Goal: Consume media (video, audio): Consume media (video, audio)

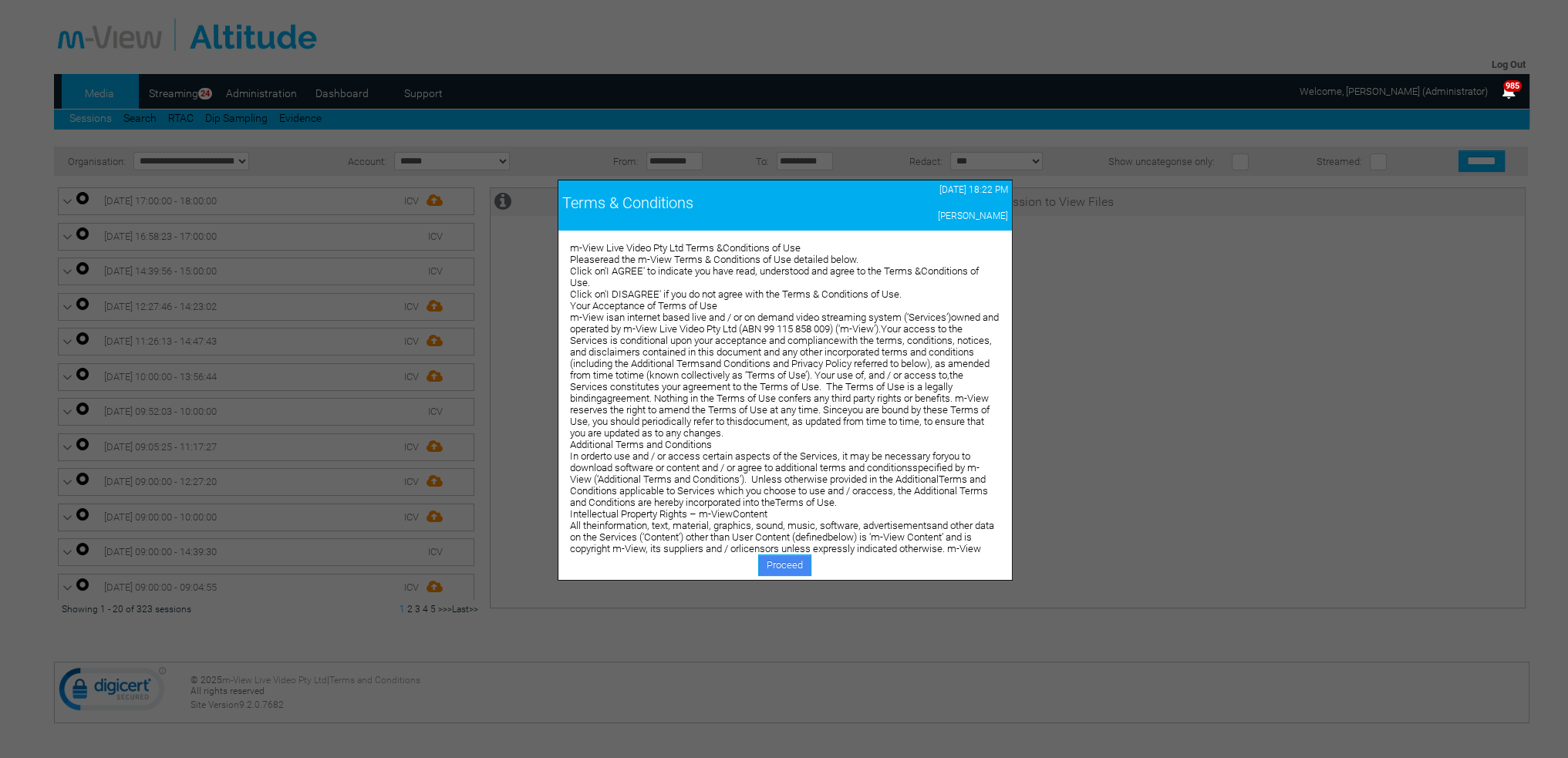
click at [792, 565] on link "Proceed" at bounding box center [784, 565] width 53 height 21
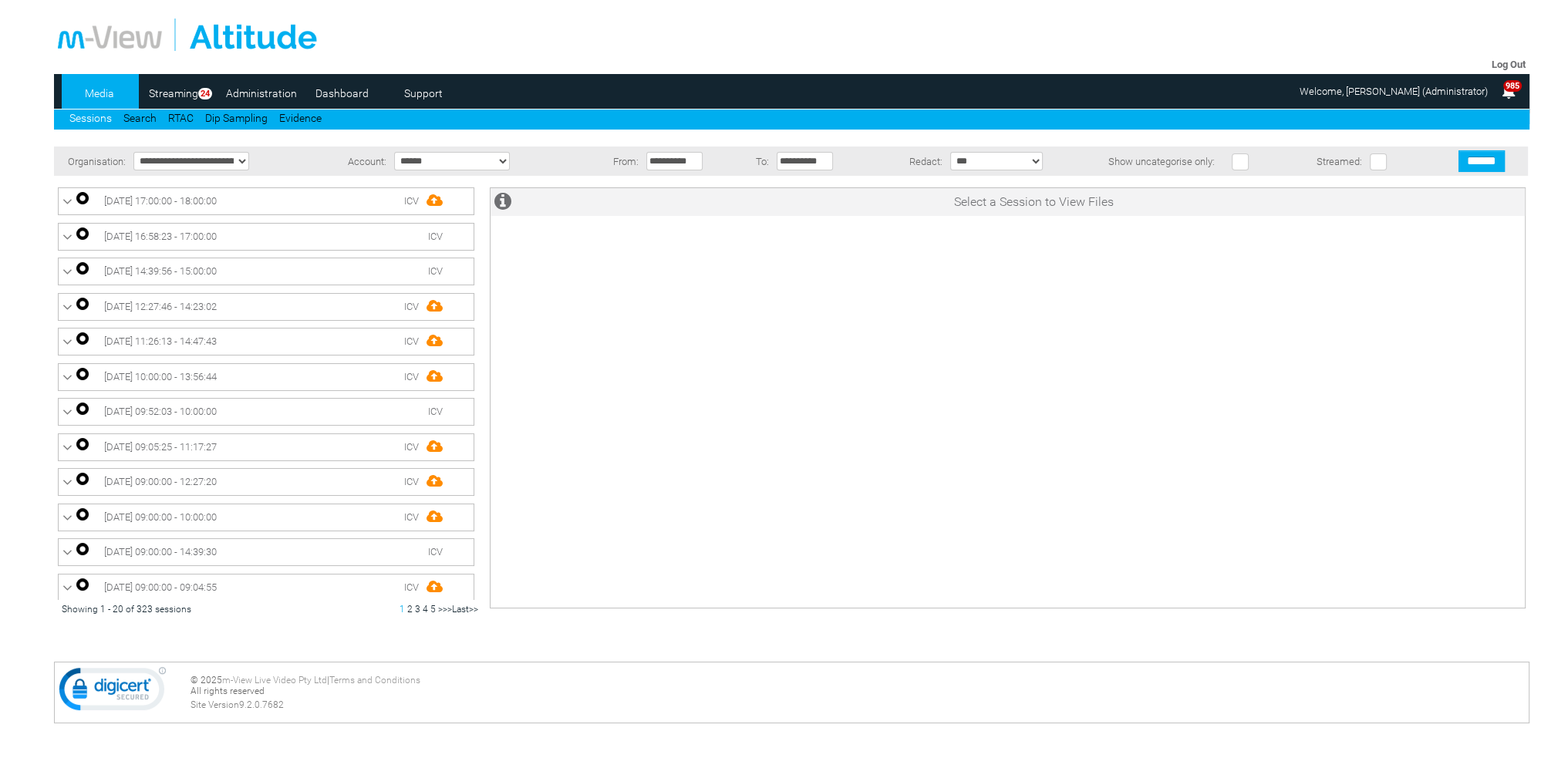
click at [331, 94] on link "Dashboard" at bounding box center [342, 93] width 74 height 23
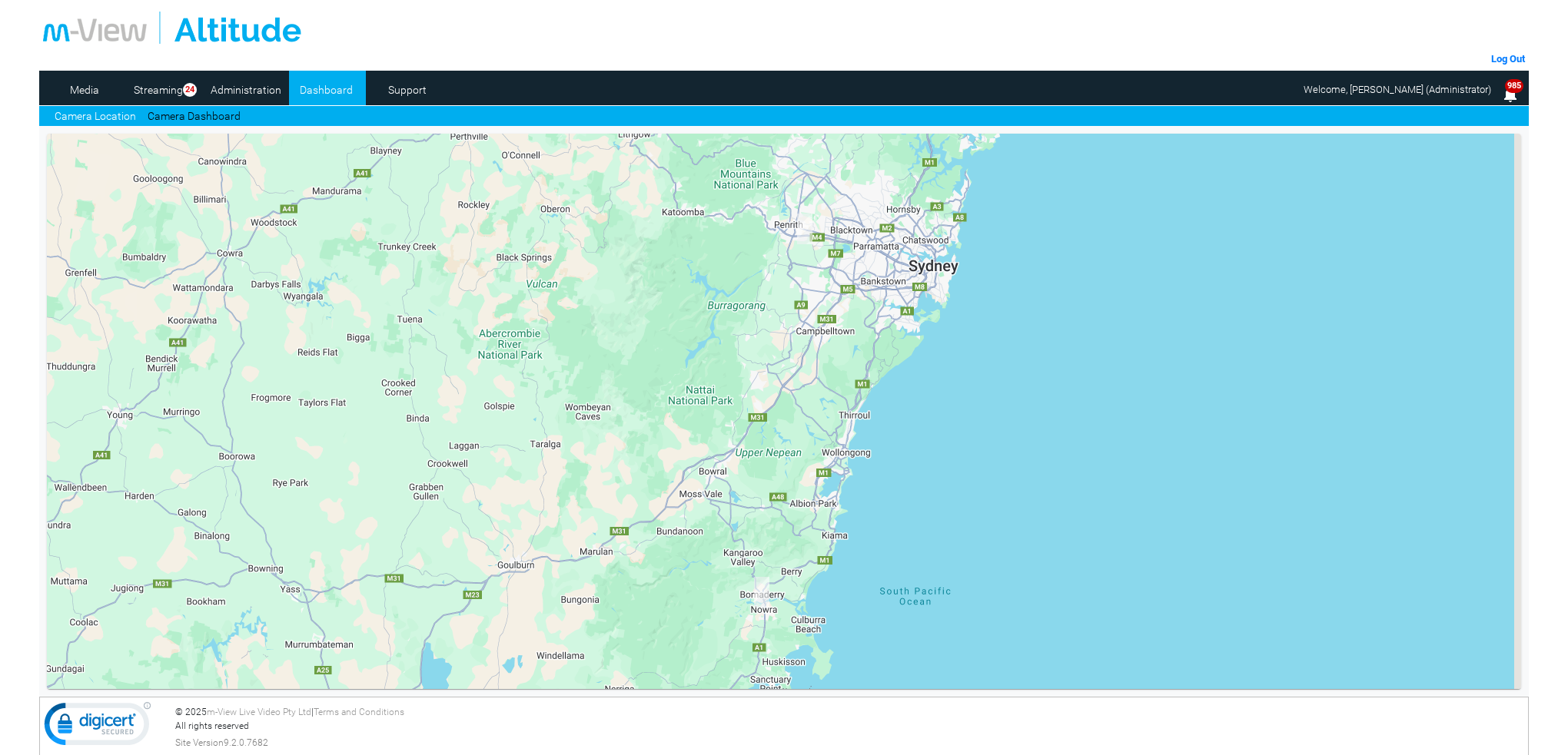
click at [220, 113] on link "Camera Dashboard" at bounding box center [194, 116] width 93 height 16
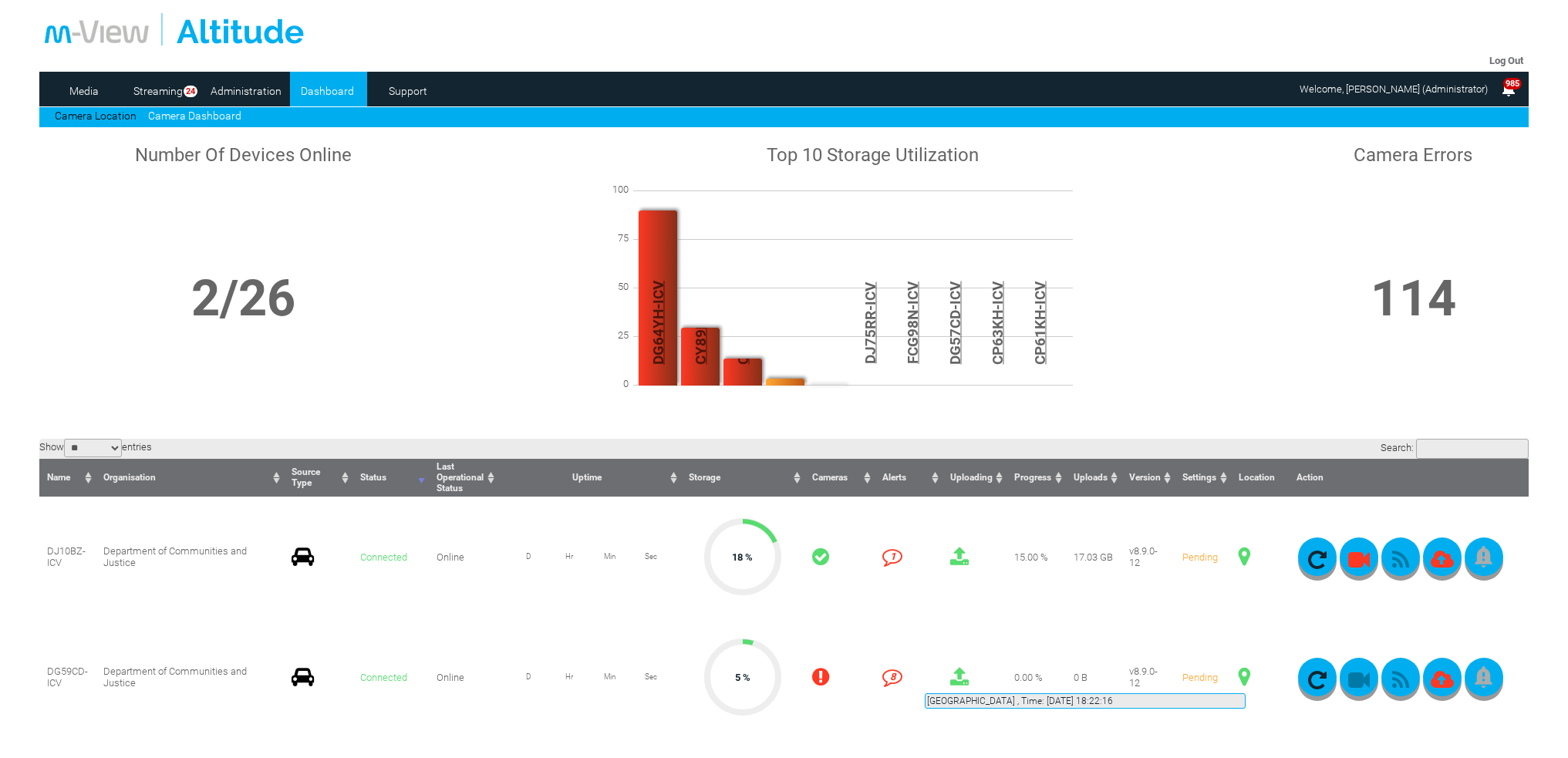
scroll to position [386, 0]
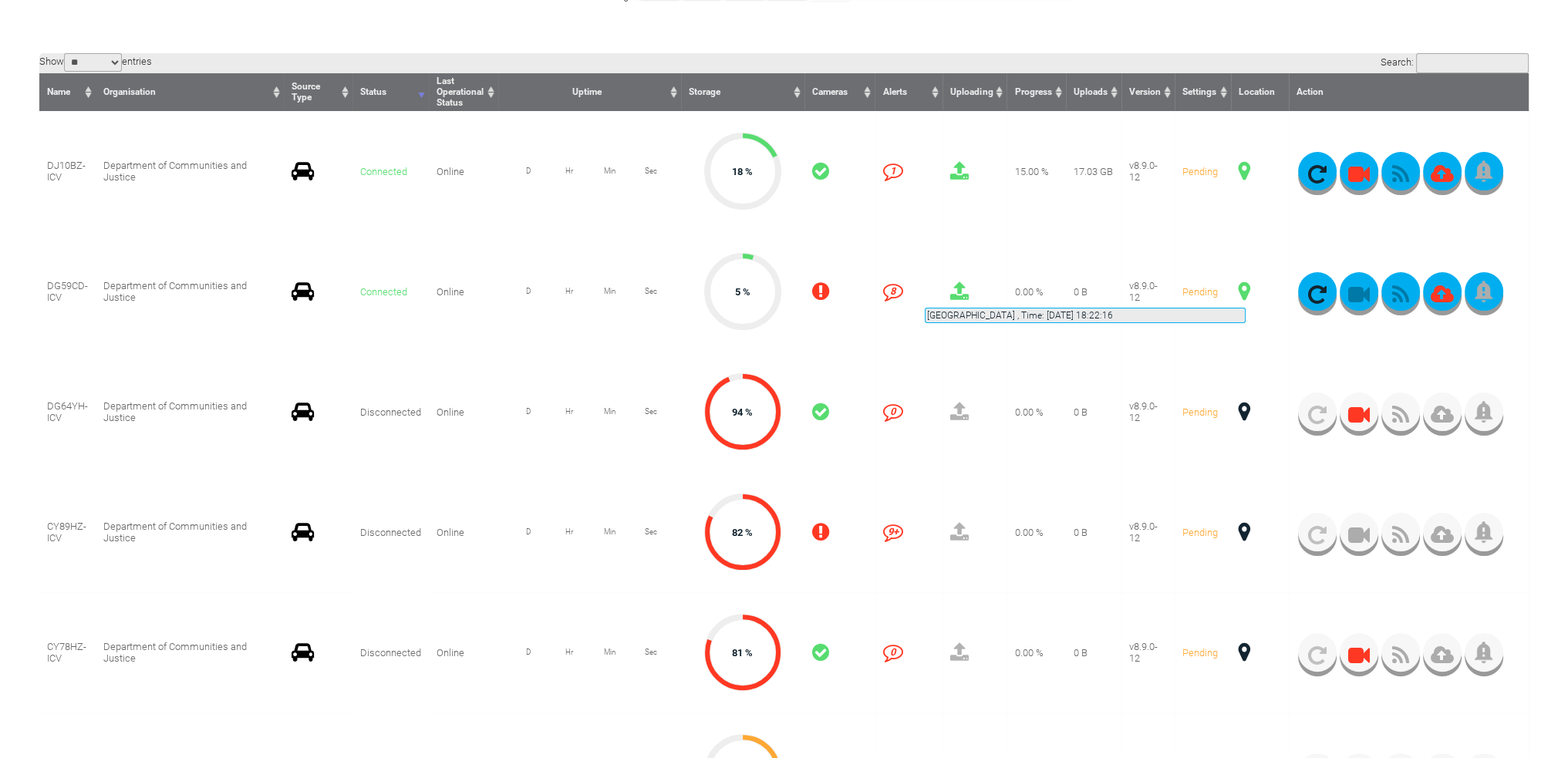
click at [1243, 292] on span at bounding box center [1244, 291] width 12 height 20
click at [1243, 289] on span at bounding box center [1244, 291] width 12 height 20
click at [1246, 170] on span at bounding box center [1244, 171] width 12 height 20
click at [1357, 292] on icon "button" at bounding box center [1359, 294] width 39 height 21
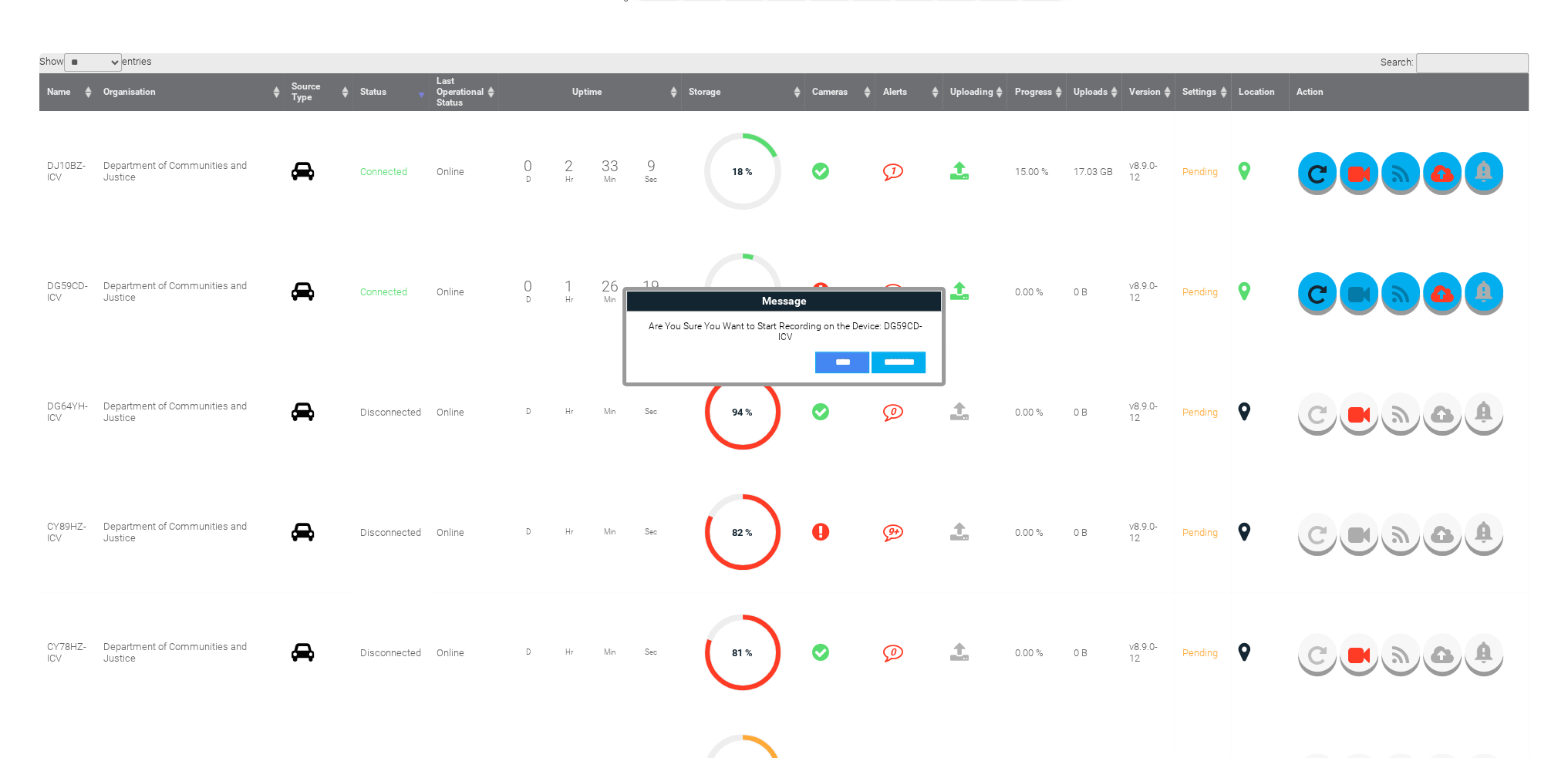
click at [839, 360] on input "**" at bounding box center [842, 362] width 54 height 21
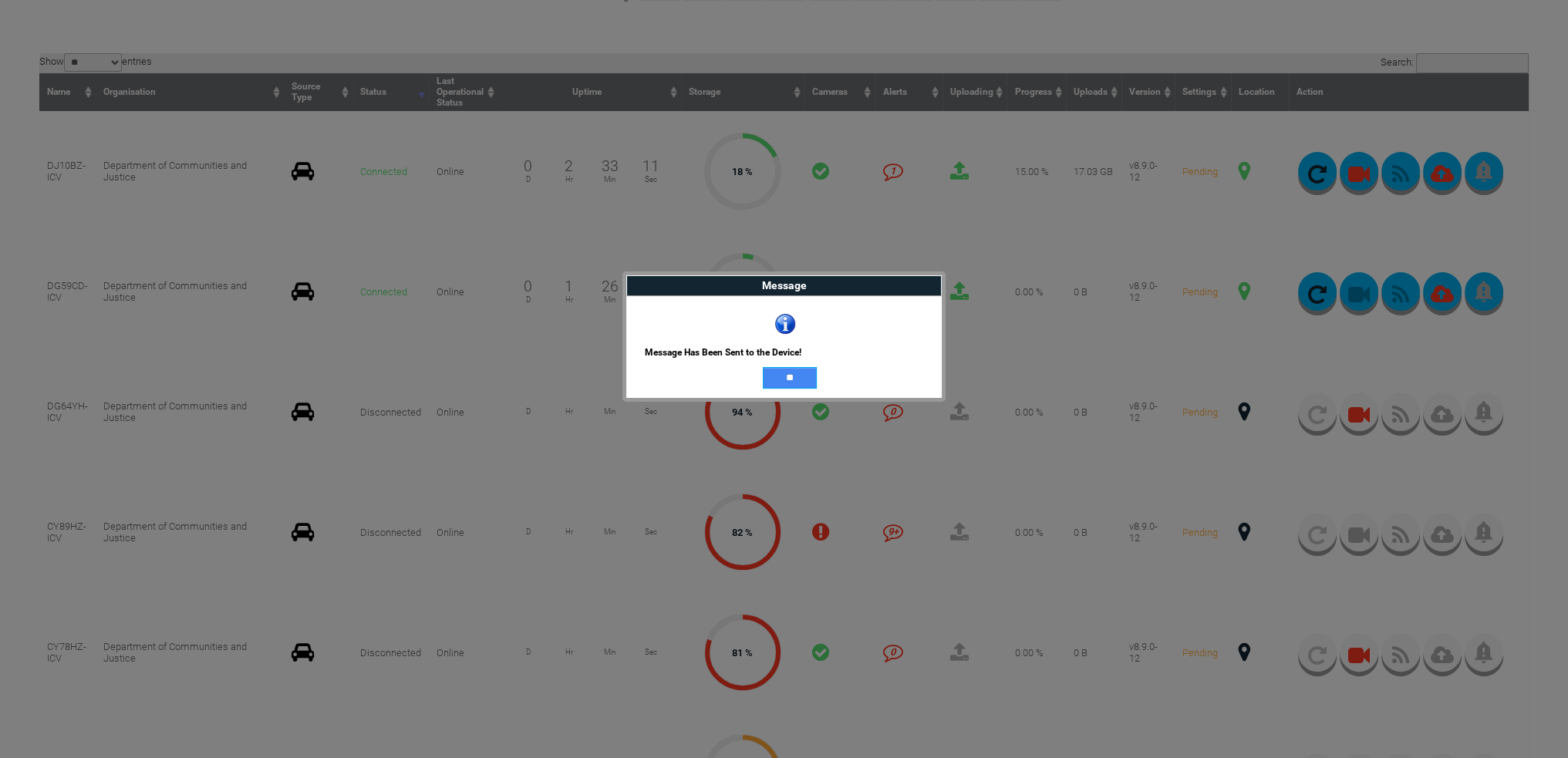
click at [787, 371] on input "**" at bounding box center [790, 378] width 54 height 21
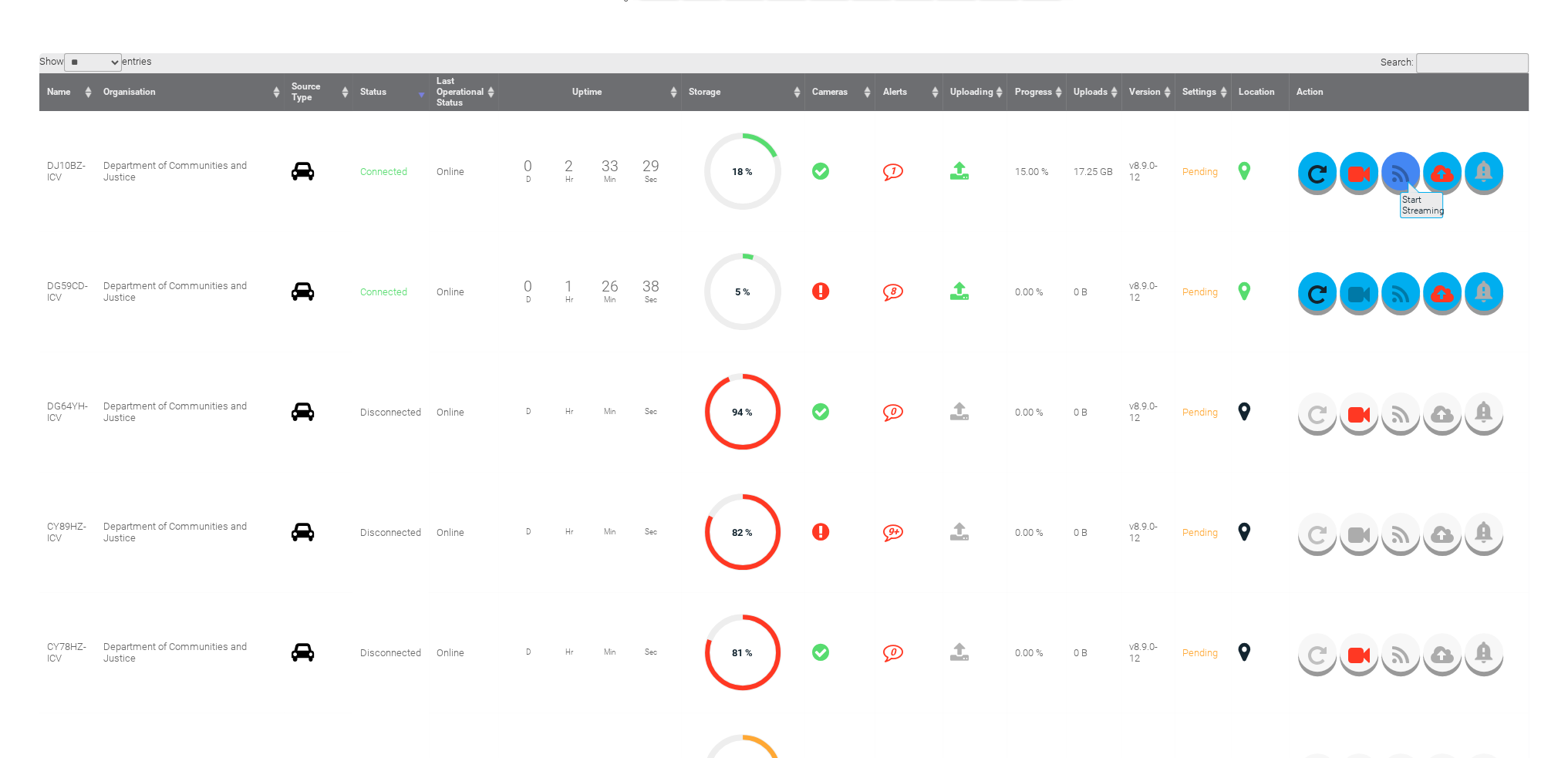
click at [1399, 173] on icon "button" at bounding box center [1400, 173] width 39 height 21
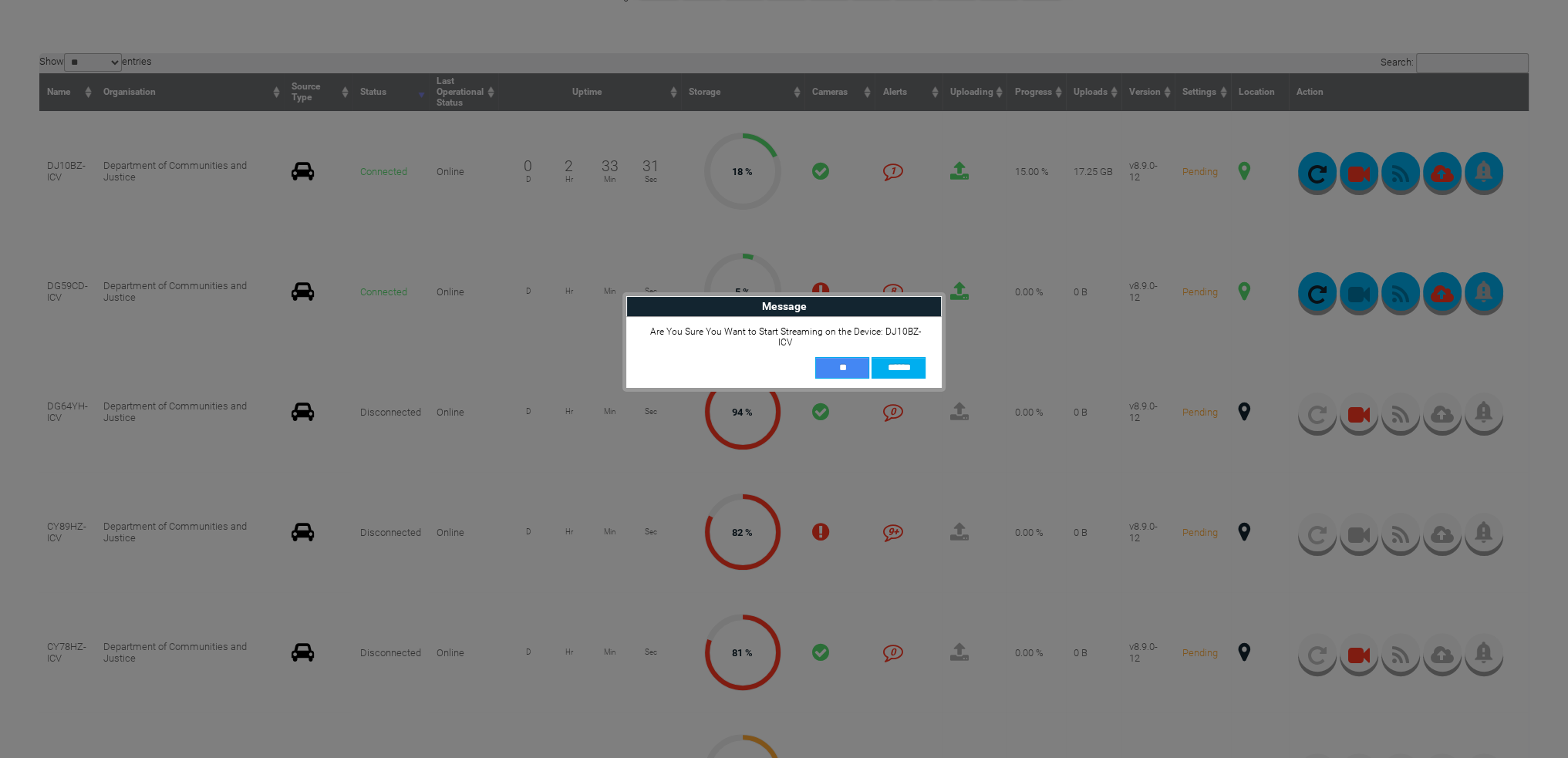
click at [822, 357] on input "**" at bounding box center [842, 368] width 54 height 21
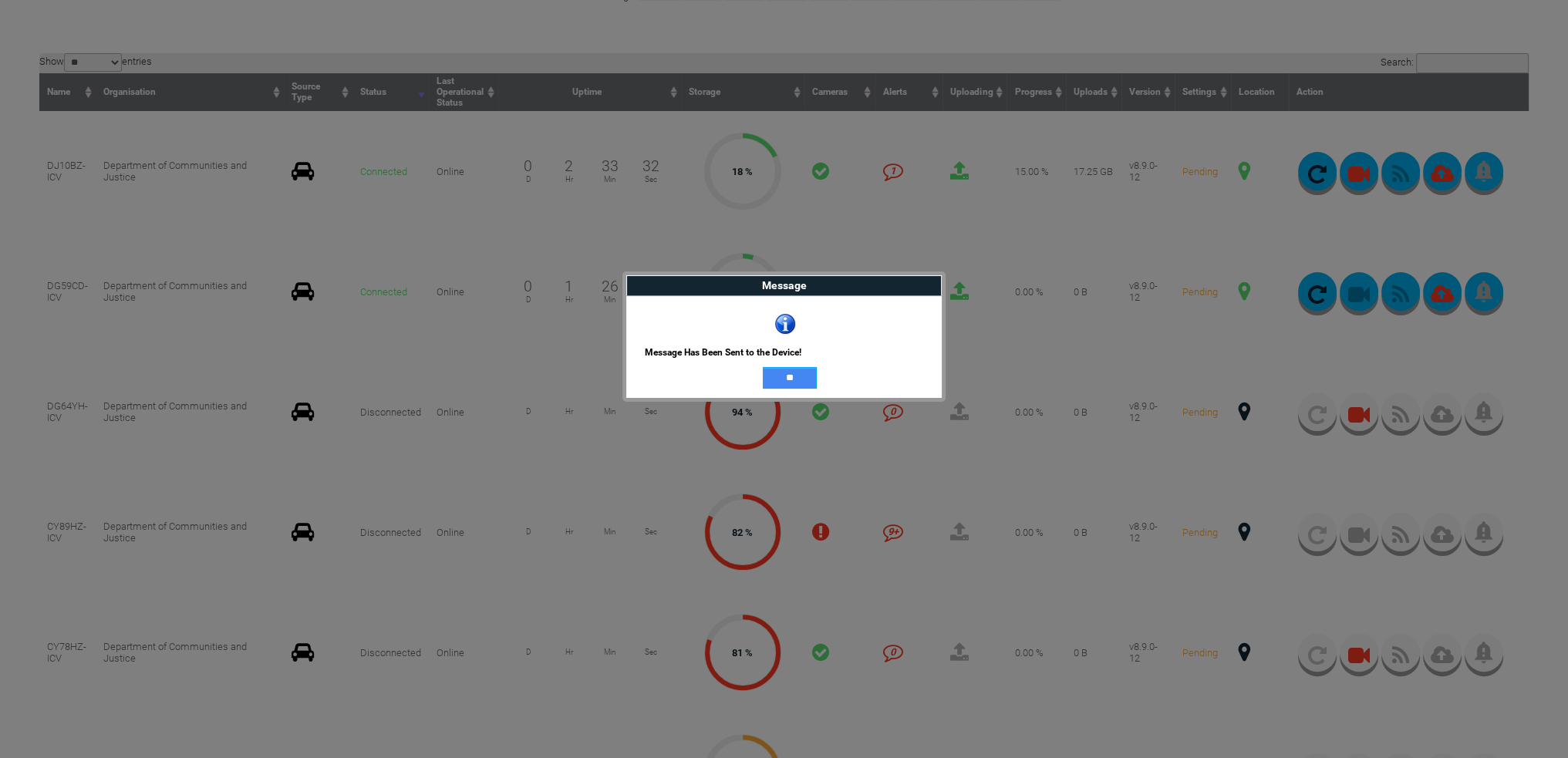
click at [802, 377] on input "**" at bounding box center [790, 378] width 54 height 21
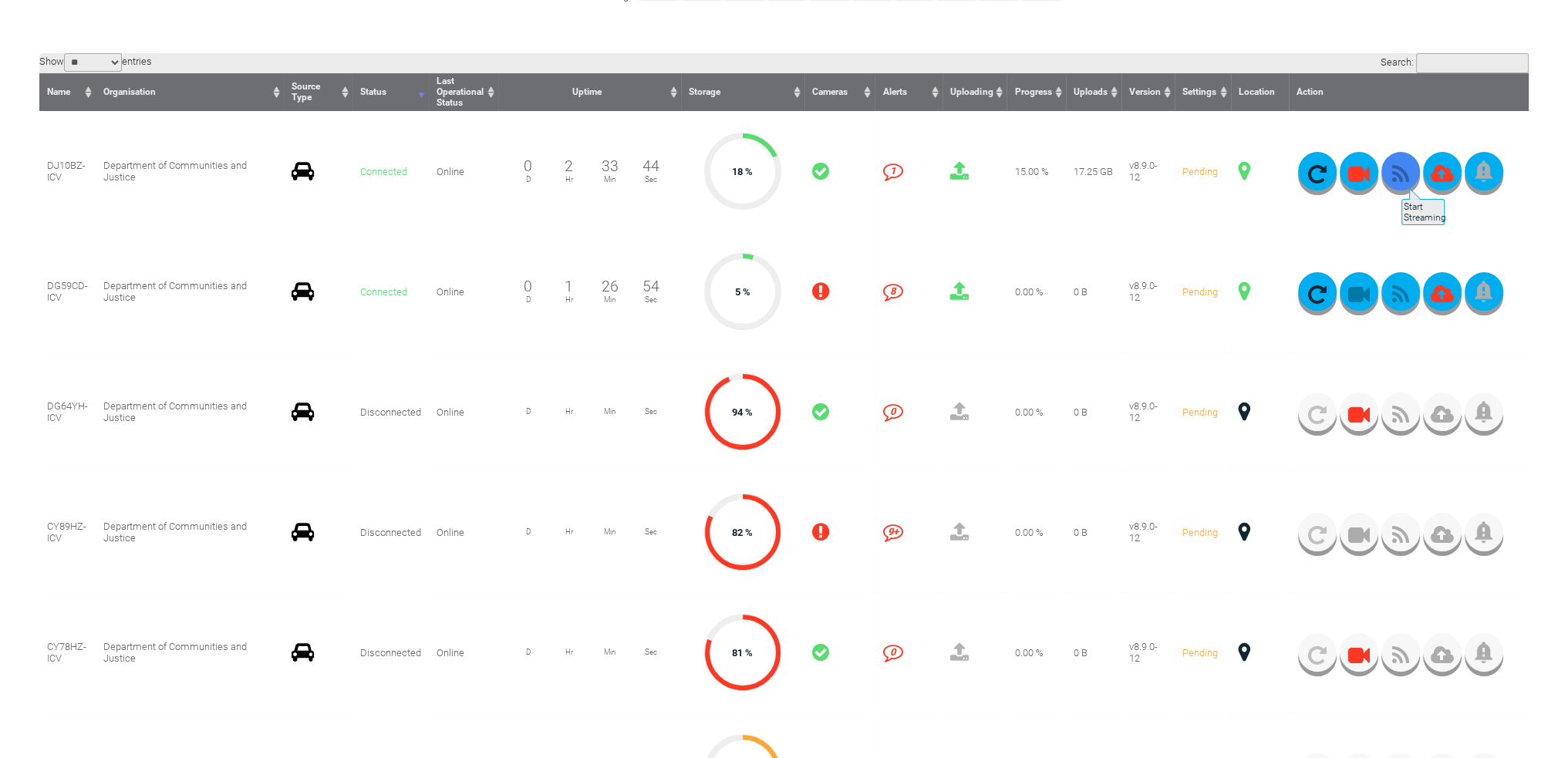
click at [1399, 181] on icon "button" at bounding box center [1400, 173] width 39 height 21
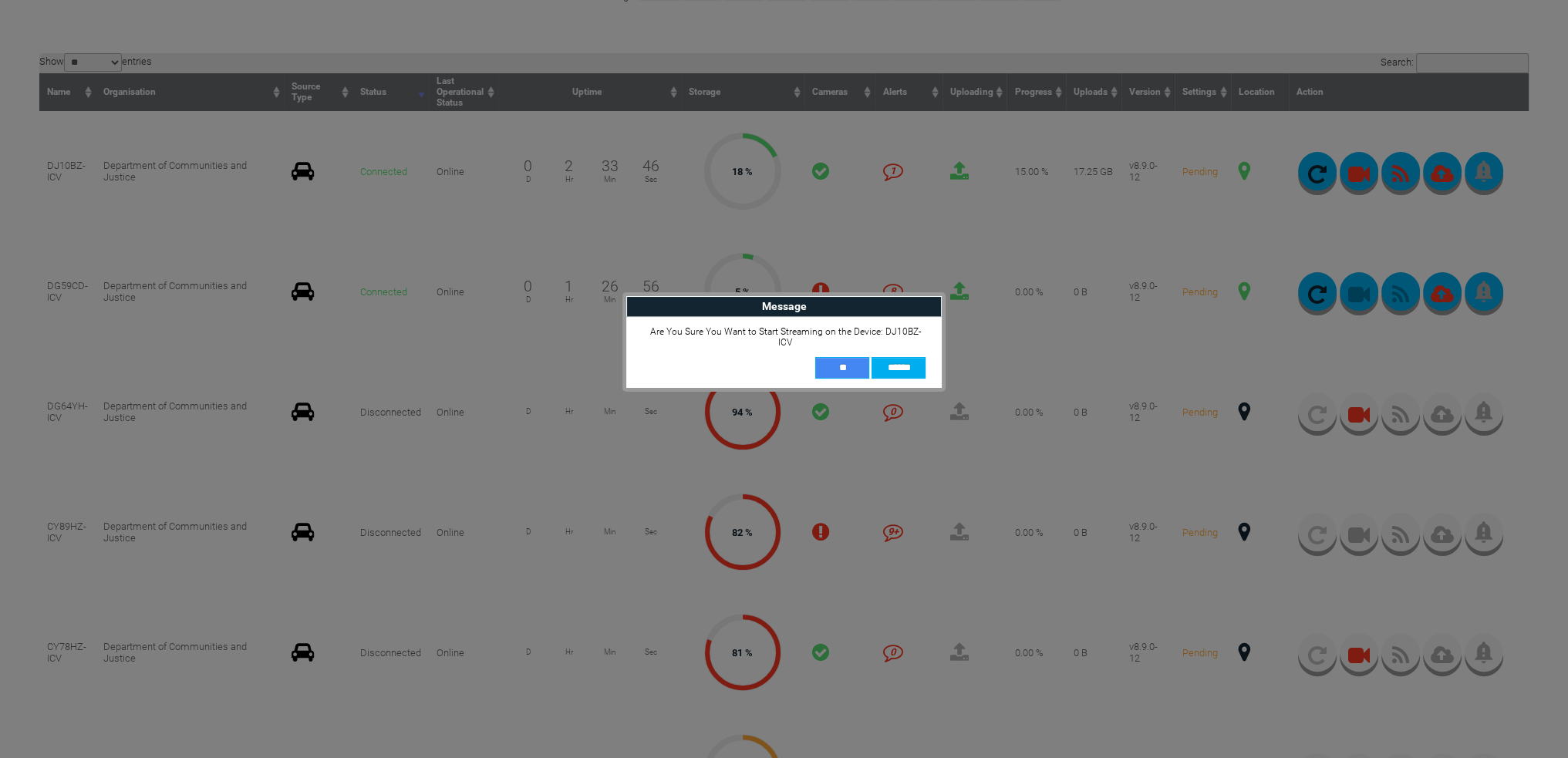
click at [847, 357] on input "**" at bounding box center [842, 368] width 54 height 21
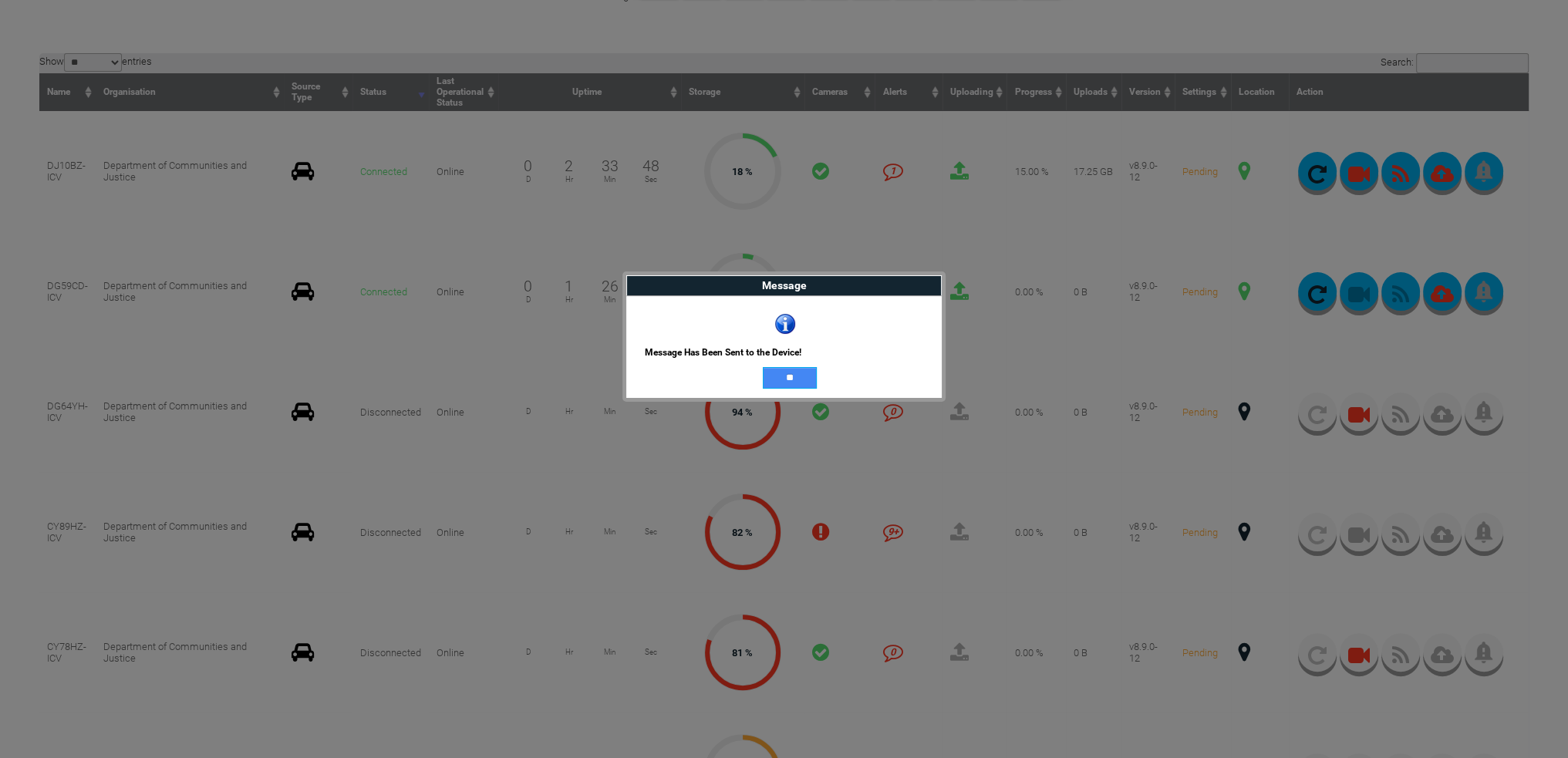
click at [805, 375] on input "**" at bounding box center [790, 378] width 54 height 21
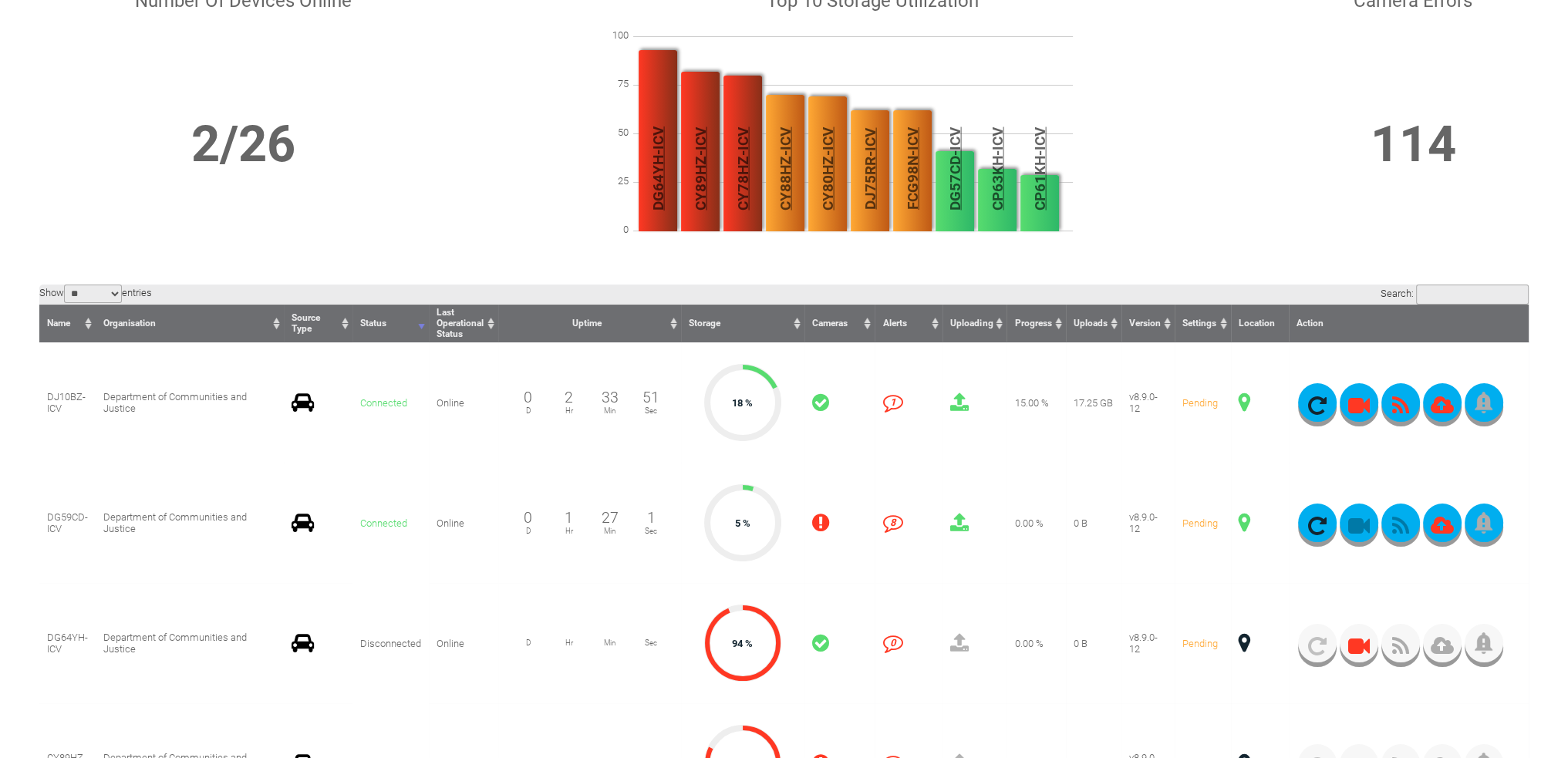
scroll to position [0, 0]
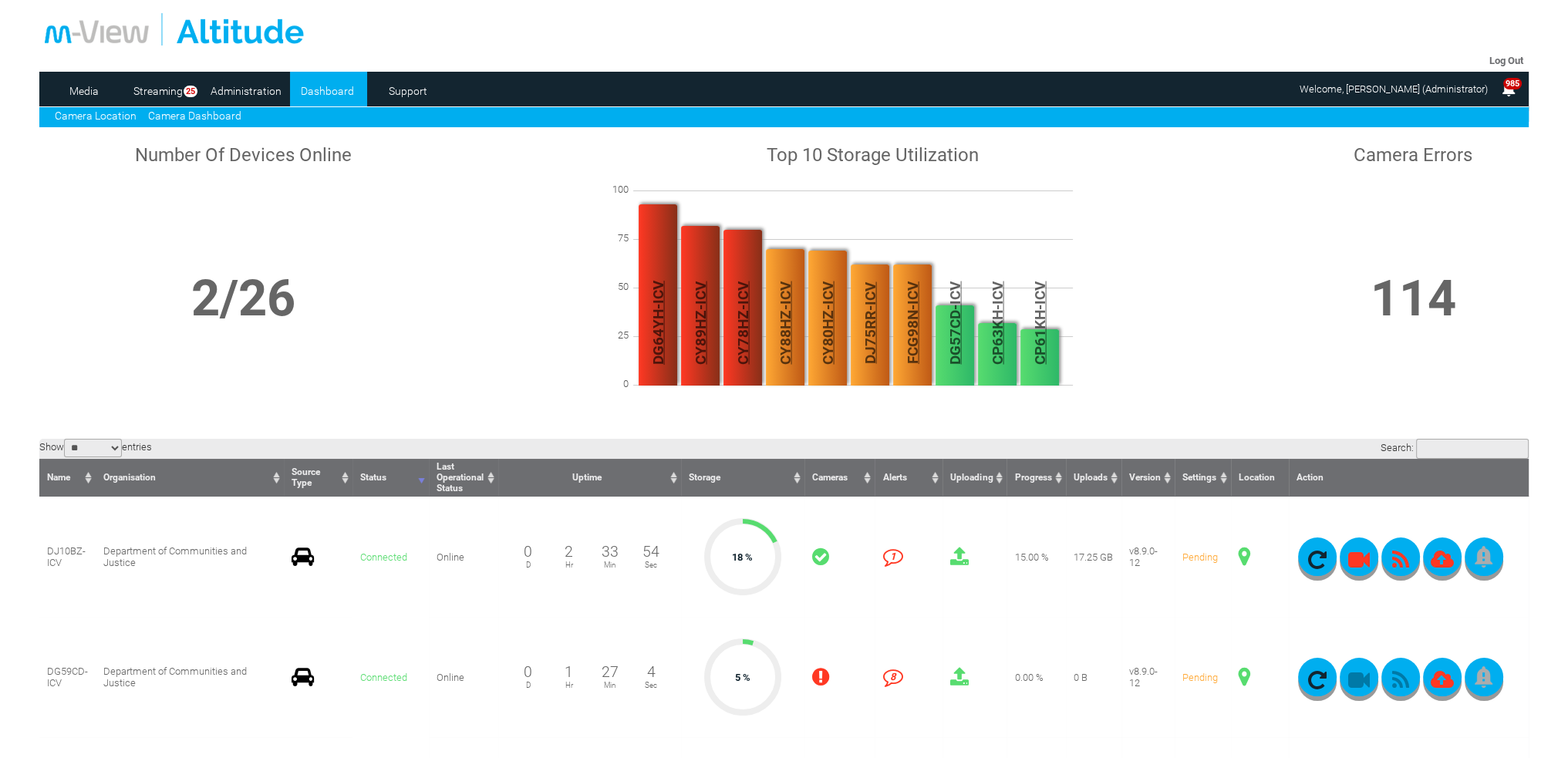
click at [122, 116] on link "Camera Location" at bounding box center [95, 116] width 82 height 13
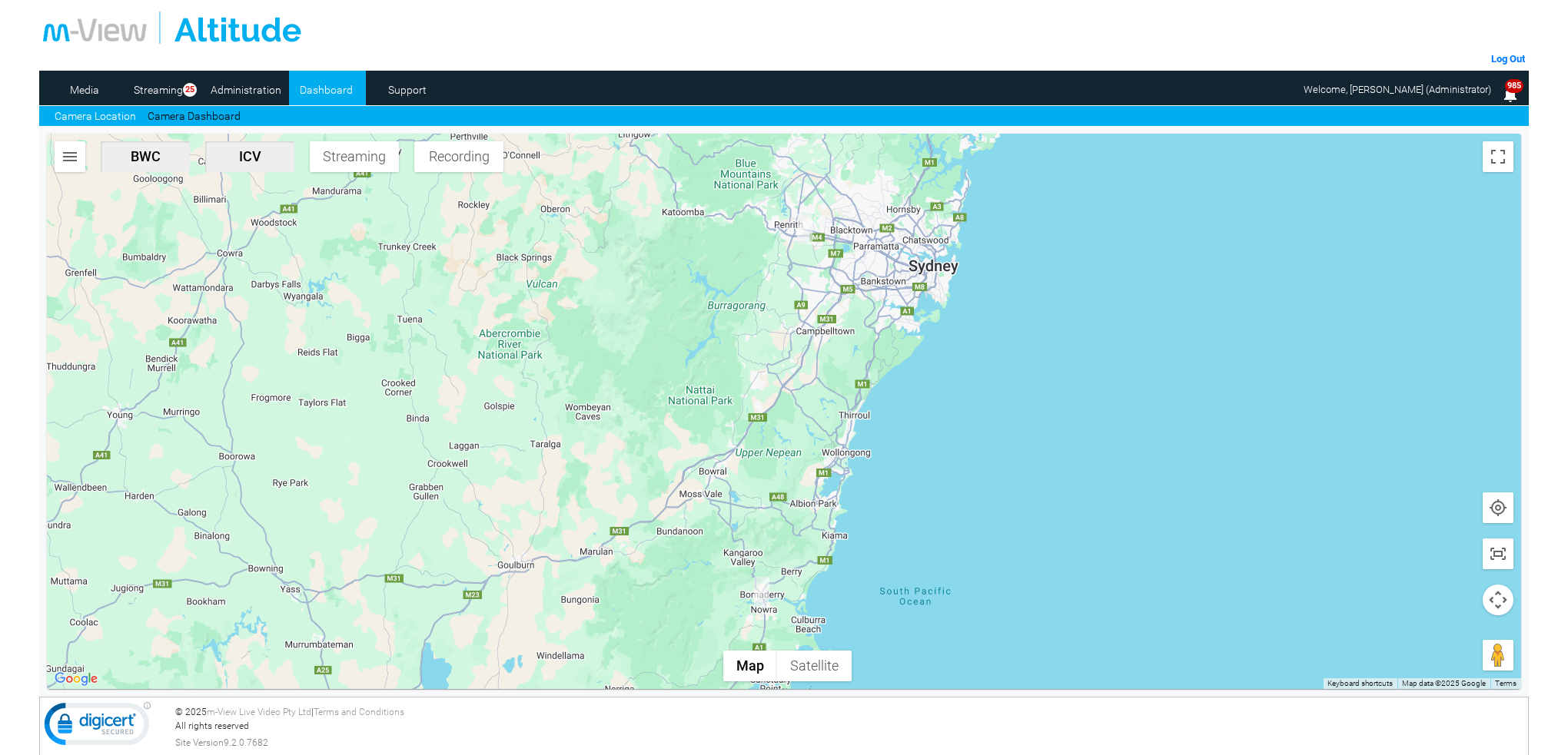
click at [767, 592] on img "DJ10BZ-ICV" at bounding box center [761, 592] width 15 height 31
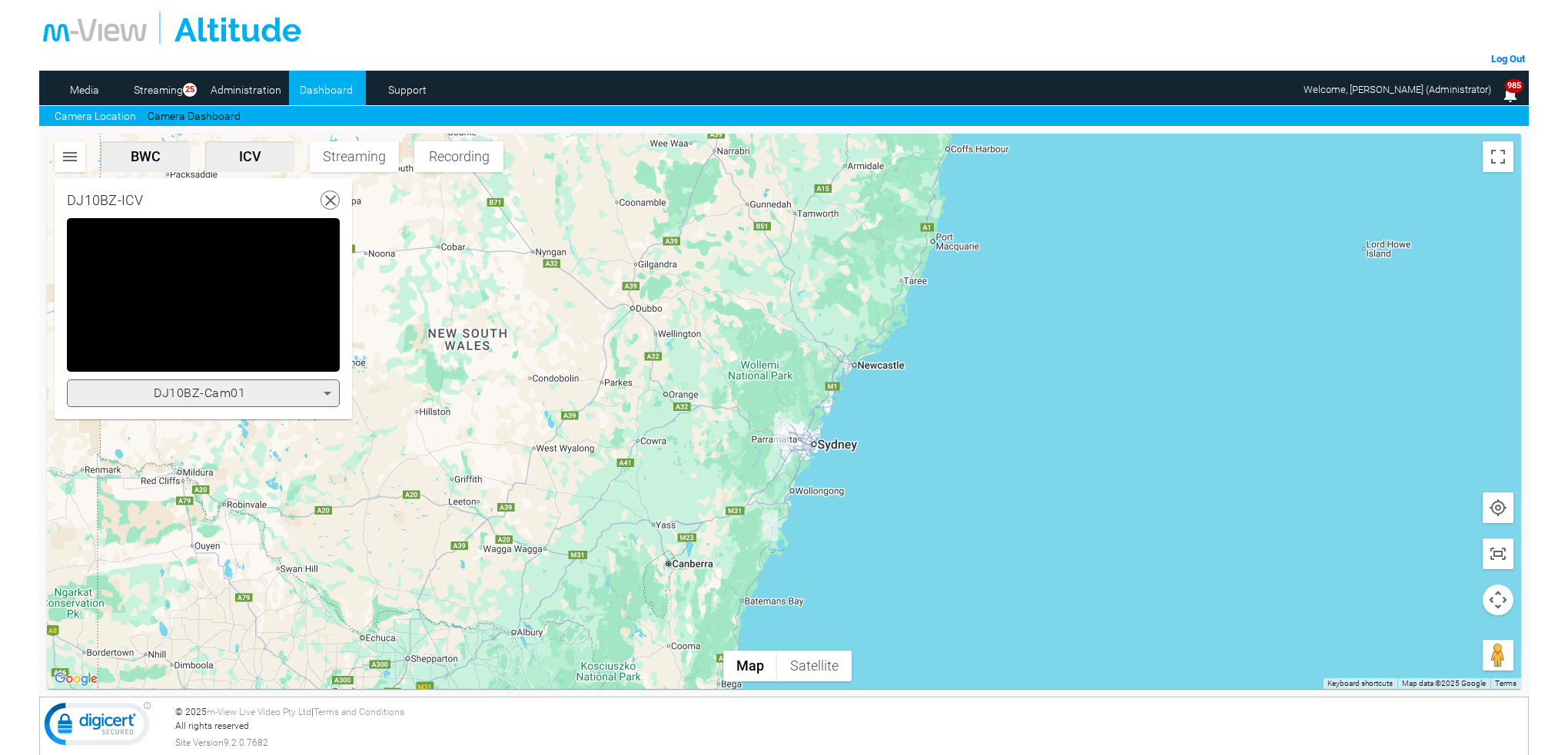
click at [331, 390] on icon at bounding box center [327, 393] width 18 height 18
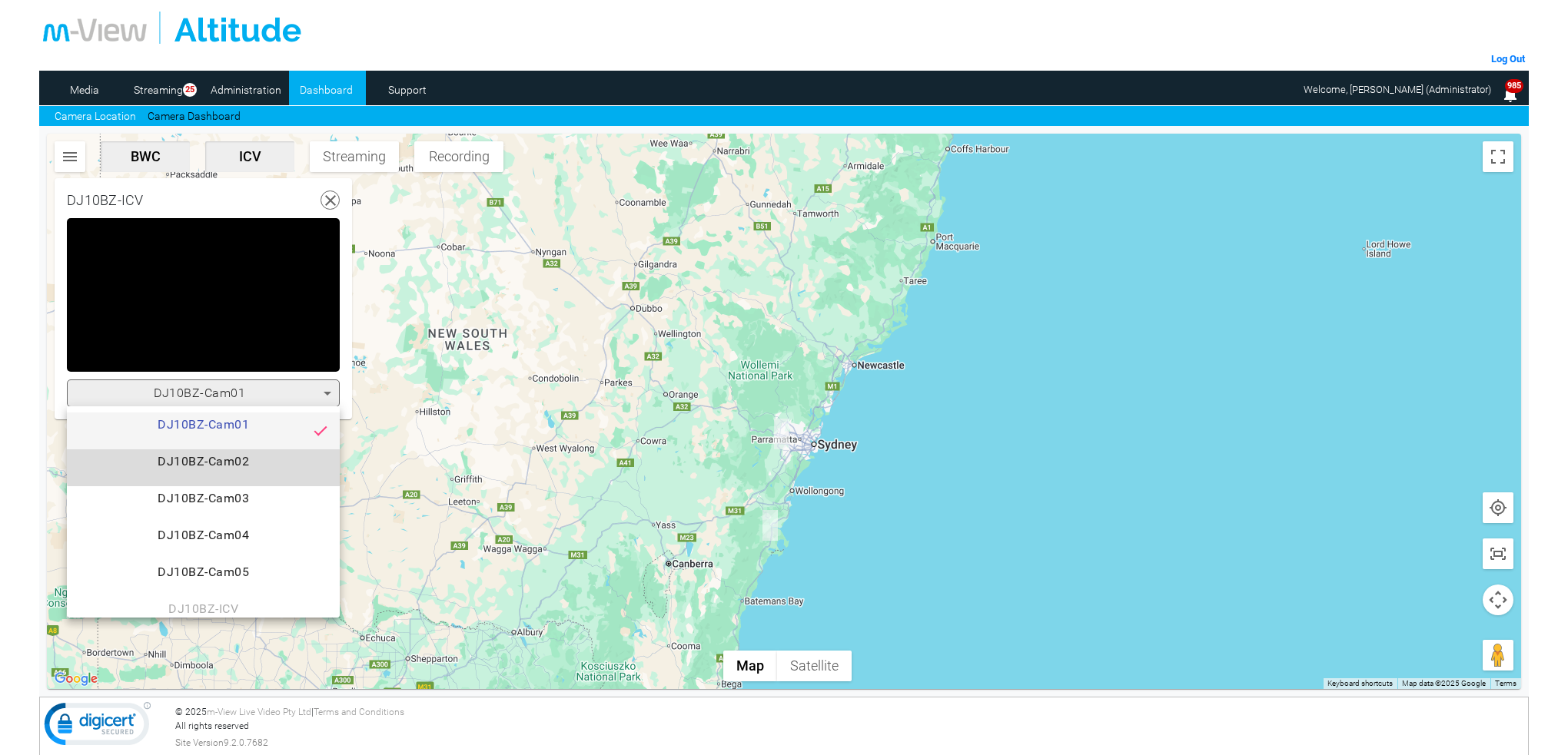
click at [265, 458] on span "DJ10BZ-Cam02" at bounding box center [203, 468] width 249 height 31
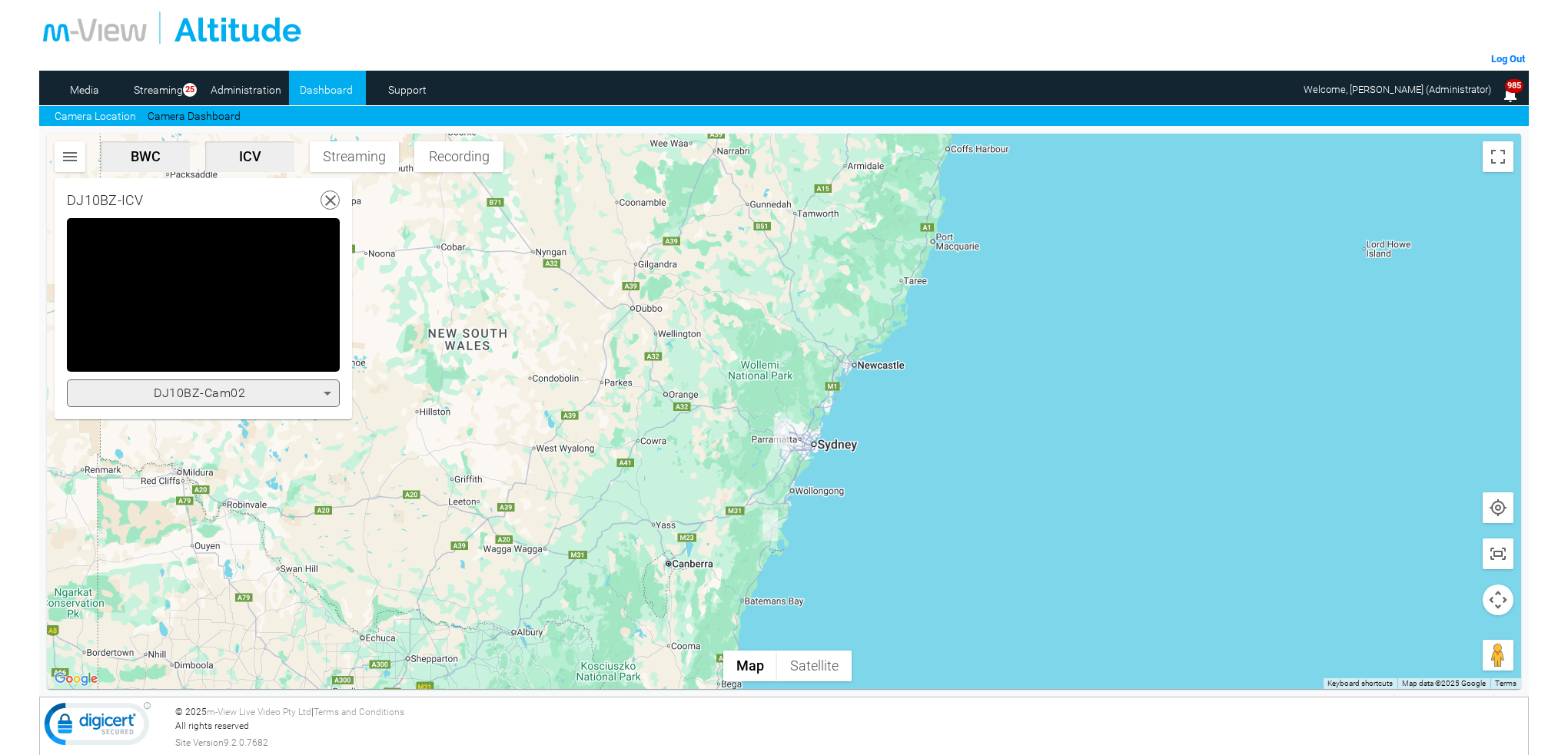
click at [328, 390] on icon at bounding box center [327, 393] width 18 height 18
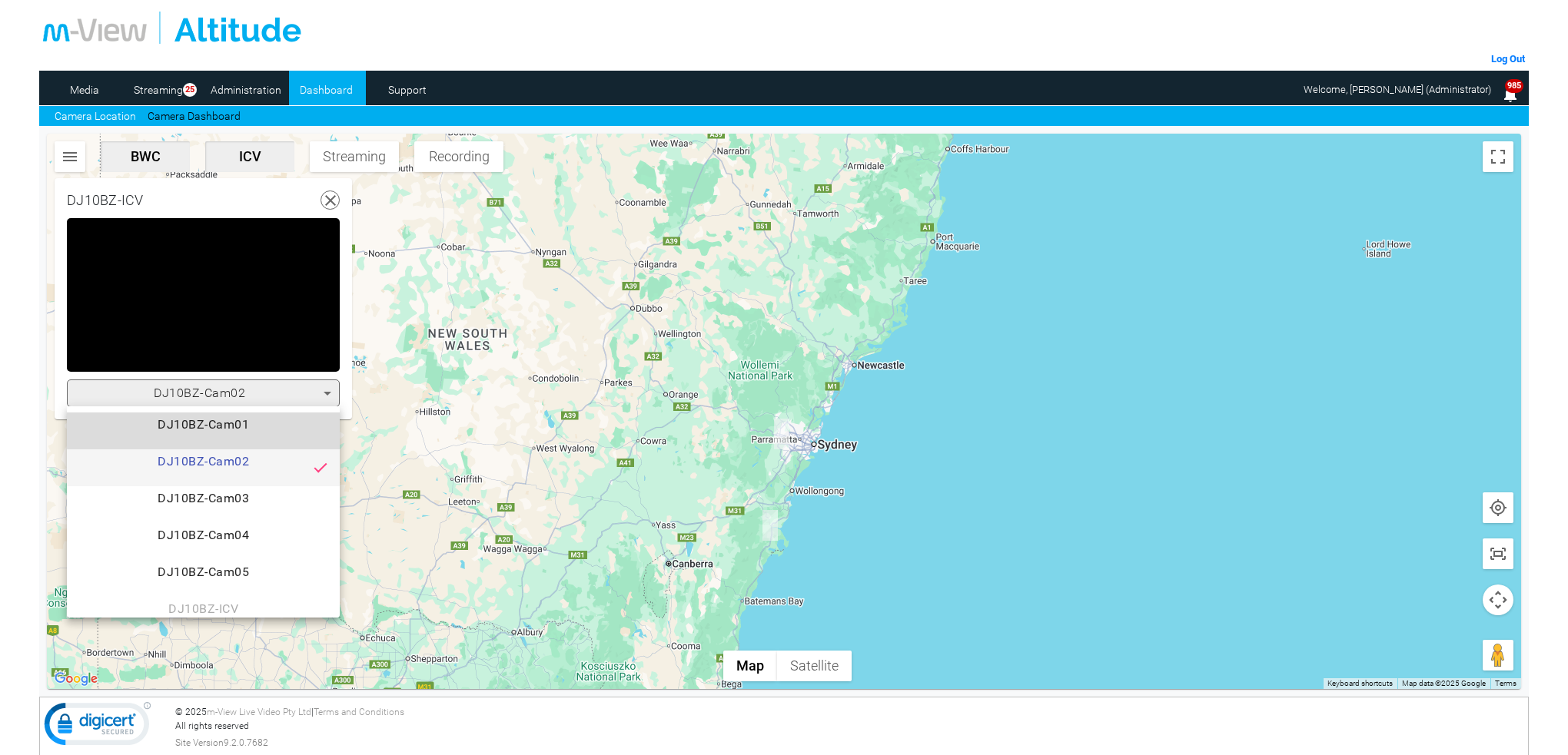
click at [274, 424] on span "DJ10BZ-Cam01" at bounding box center [203, 431] width 249 height 31
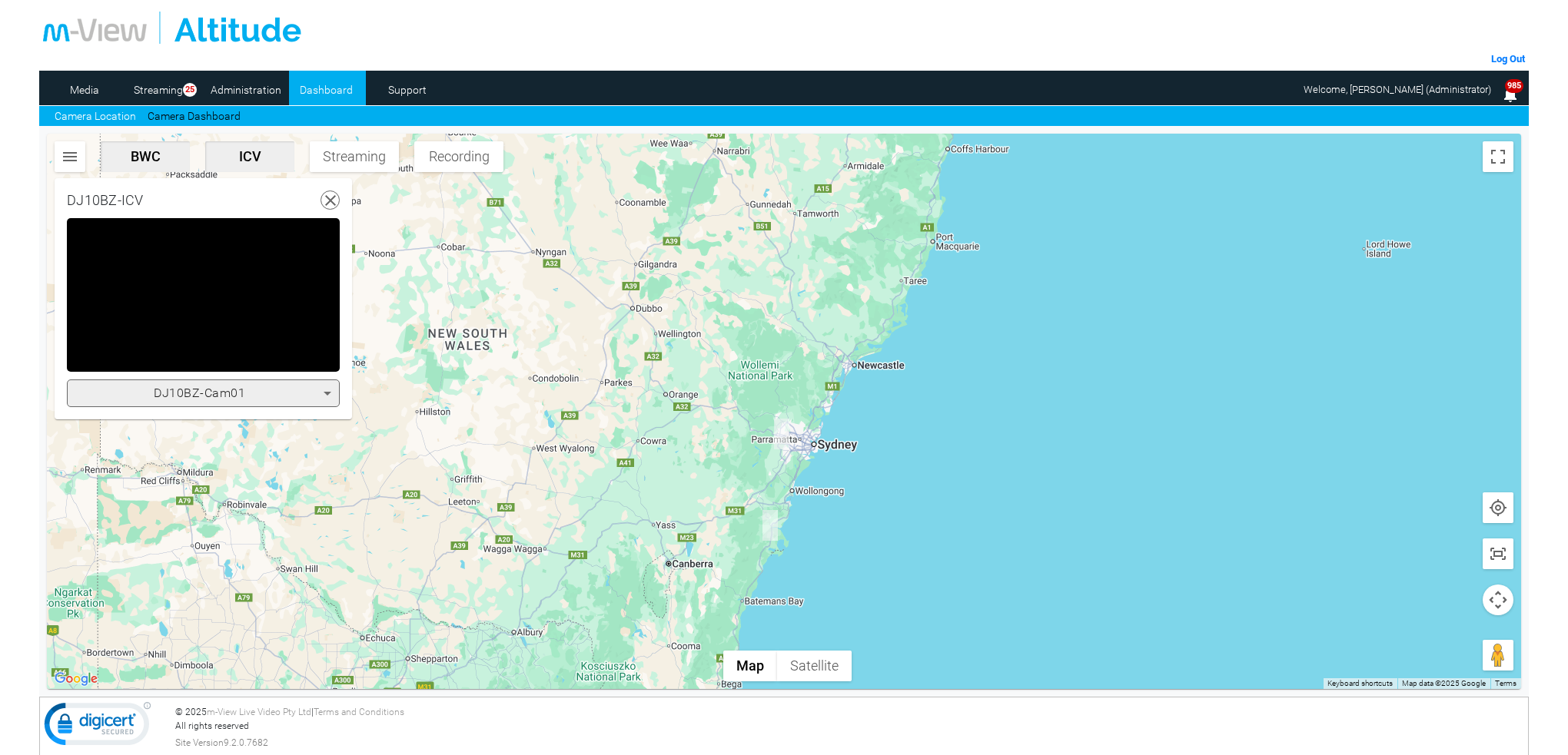
click at [327, 390] on icon at bounding box center [327, 393] width 18 height 18
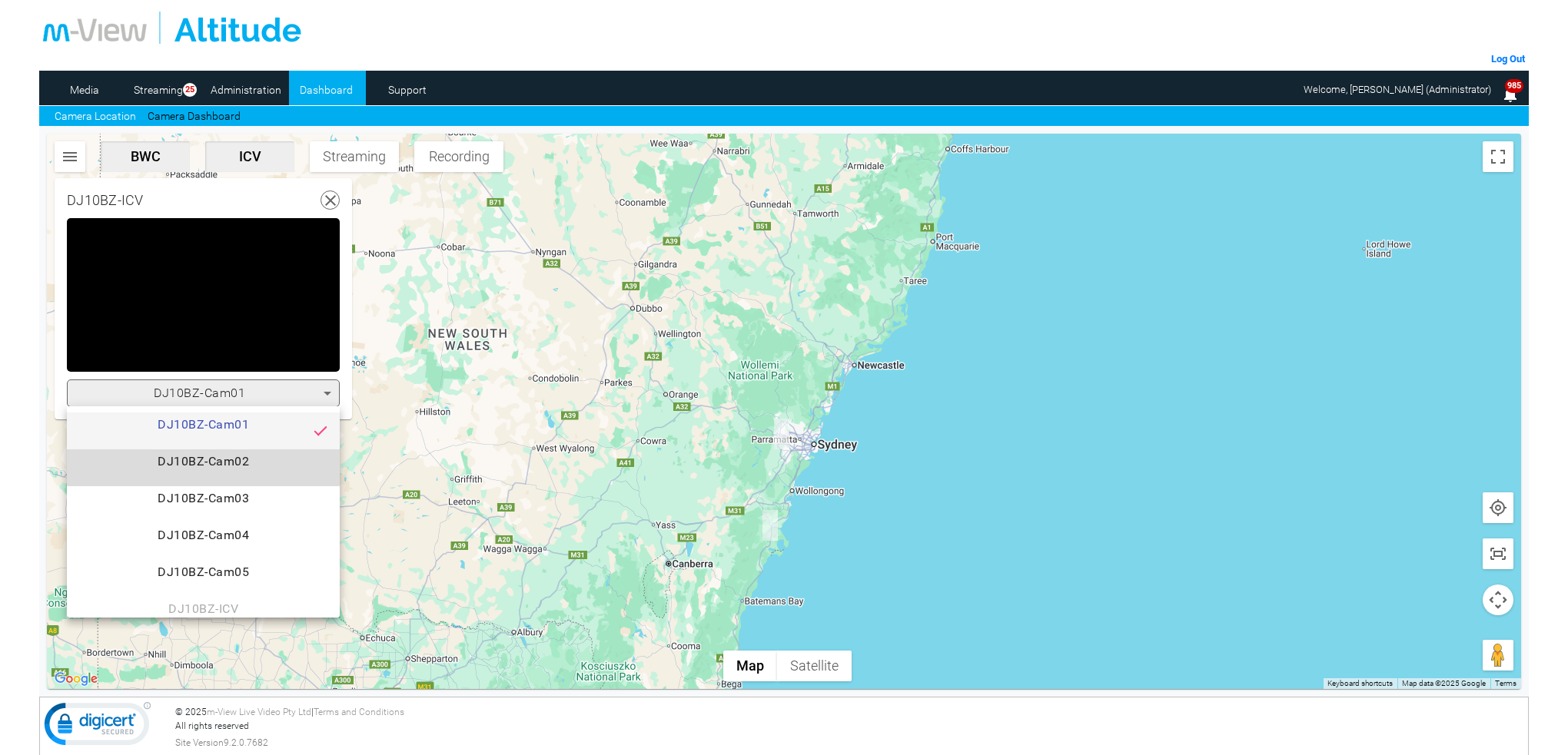
click at [242, 461] on span "DJ10BZ-Cam02" at bounding box center [203, 468] width 249 height 31
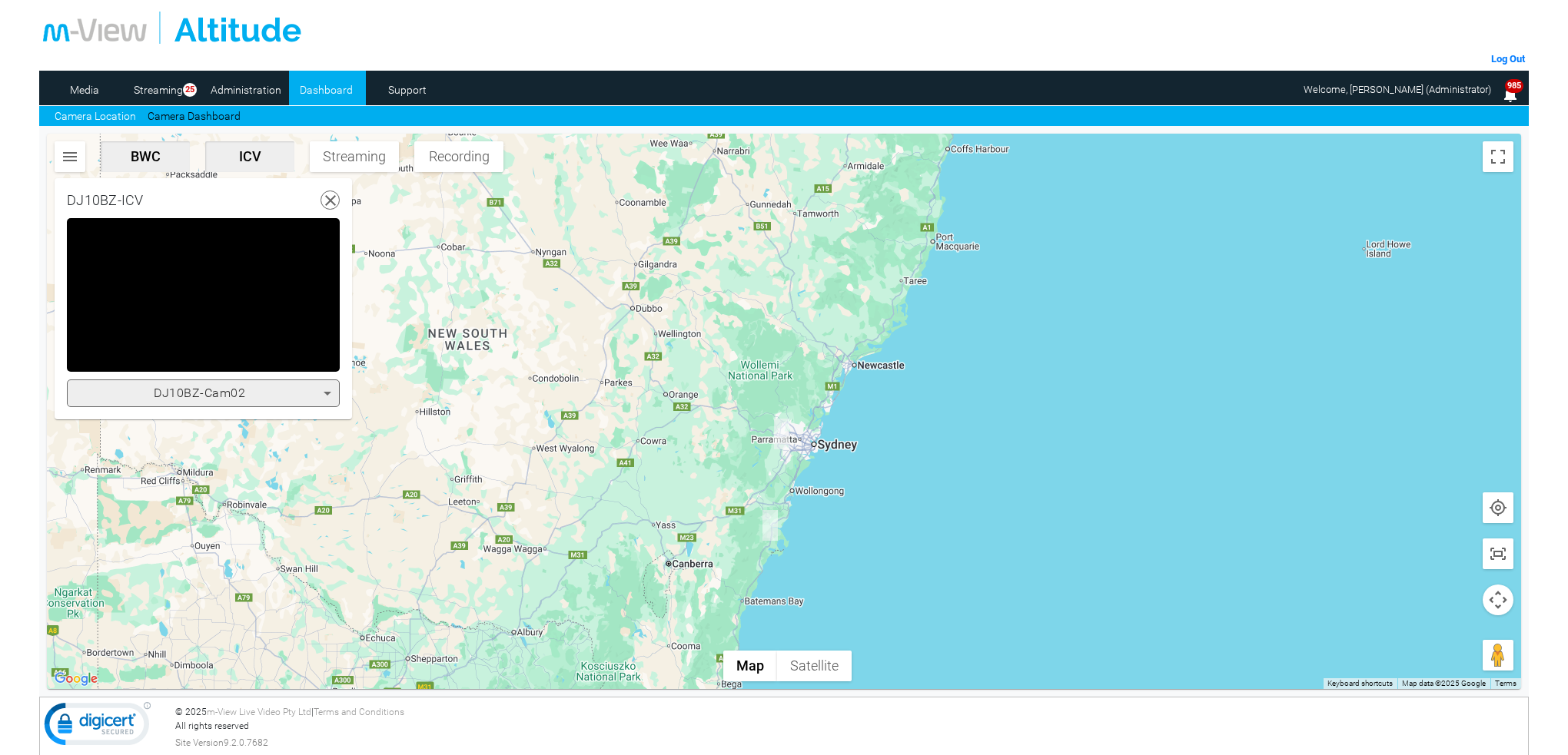
click at [327, 395] on icon at bounding box center [327, 393] width 18 height 18
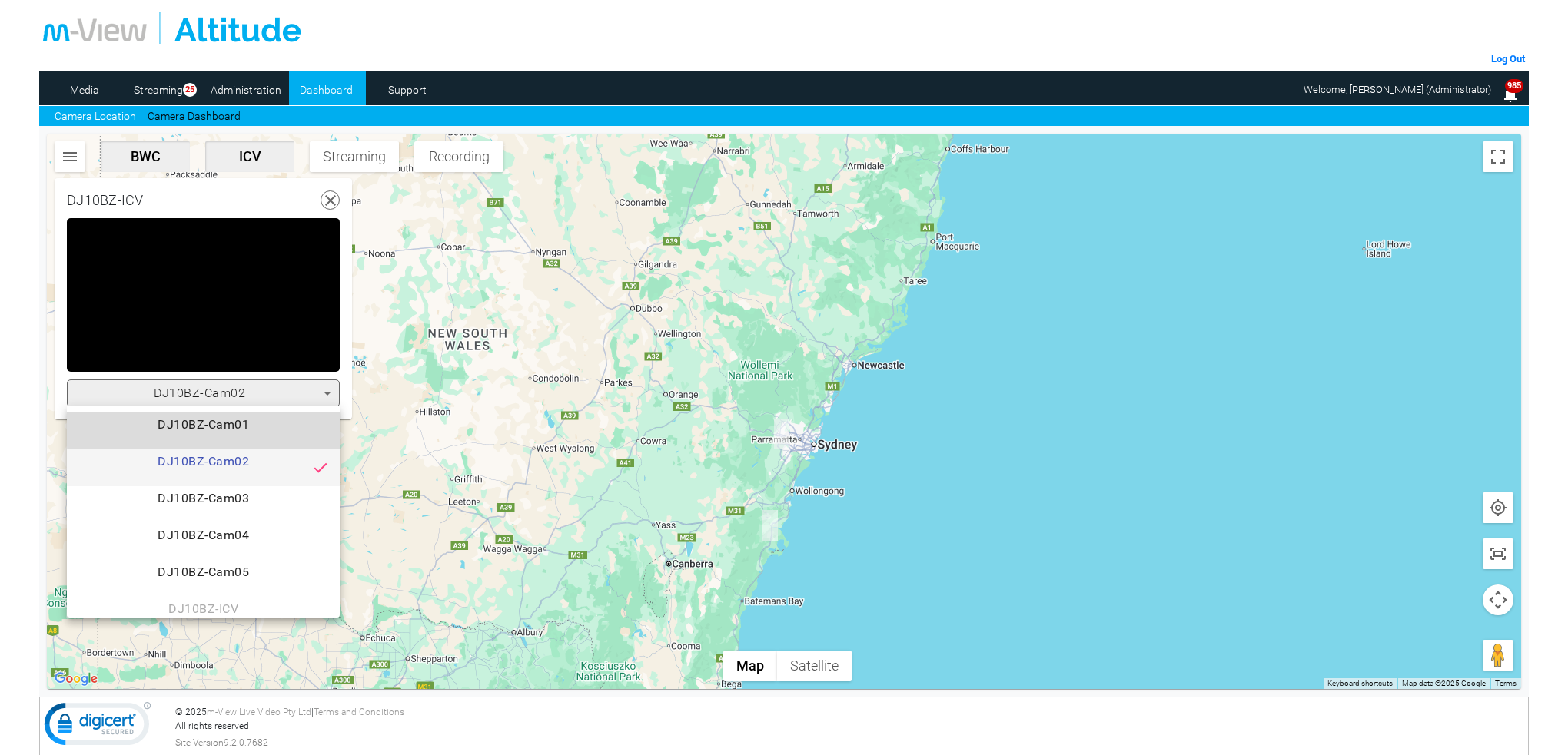
click at [261, 429] on span "DJ10BZ-Cam01" at bounding box center [203, 431] width 249 height 31
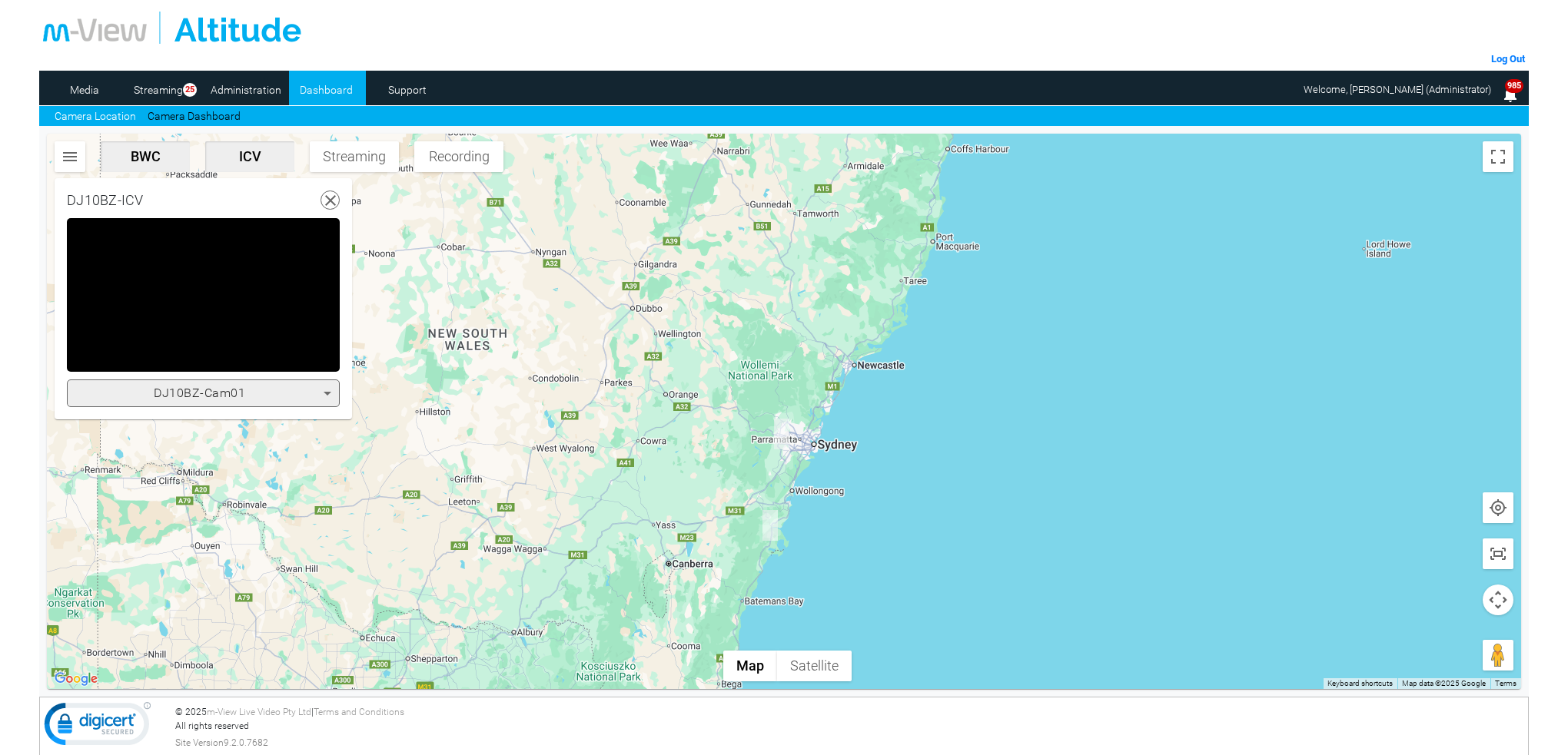
click at [329, 394] on icon at bounding box center [327, 393] width 18 height 18
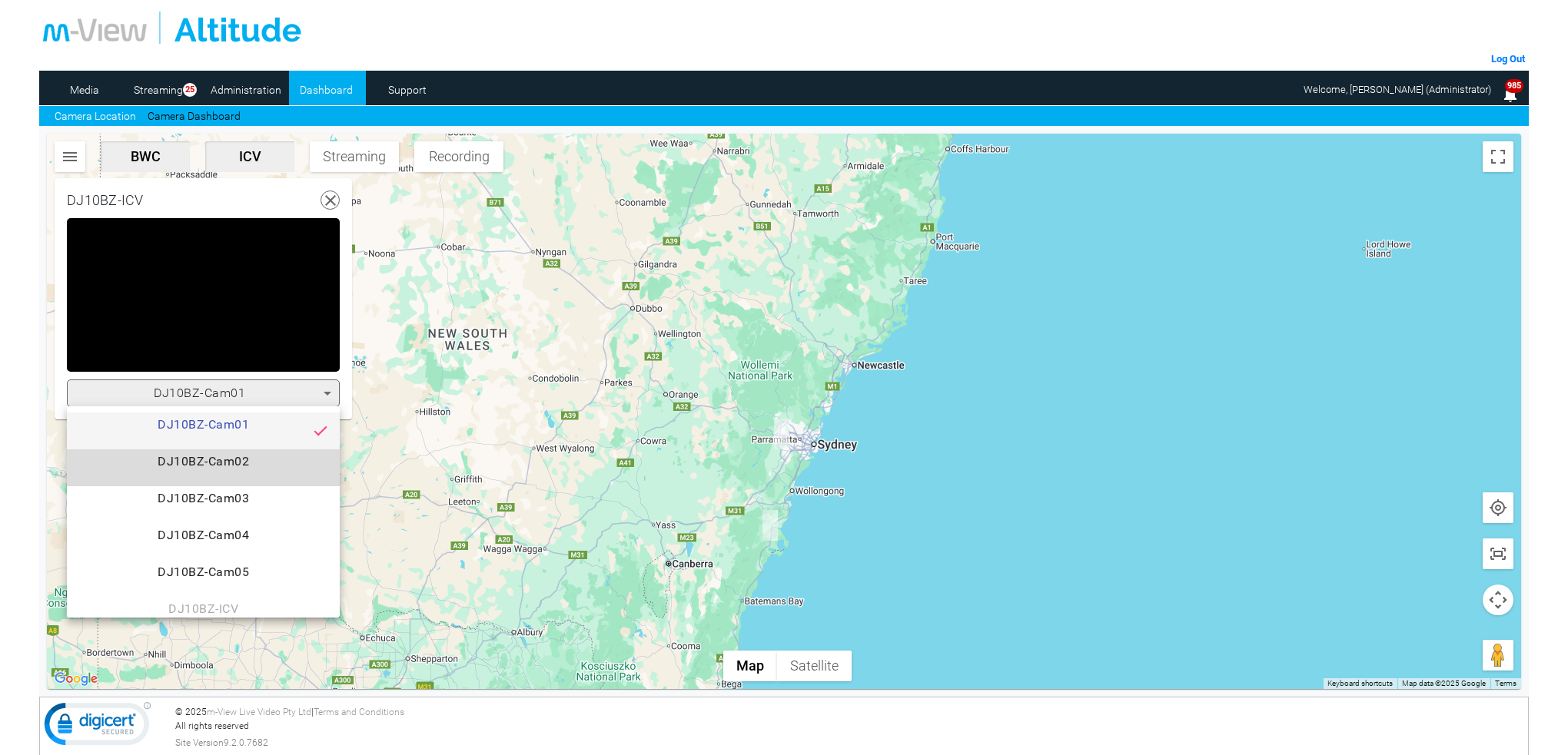
click at [243, 458] on span "DJ10BZ-Cam02" at bounding box center [203, 468] width 249 height 31
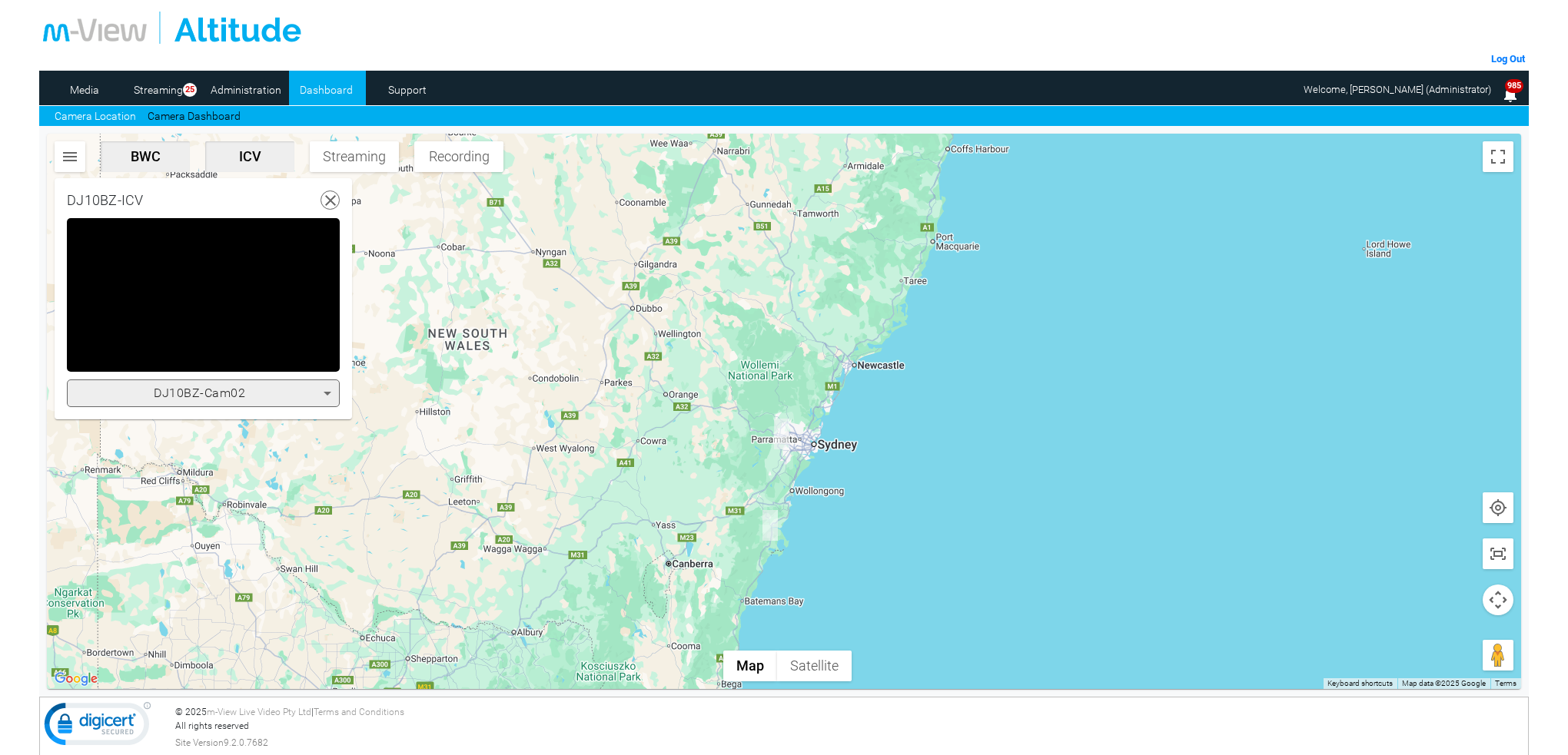
click at [327, 389] on icon at bounding box center [327, 393] width 18 height 18
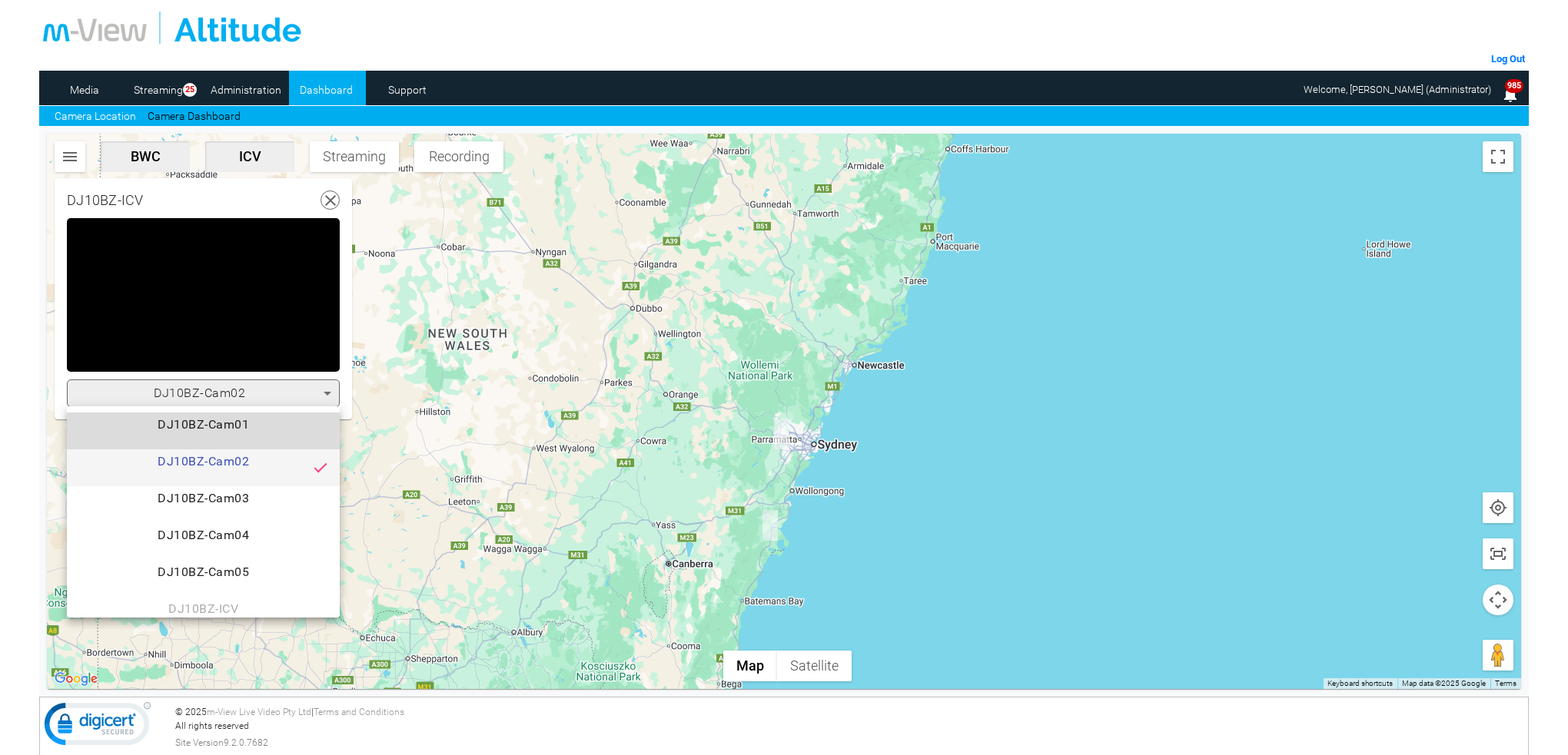
click at [238, 431] on span "DJ10BZ-Cam01" at bounding box center [203, 431] width 249 height 31
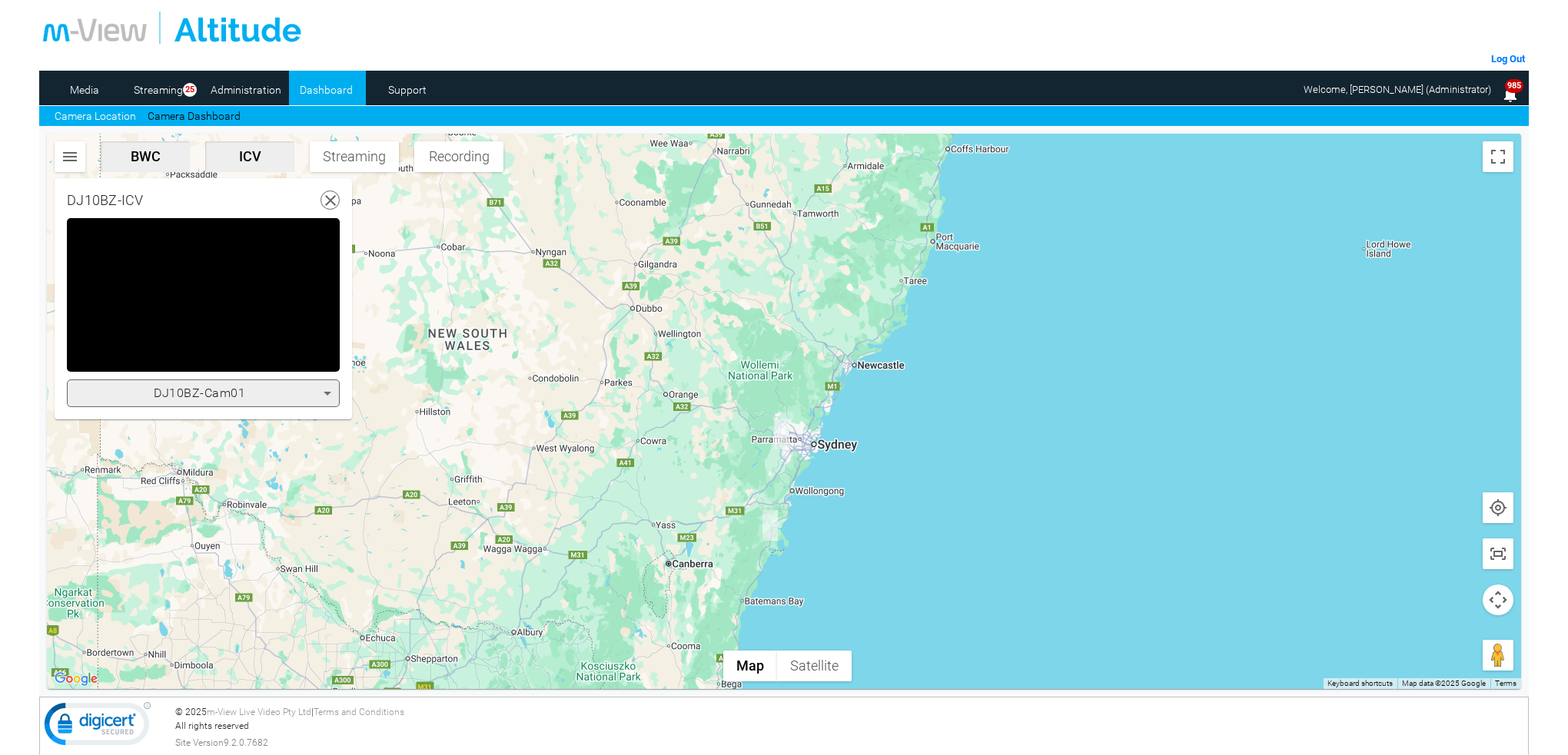
click at [329, 392] on icon at bounding box center [327, 394] width 8 height 4
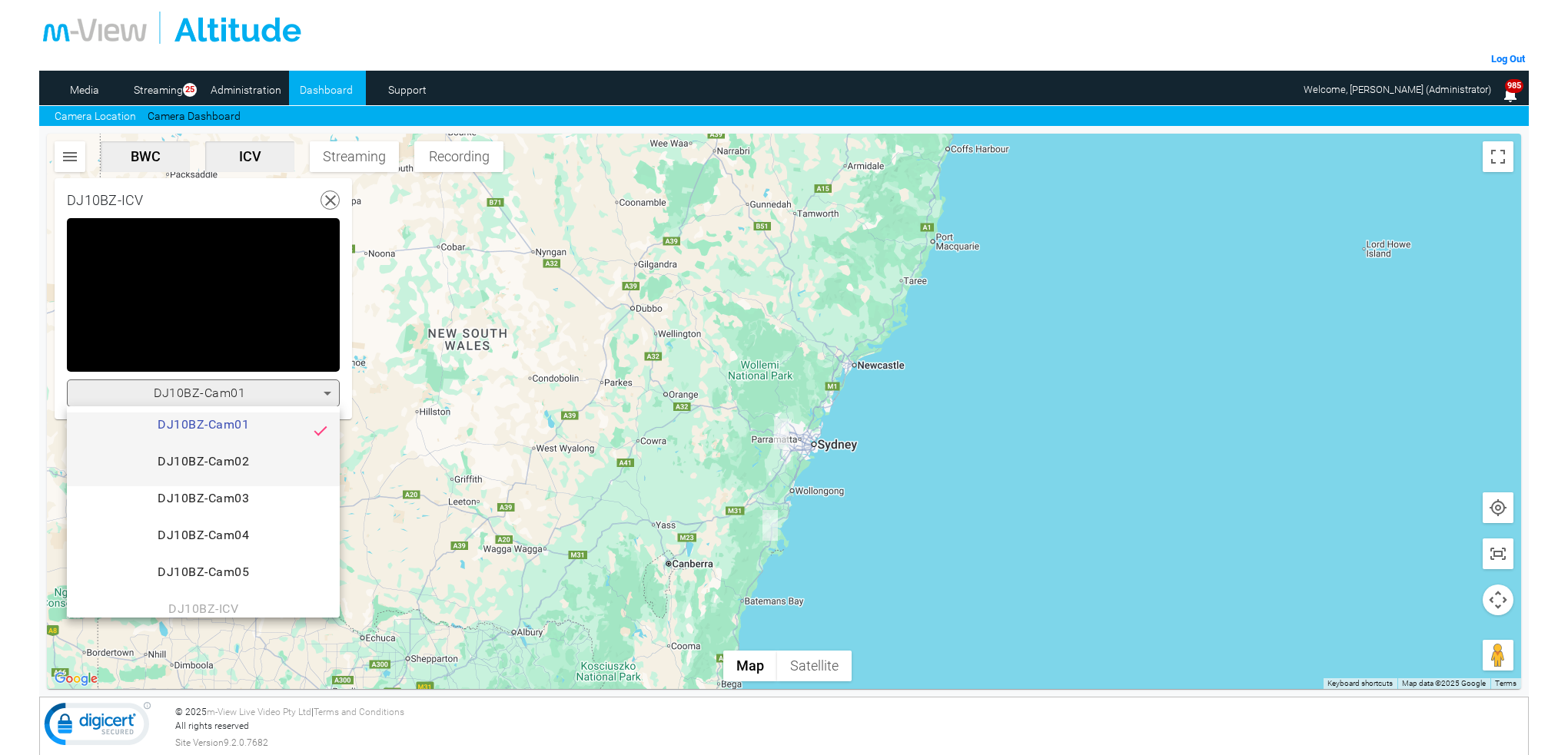
click at [246, 455] on span "DJ10BZ-Cam02" at bounding box center [203, 468] width 249 height 31
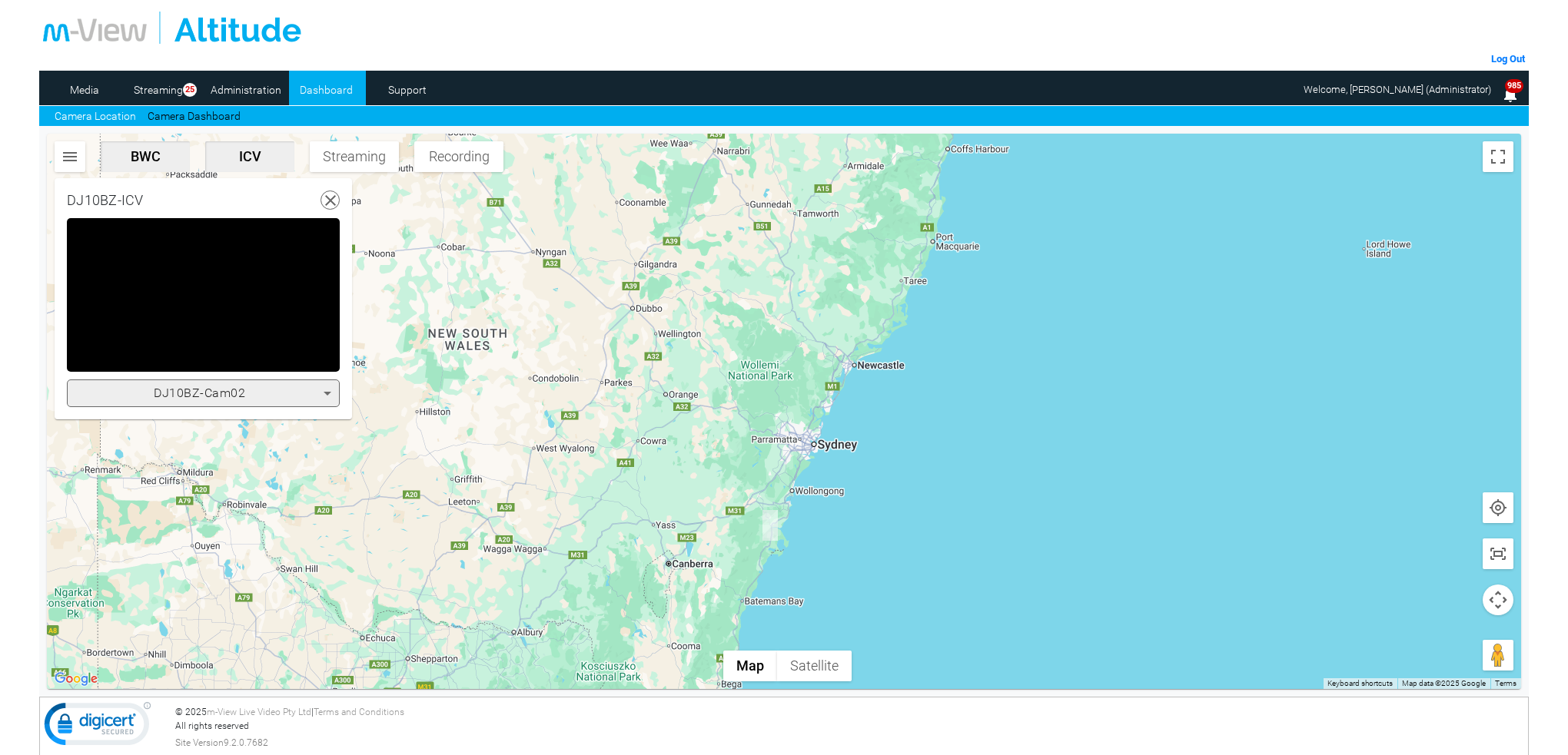
click at [325, 392] on icon at bounding box center [327, 394] width 8 height 4
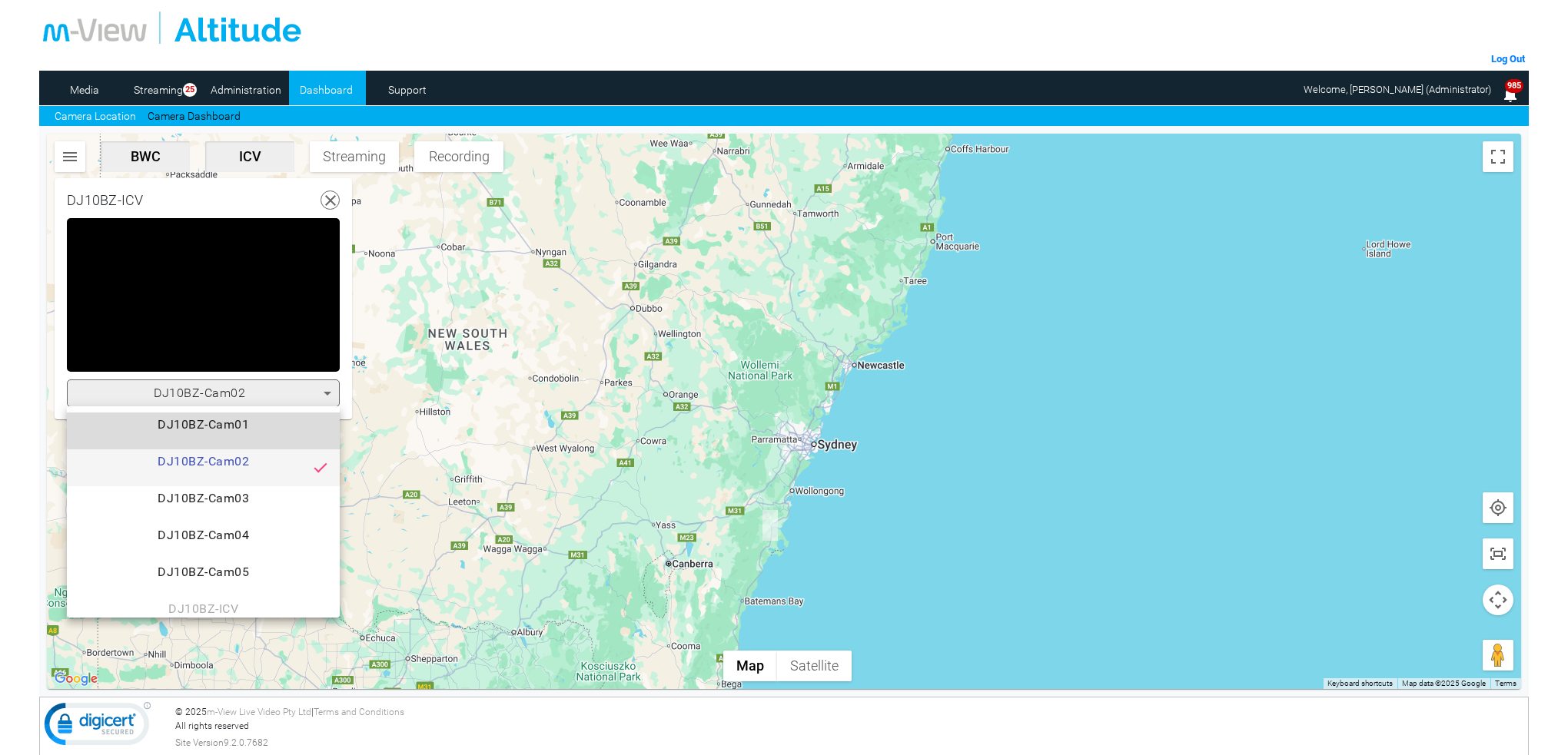
click at [259, 424] on span "DJ10BZ-Cam01" at bounding box center [203, 431] width 249 height 31
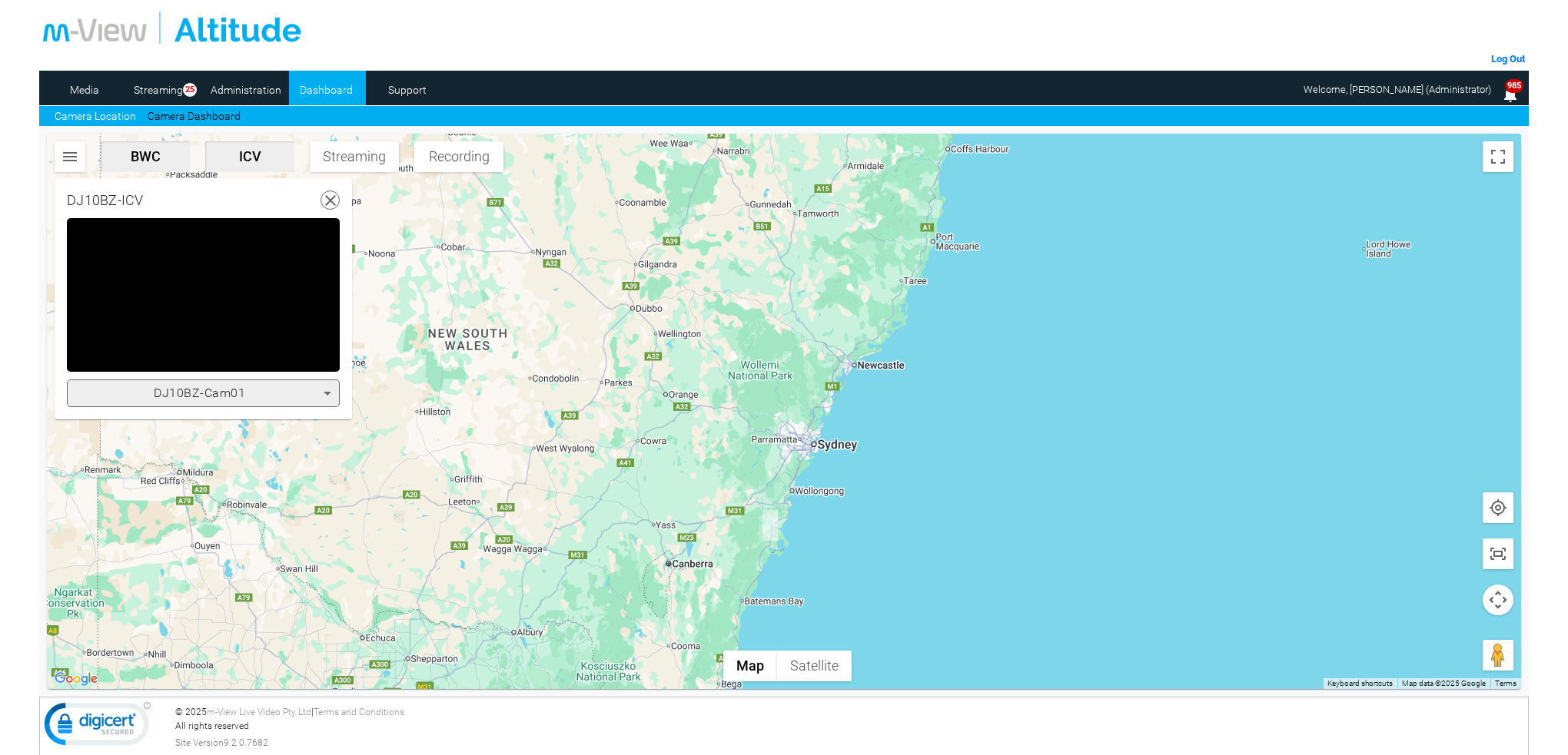
click at [327, 392] on icon at bounding box center [327, 394] width 8 height 4
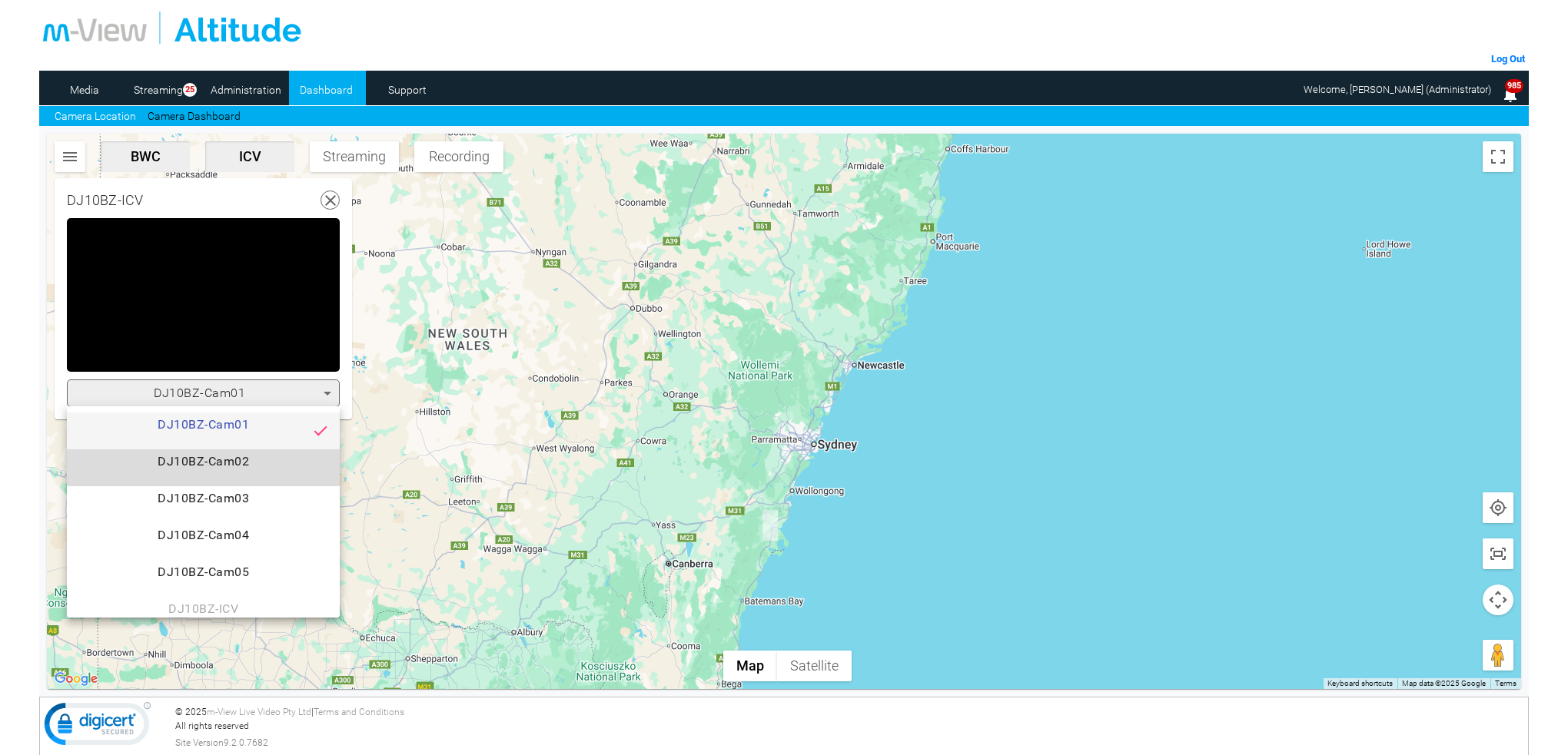
click at [231, 462] on span "DJ10BZ-Cam02" at bounding box center [203, 468] width 249 height 31
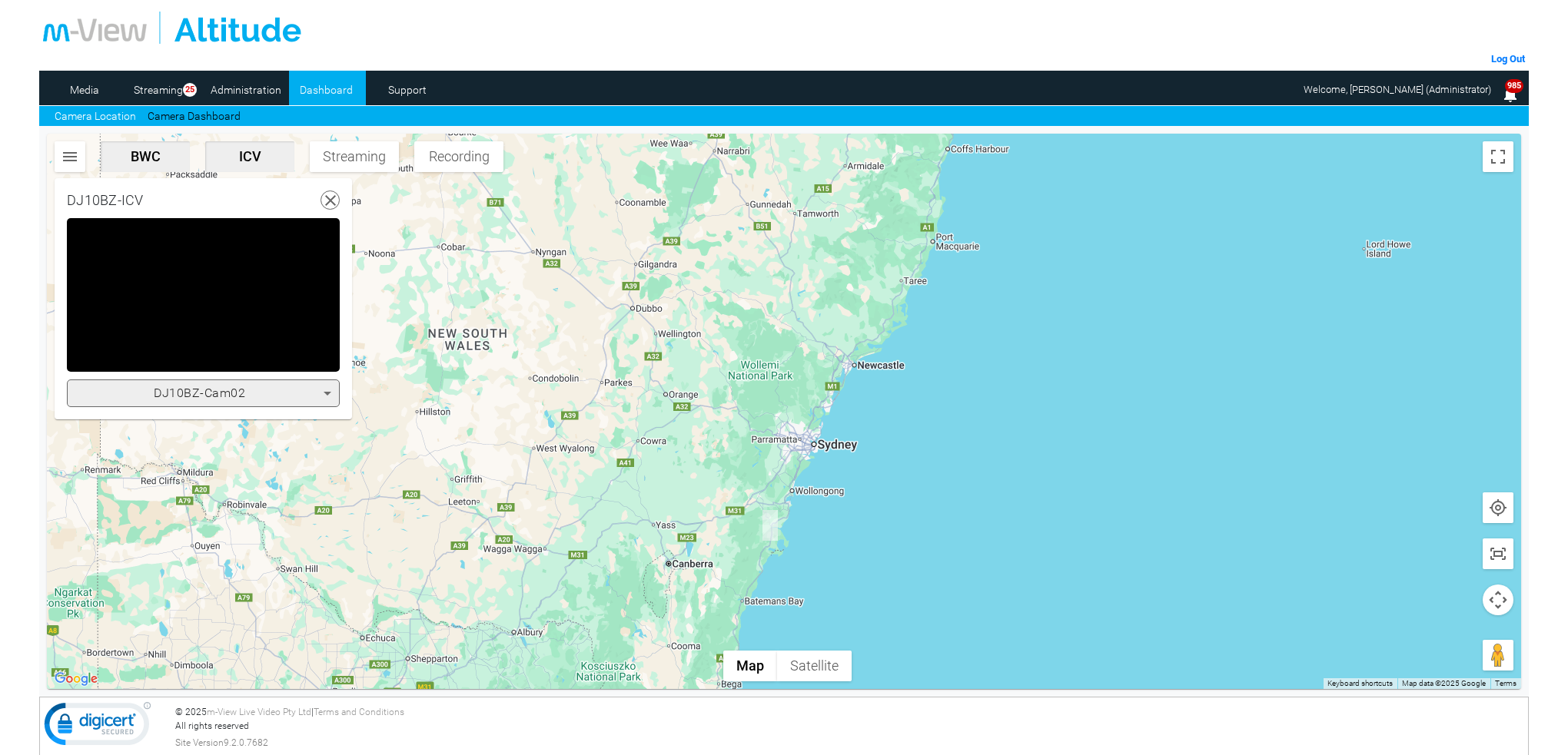
click at [327, 393] on icon at bounding box center [327, 394] width 8 height 4
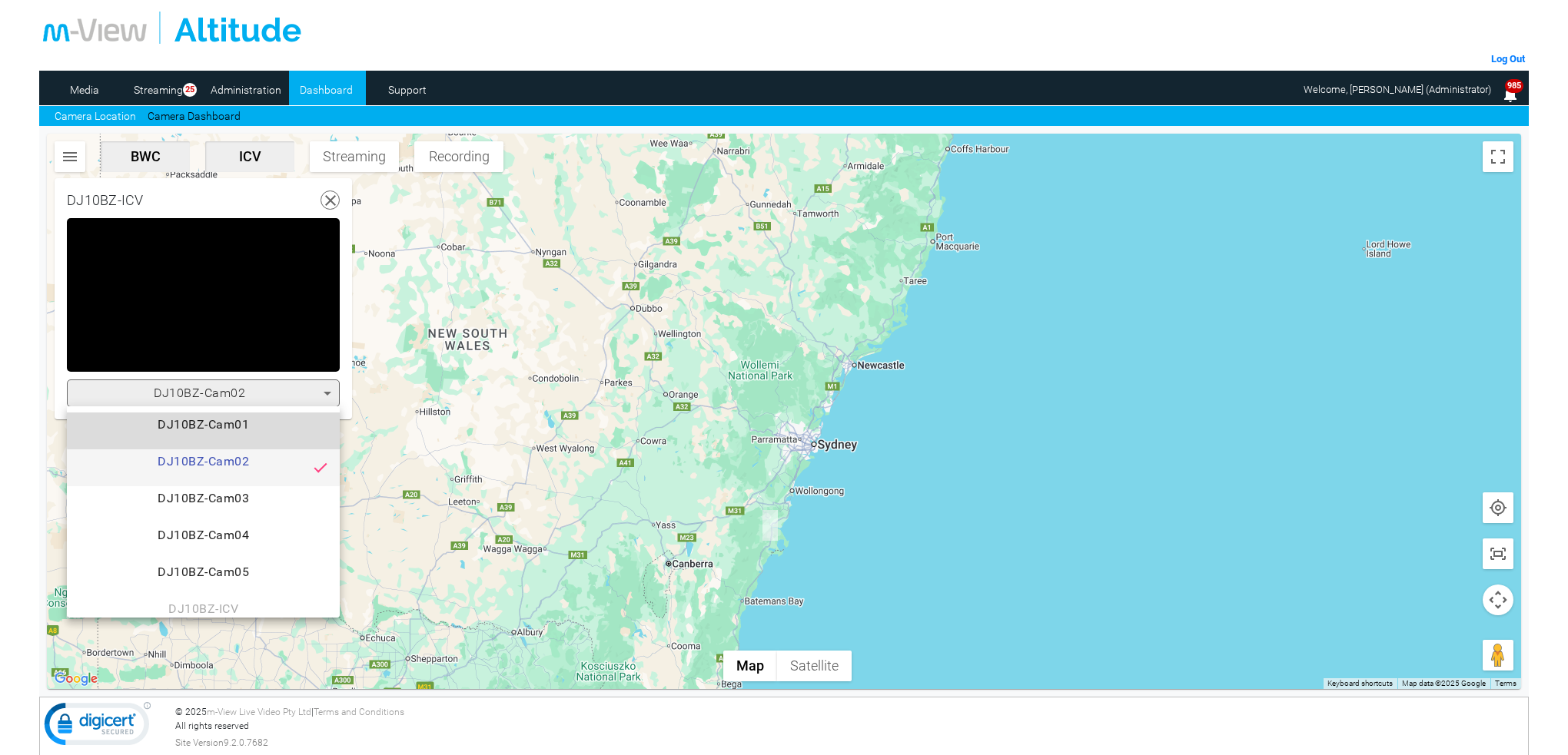
click at [243, 424] on span "DJ10BZ-Cam01" at bounding box center [203, 431] width 249 height 31
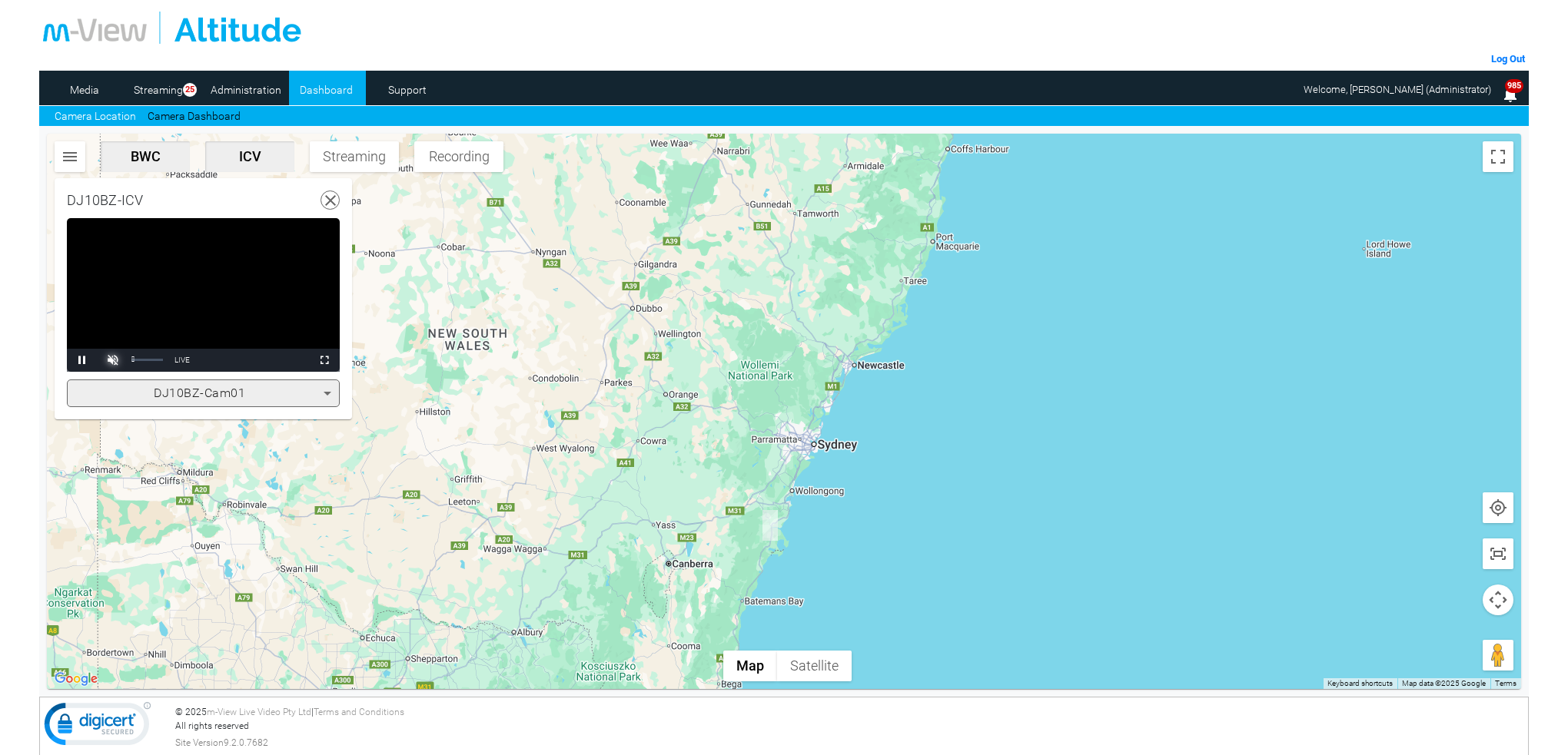
click at [114, 361] on span "Video Player" at bounding box center [113, 361] width 31 height 0
drag, startPoint x: 163, startPoint y: 360, endPoint x: 188, endPoint y: 365, distance: 25.5
click at [188, 365] on div "Pause Skip Backward Mute 100% Current Time 0:17 / Duration -:-:- Loaded : 0.00%…" at bounding box center [204, 360] width 273 height 23
click at [329, 393] on icon at bounding box center [327, 394] width 8 height 4
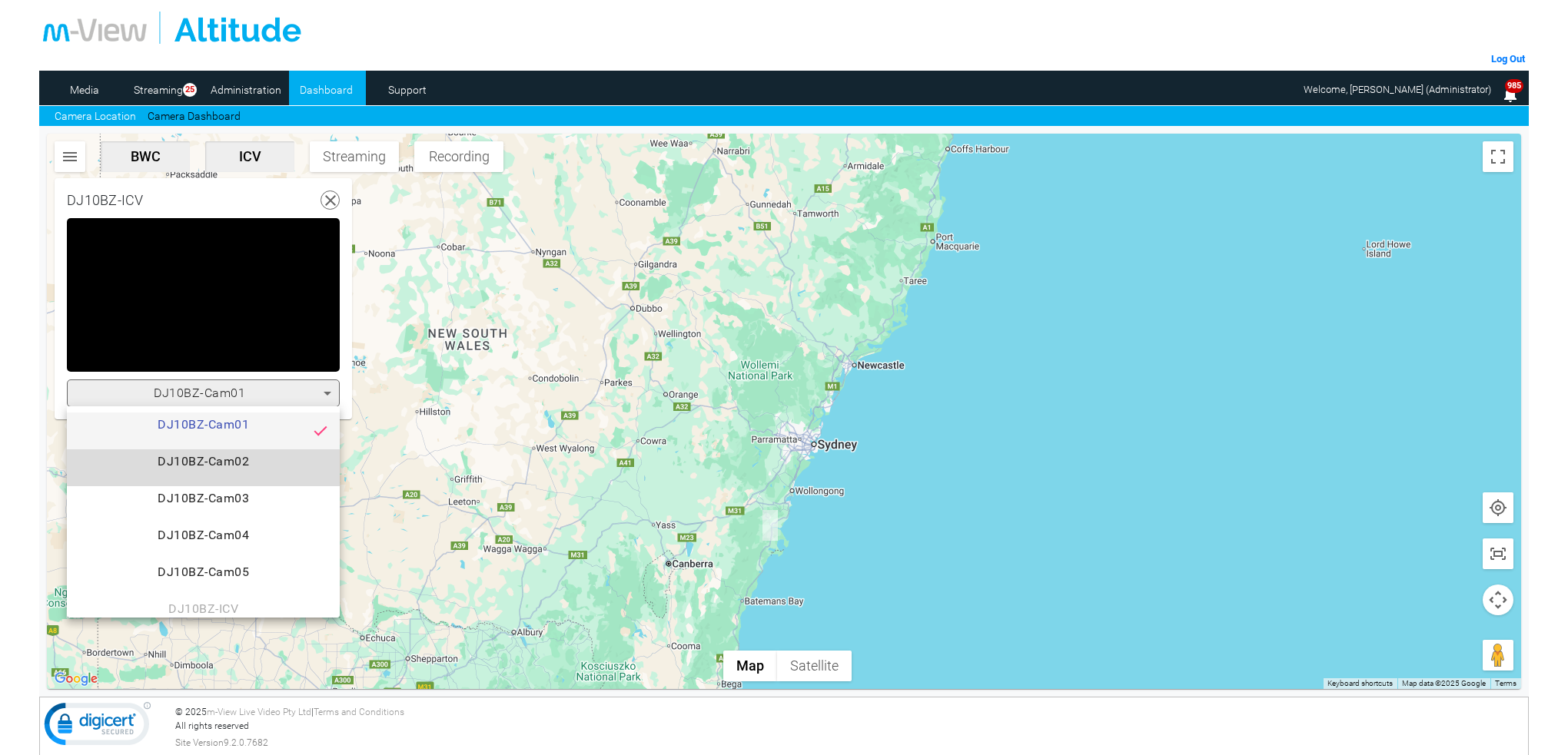
click at [246, 463] on span "DJ10BZ-Cam02" at bounding box center [203, 468] width 249 height 31
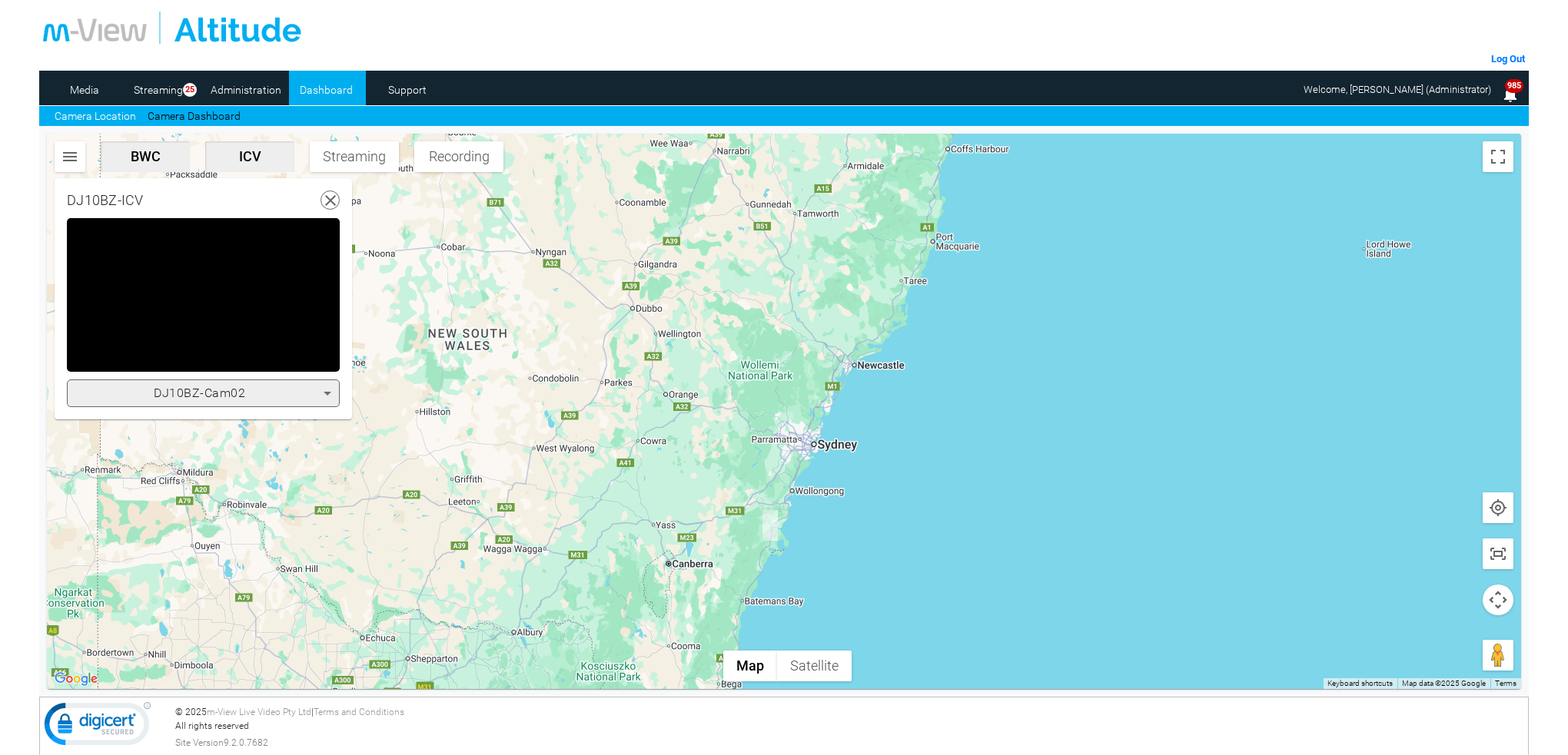
click at [326, 392] on icon at bounding box center [327, 394] width 8 height 4
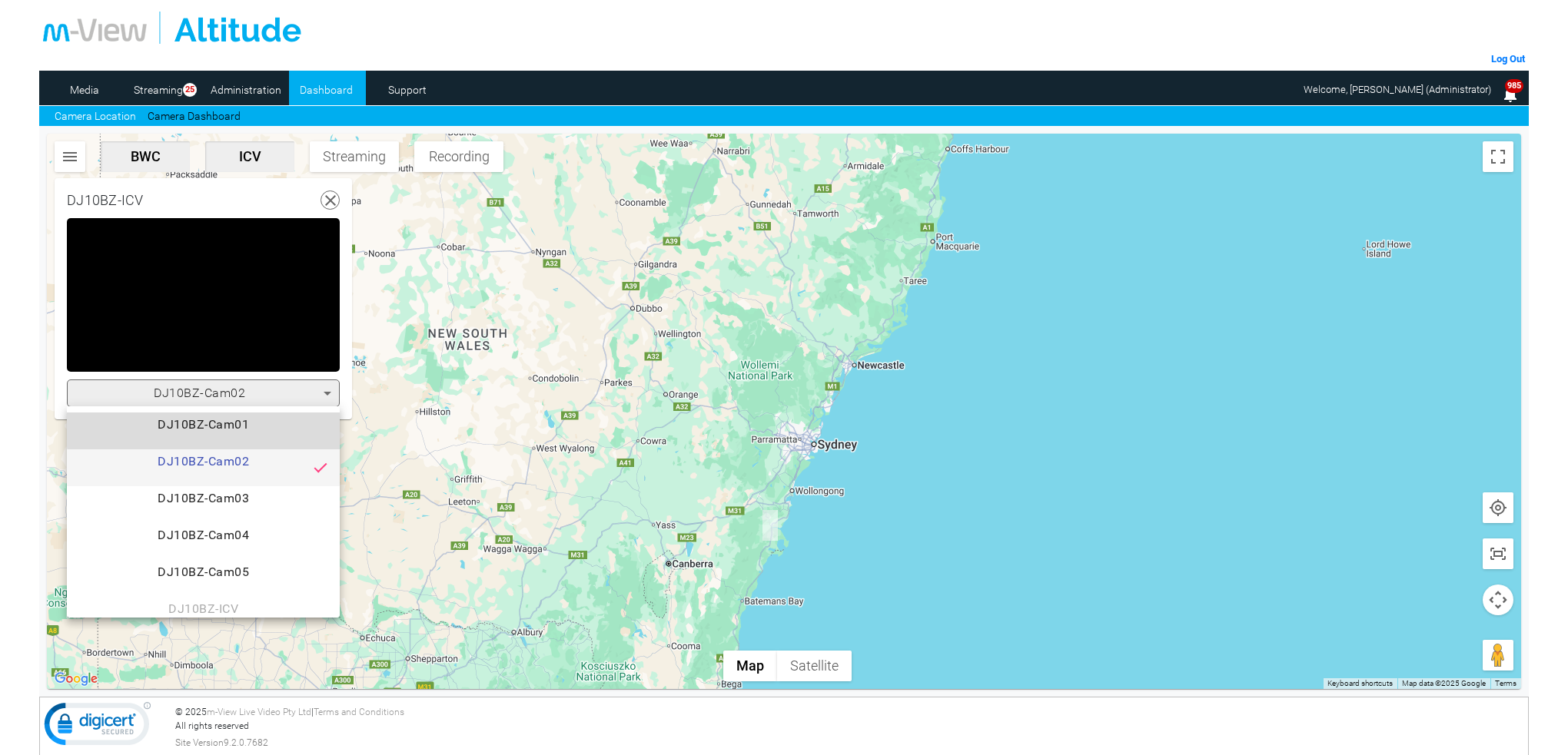
click at [246, 424] on span "DJ10BZ-Cam01" at bounding box center [203, 431] width 249 height 31
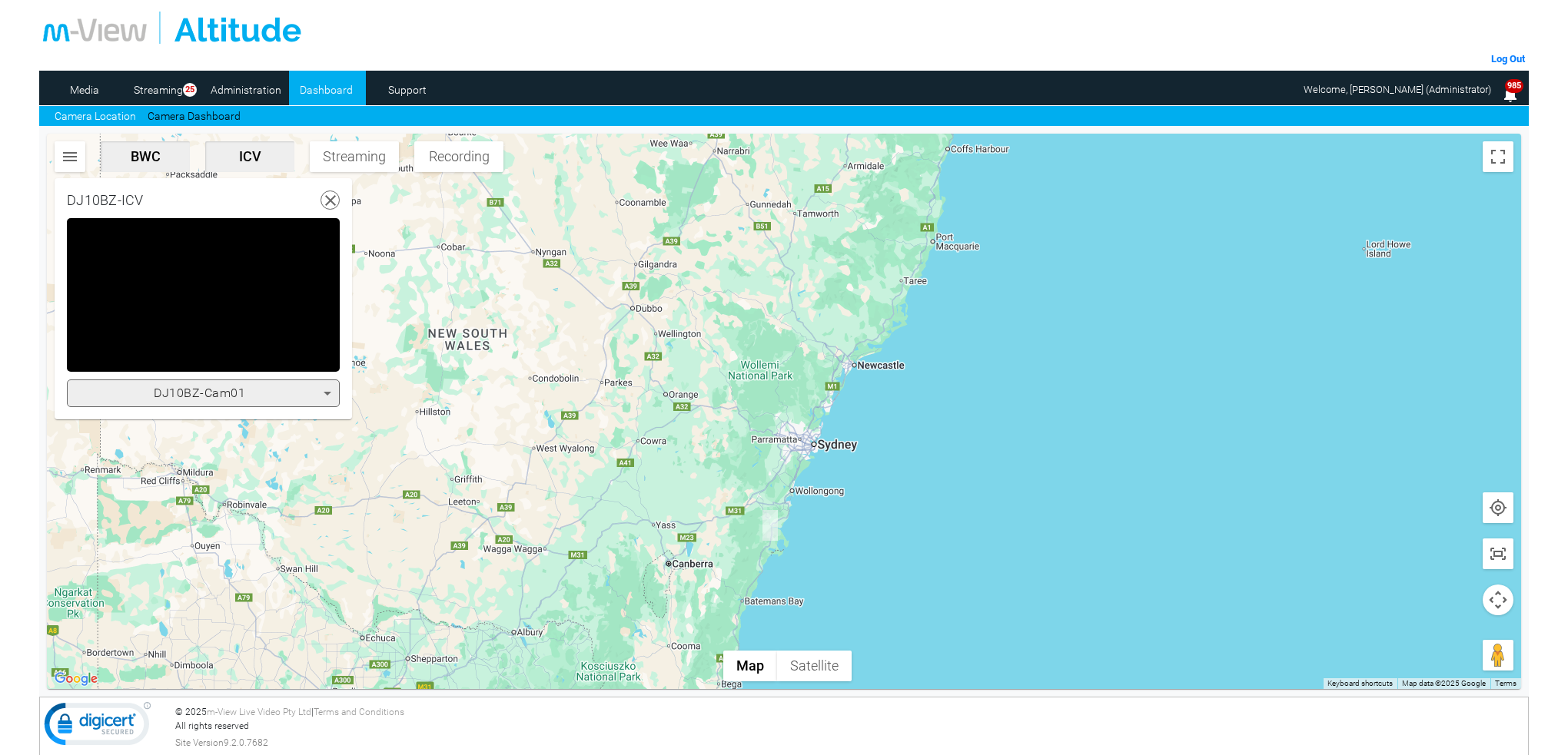
click at [328, 392] on icon at bounding box center [327, 394] width 8 height 4
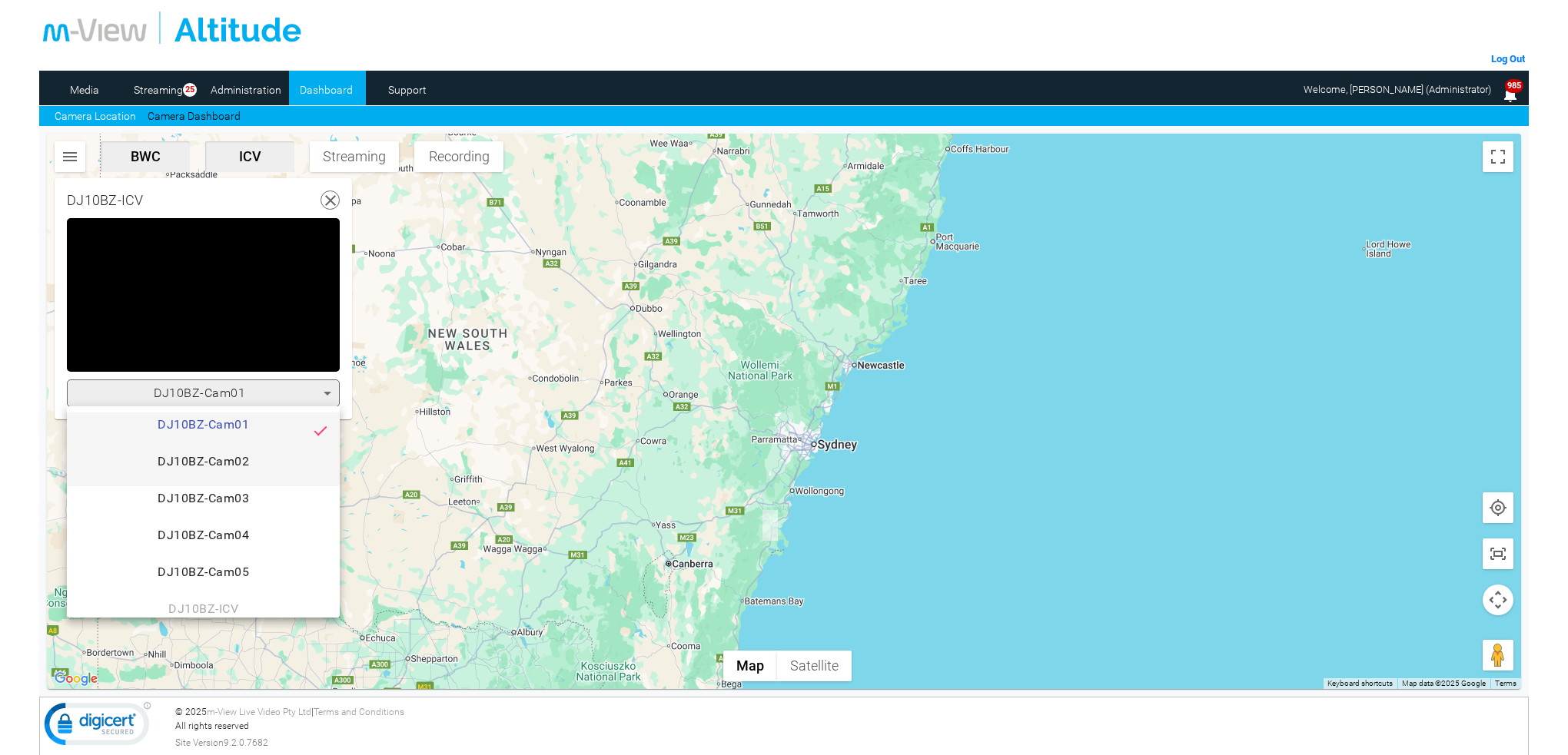
click at [234, 457] on span "DJ10BZ-Cam02" at bounding box center [203, 468] width 249 height 31
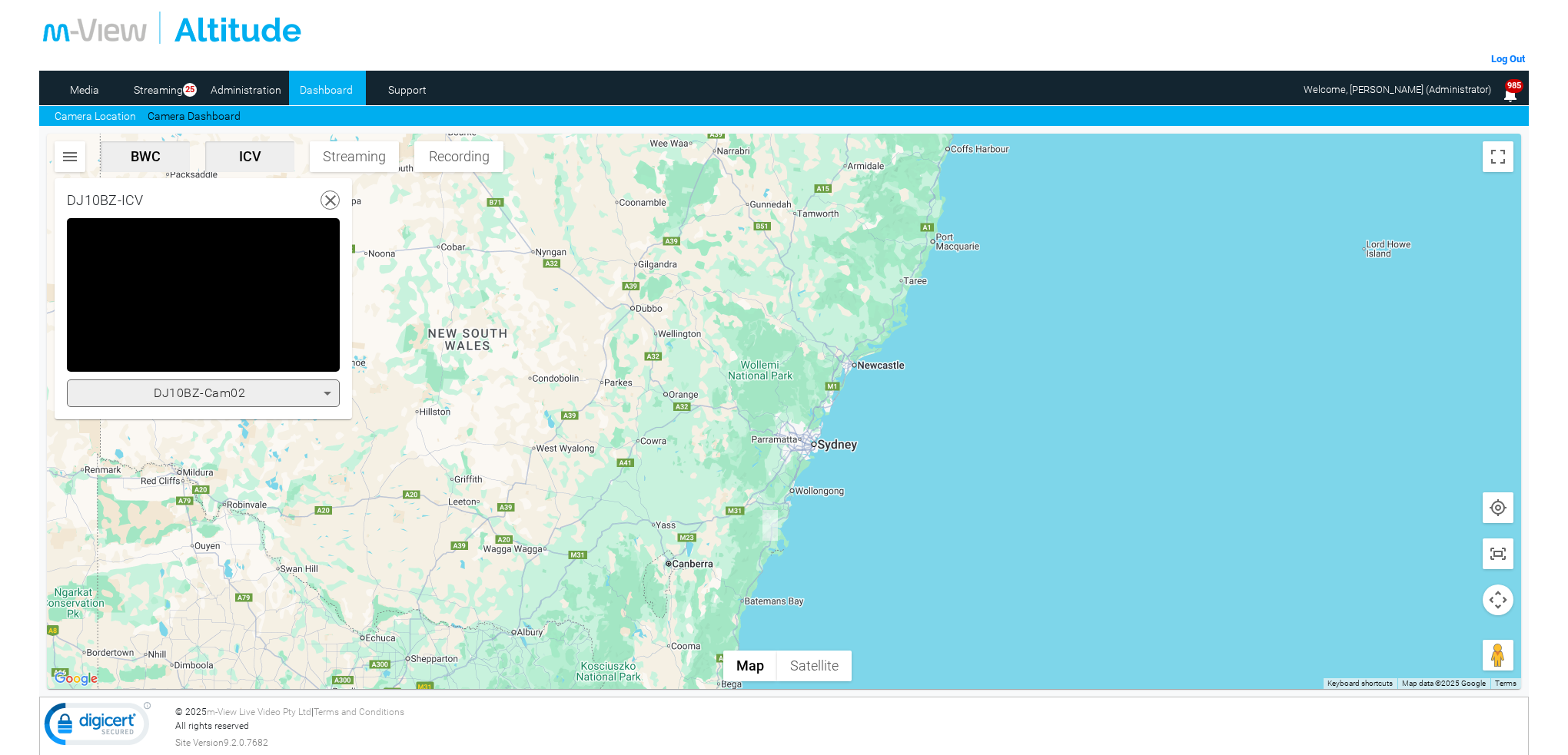
click at [327, 393] on icon at bounding box center [327, 394] width 8 height 4
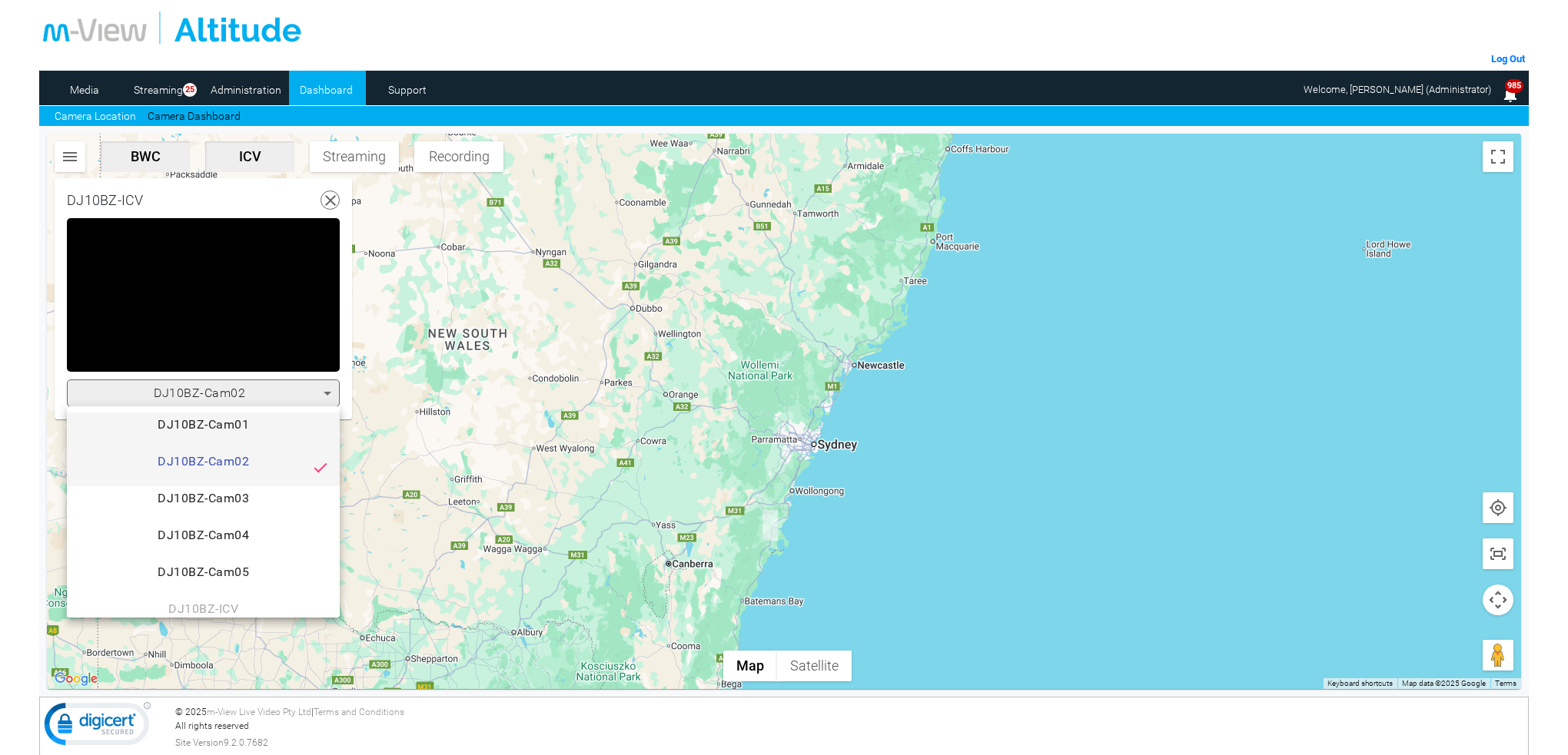
click at [253, 417] on span "DJ10BZ-Cam01" at bounding box center [203, 431] width 249 height 31
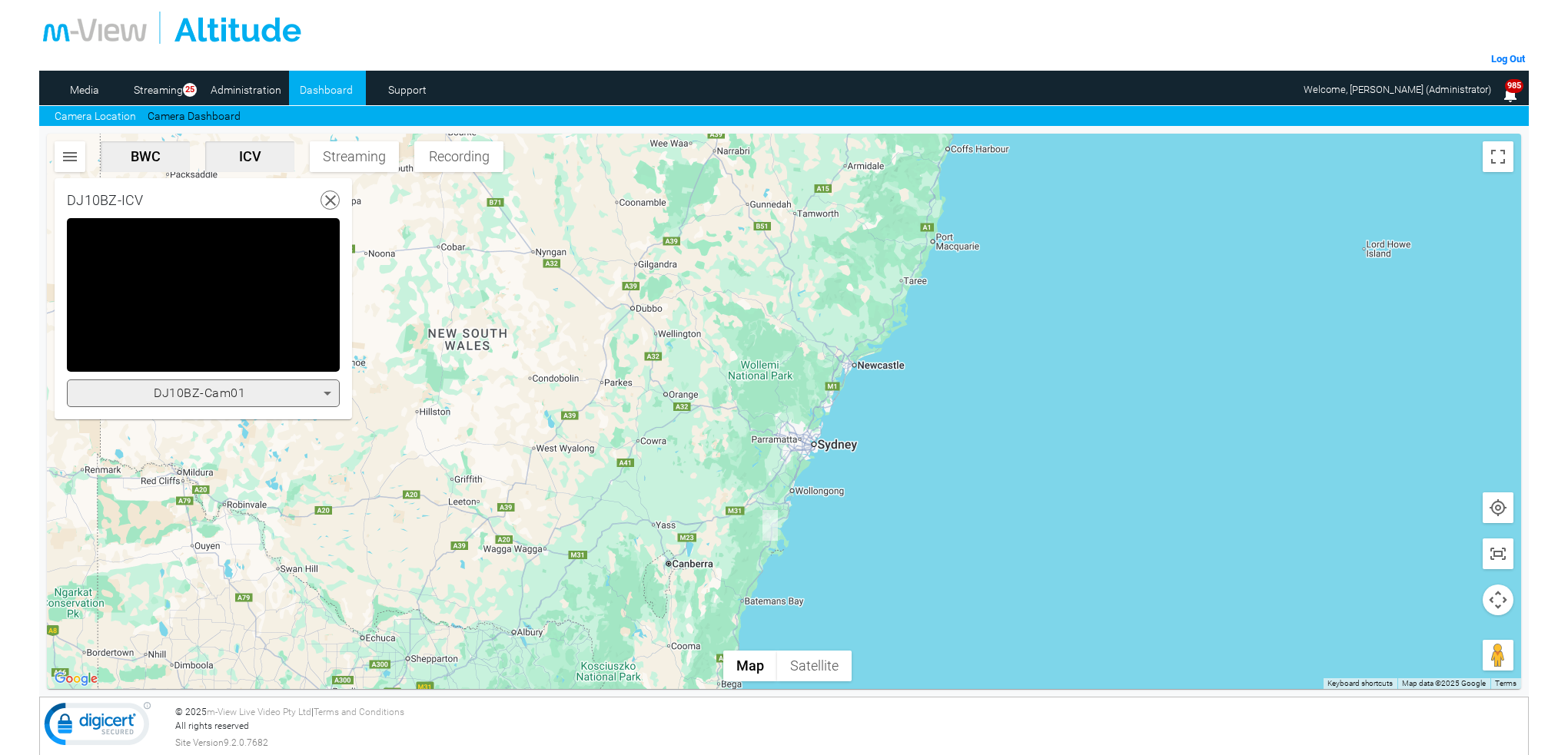
click at [327, 391] on icon at bounding box center [327, 393] width 18 height 18
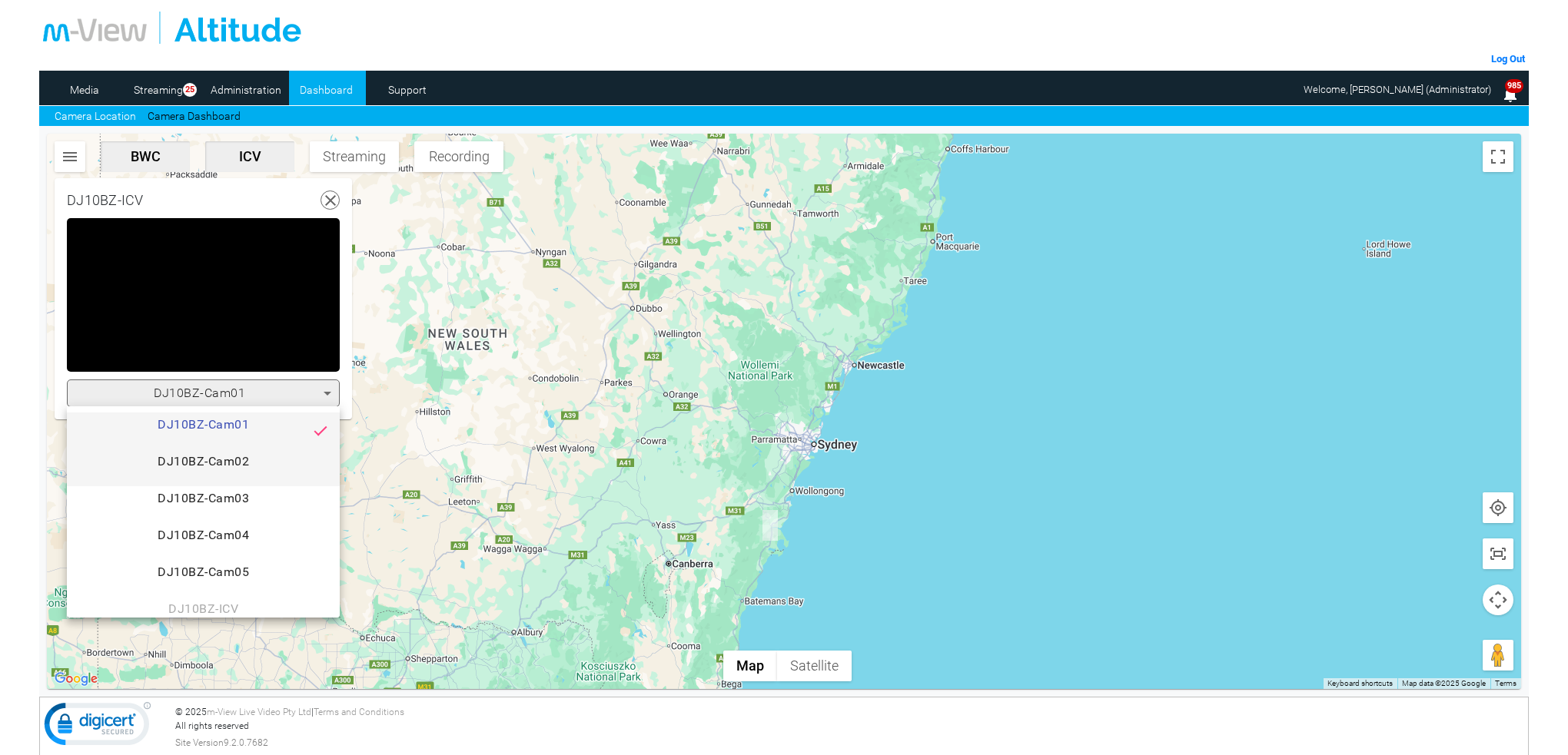
click at [243, 459] on span "DJ10BZ-Cam02" at bounding box center [203, 468] width 249 height 31
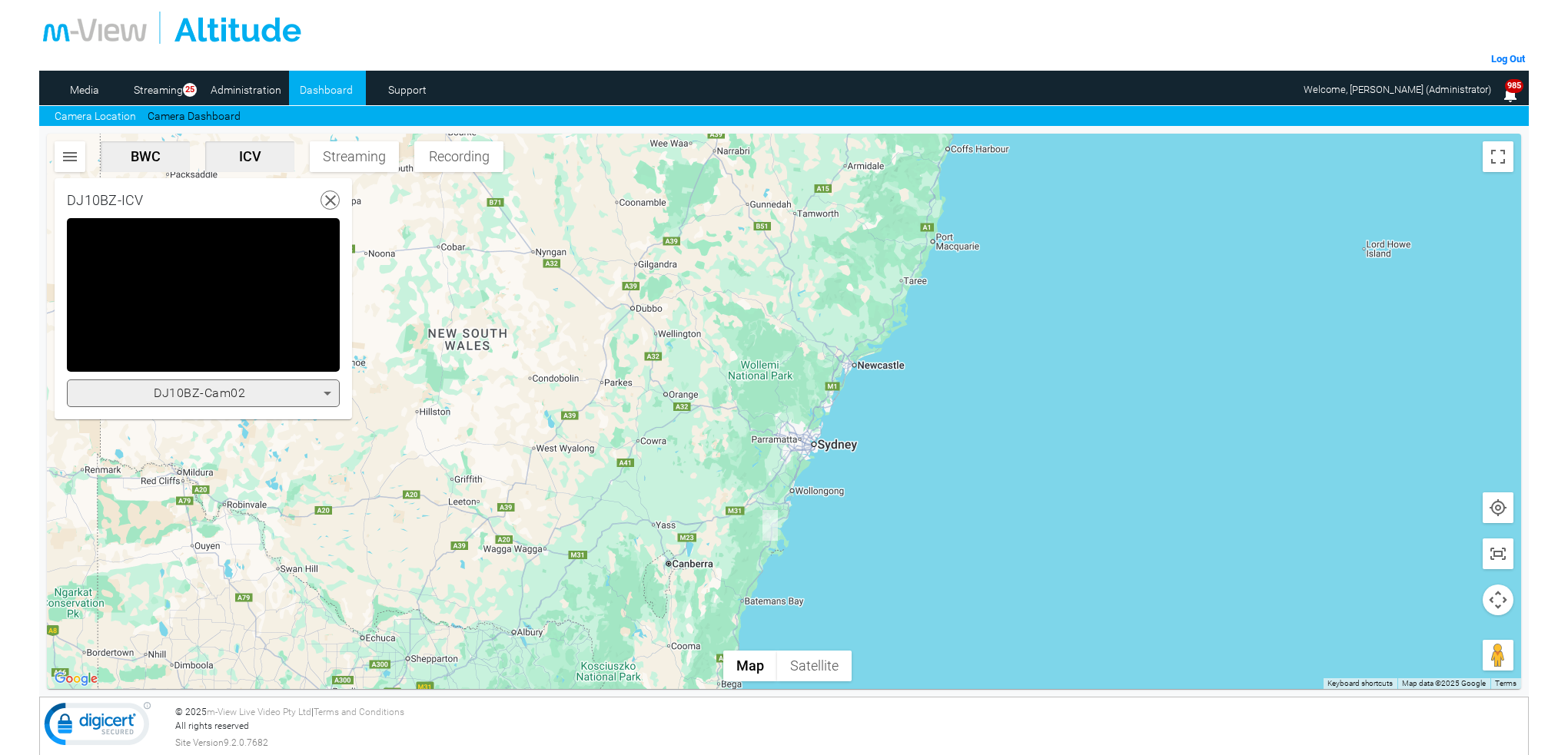
click at [327, 393] on icon at bounding box center [327, 394] width 8 height 4
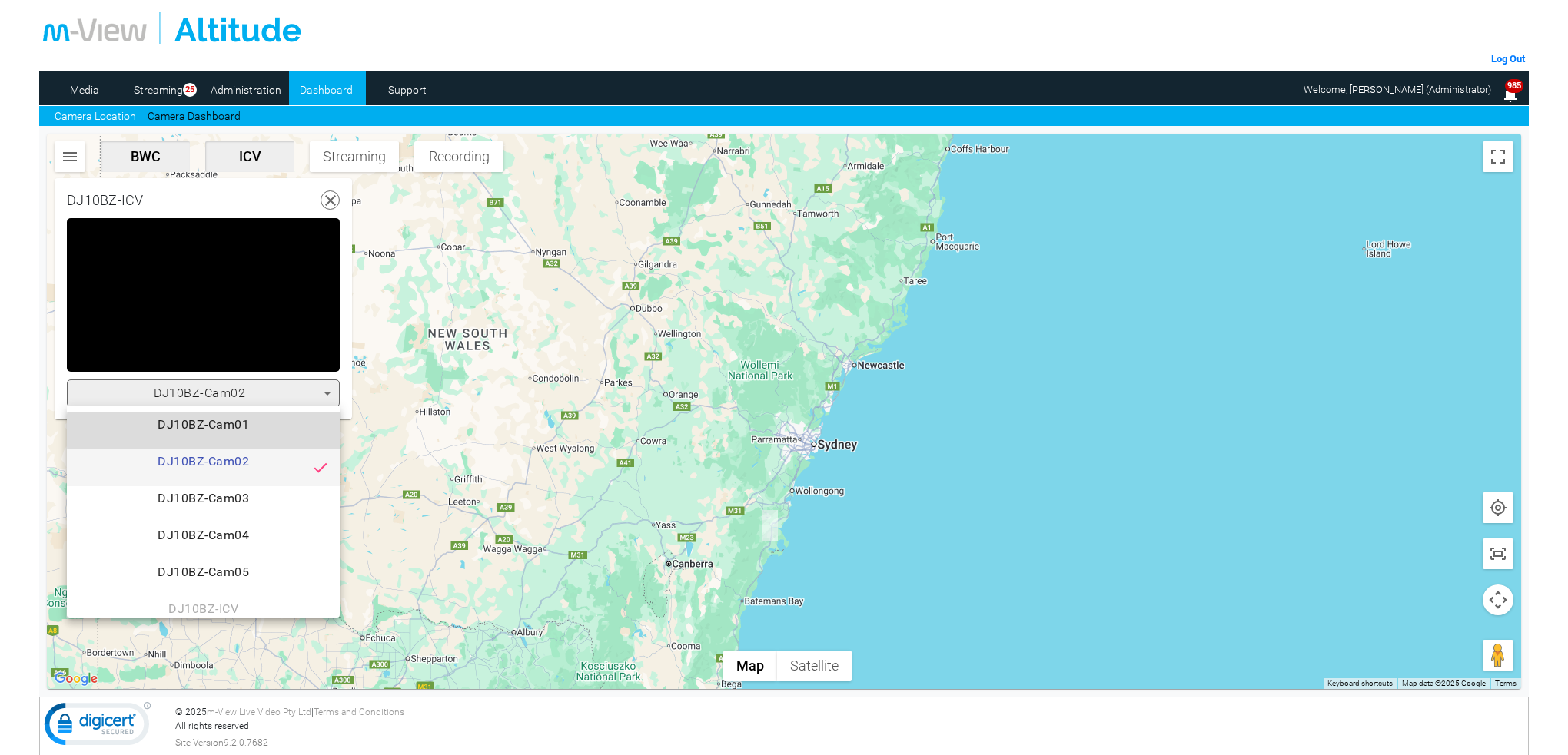
click at [234, 431] on span "DJ10BZ-Cam01" at bounding box center [203, 431] width 249 height 31
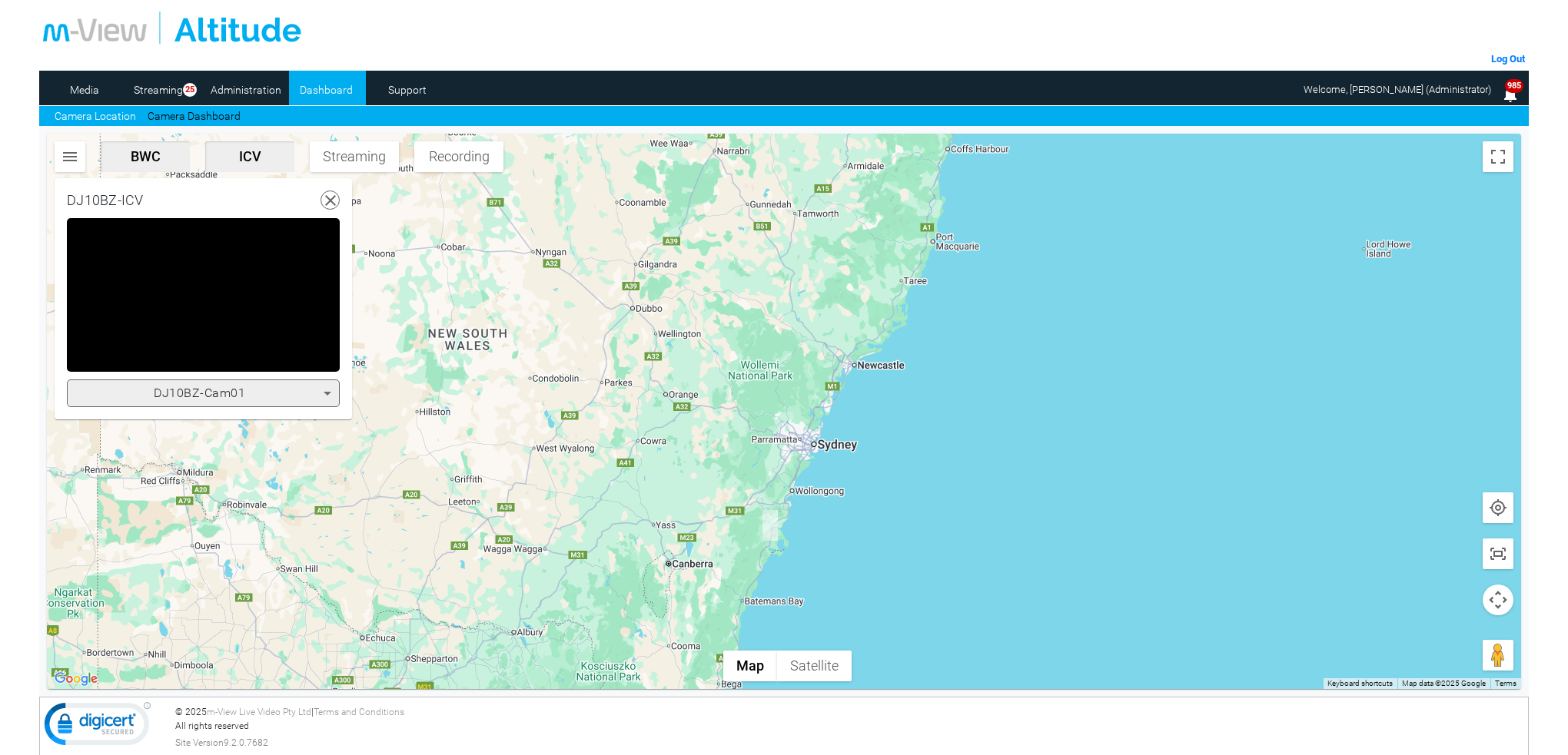
click at [324, 390] on icon at bounding box center [327, 393] width 18 height 18
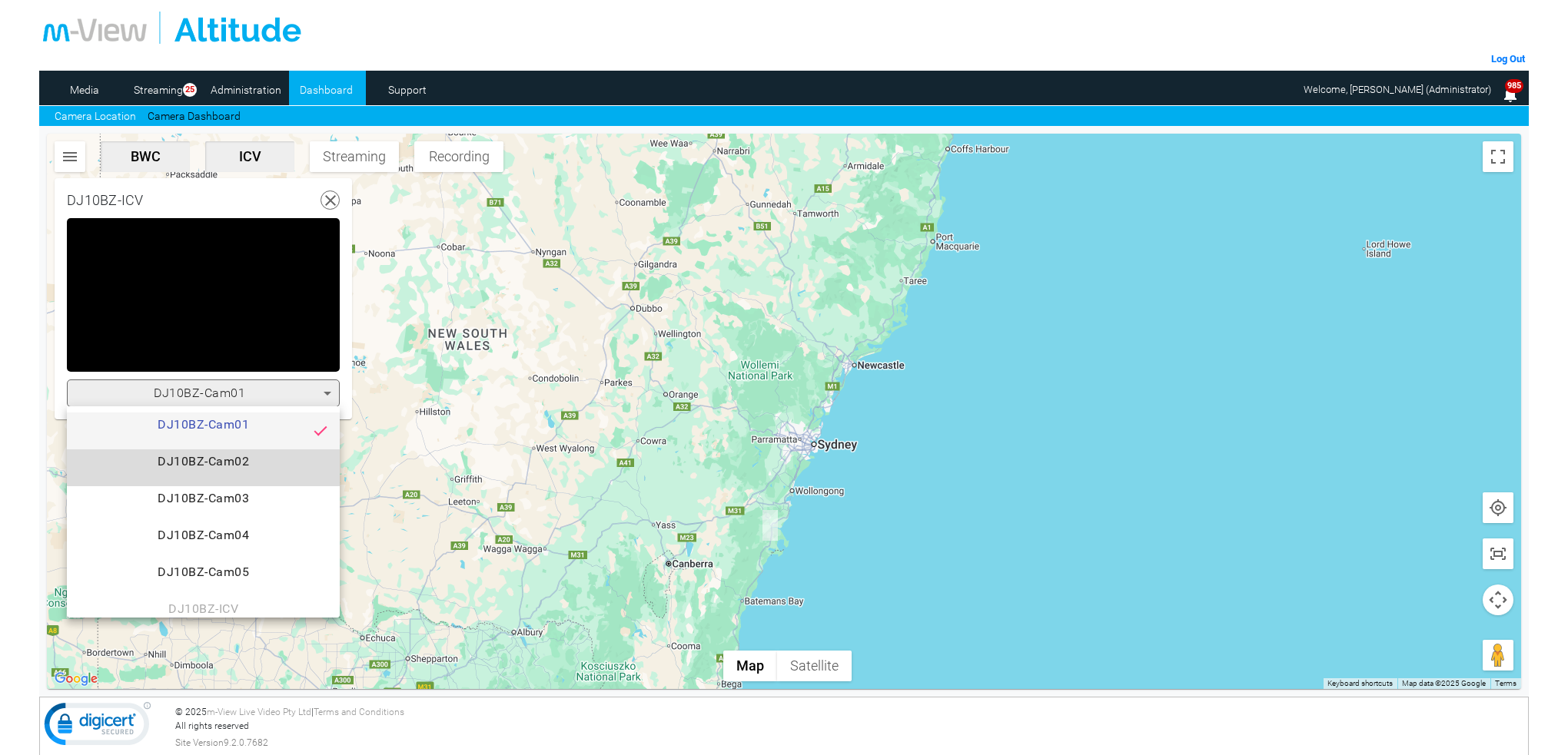
click at [252, 456] on span "DJ10BZ-Cam02" at bounding box center [203, 468] width 249 height 31
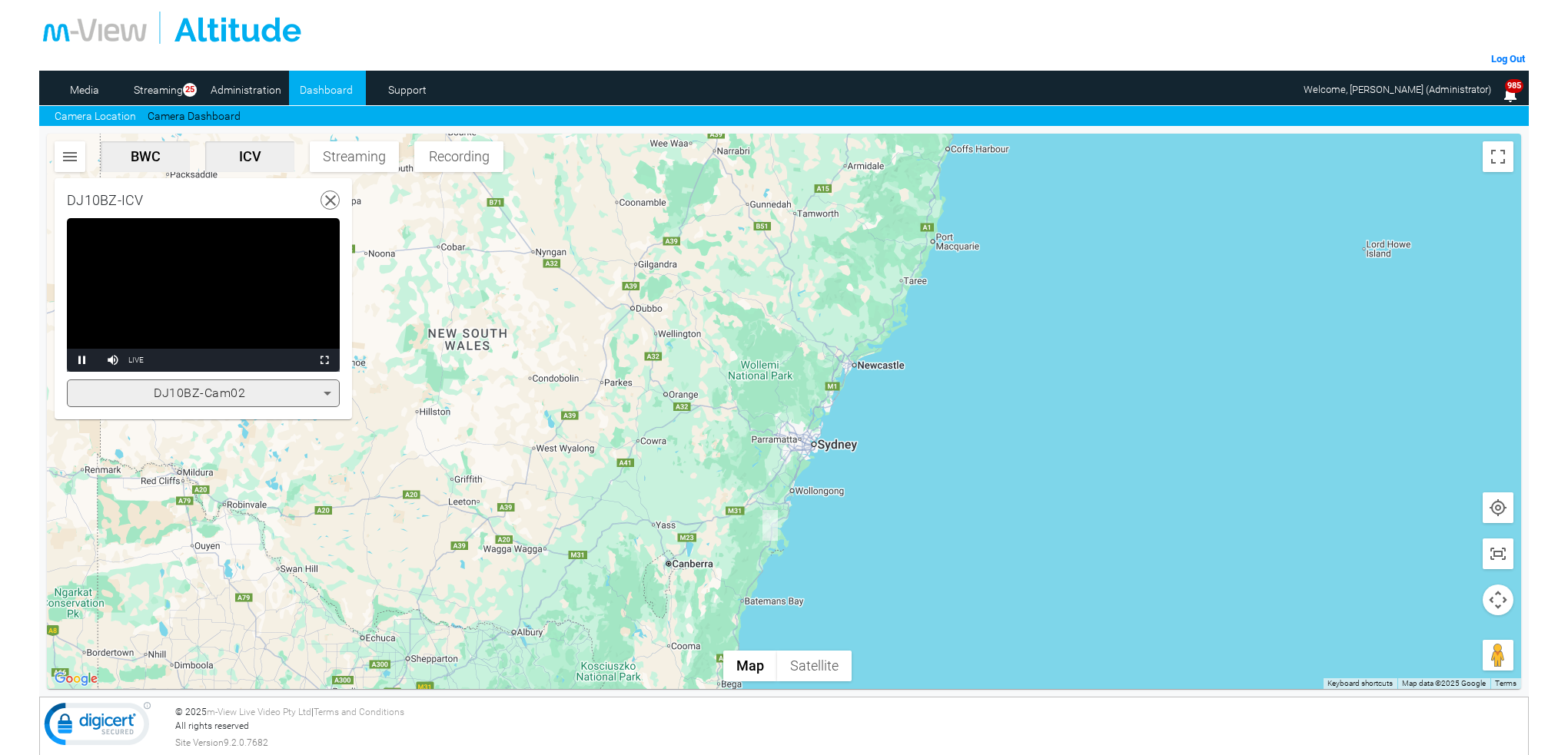
click at [264, 320] on video "Video Player" at bounding box center [204, 295] width 273 height 154
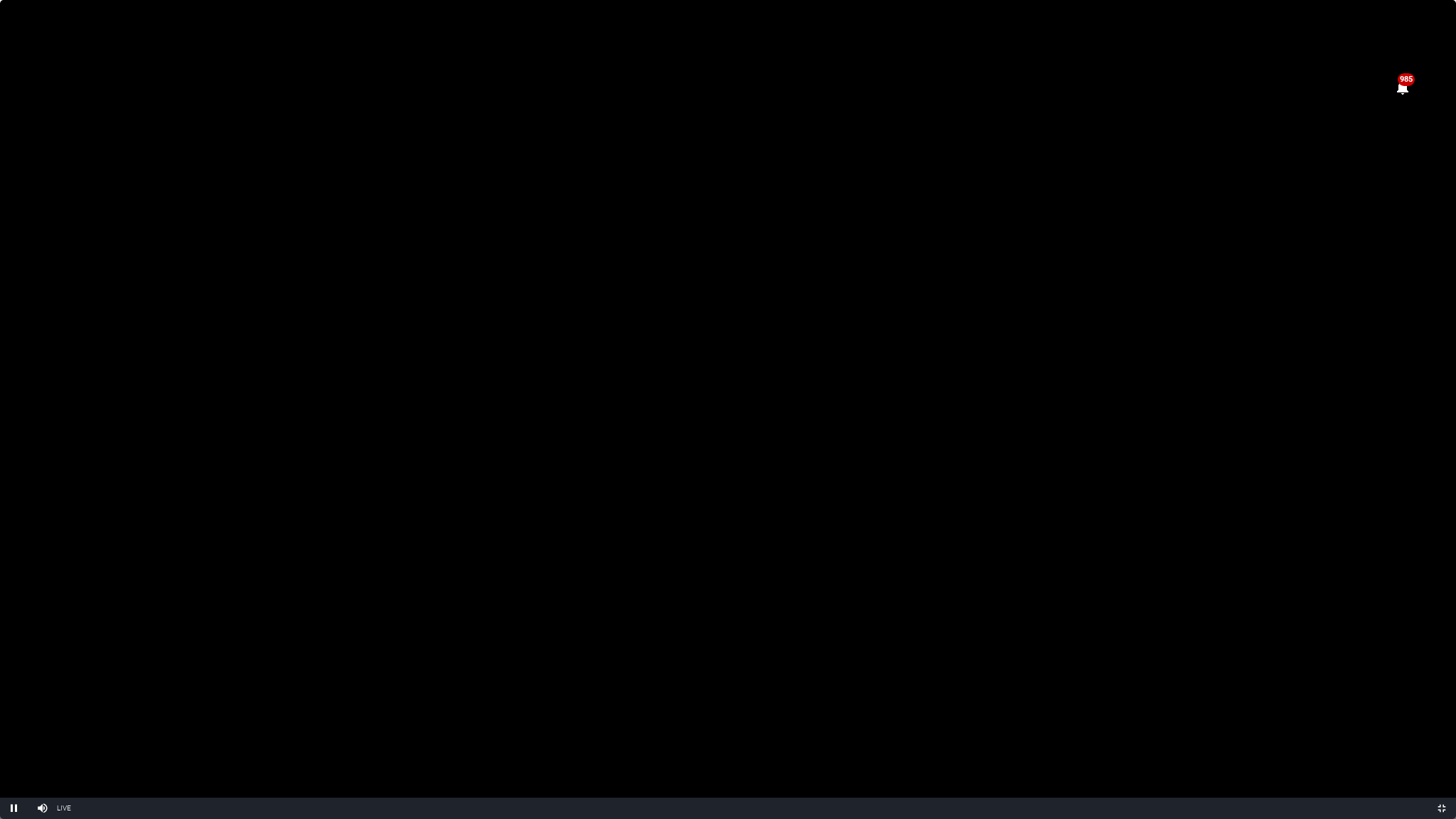
click at [662, 510] on video "Video Player" at bounding box center [728, 410] width 1456 height 819
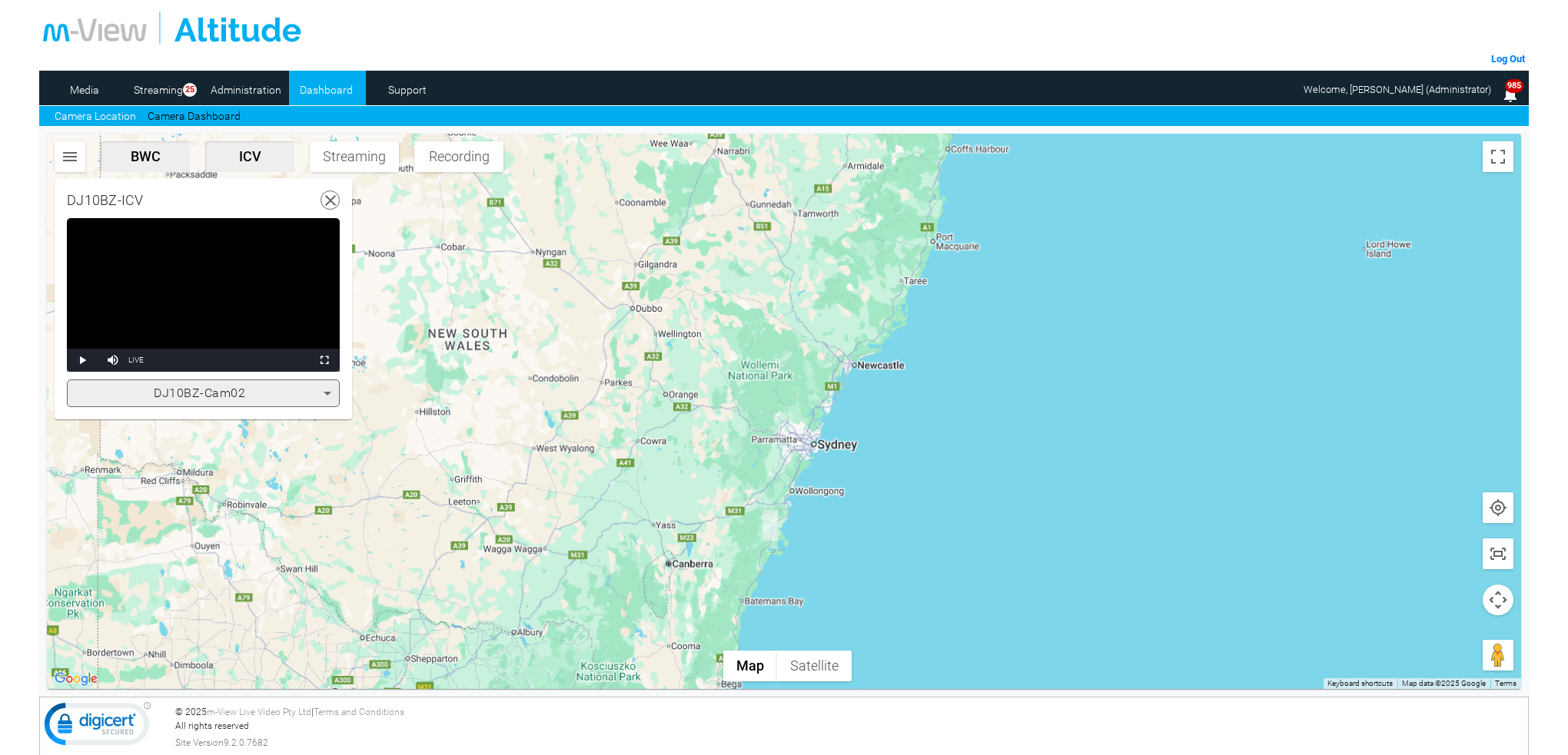
click at [329, 392] on icon at bounding box center [327, 394] width 8 height 4
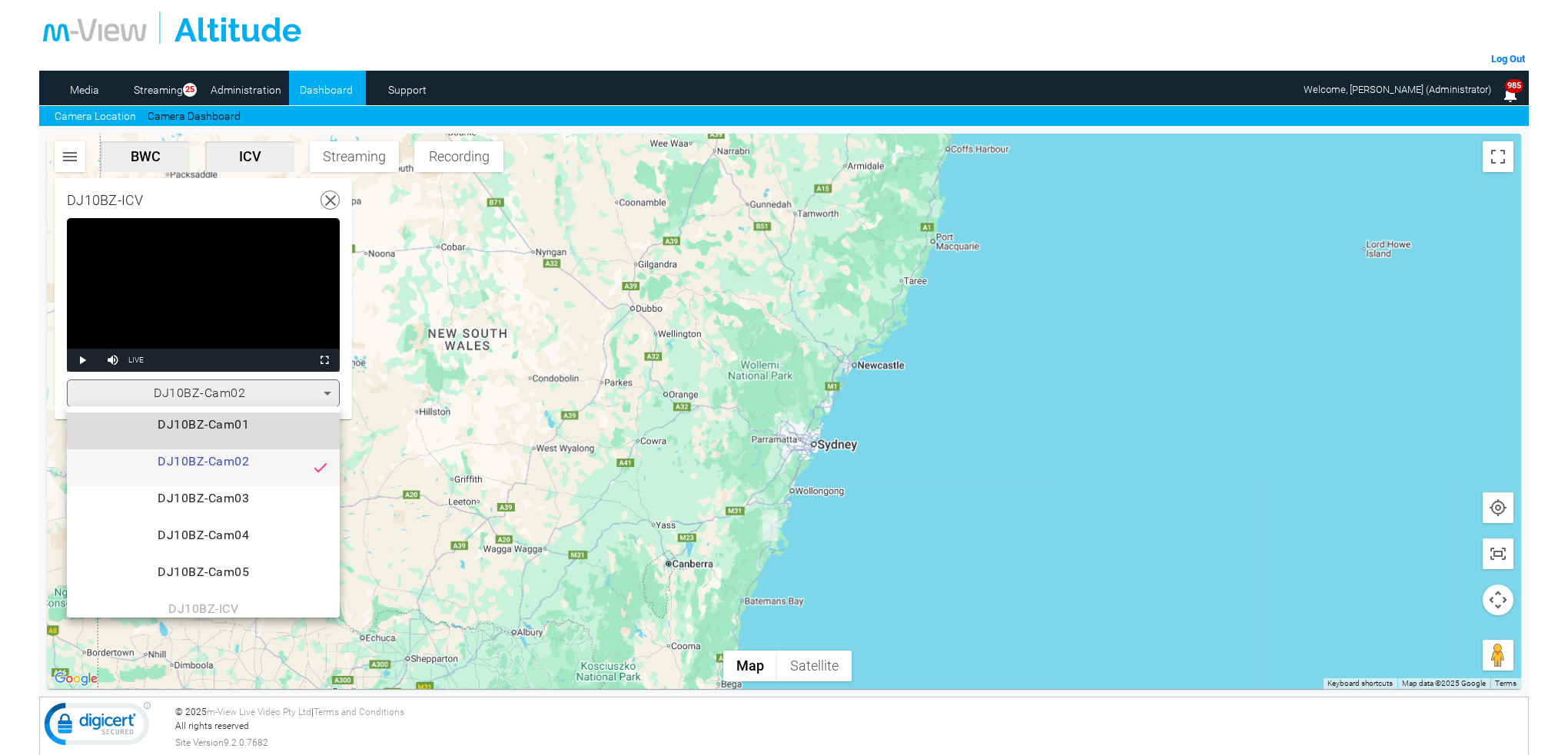
click at [256, 428] on span "DJ10BZ-Cam01" at bounding box center [203, 431] width 249 height 31
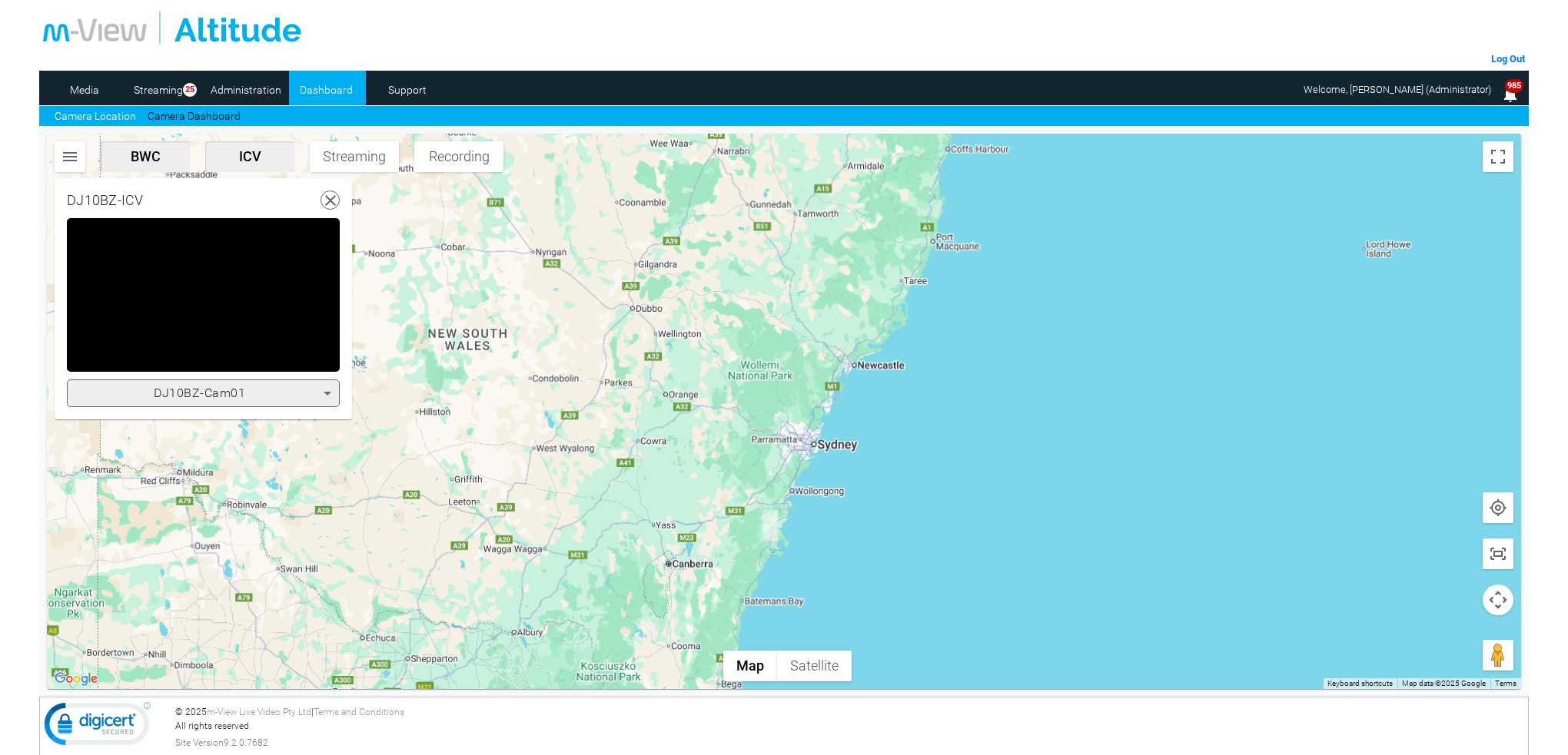
click at [327, 393] on icon at bounding box center [327, 394] width 8 height 4
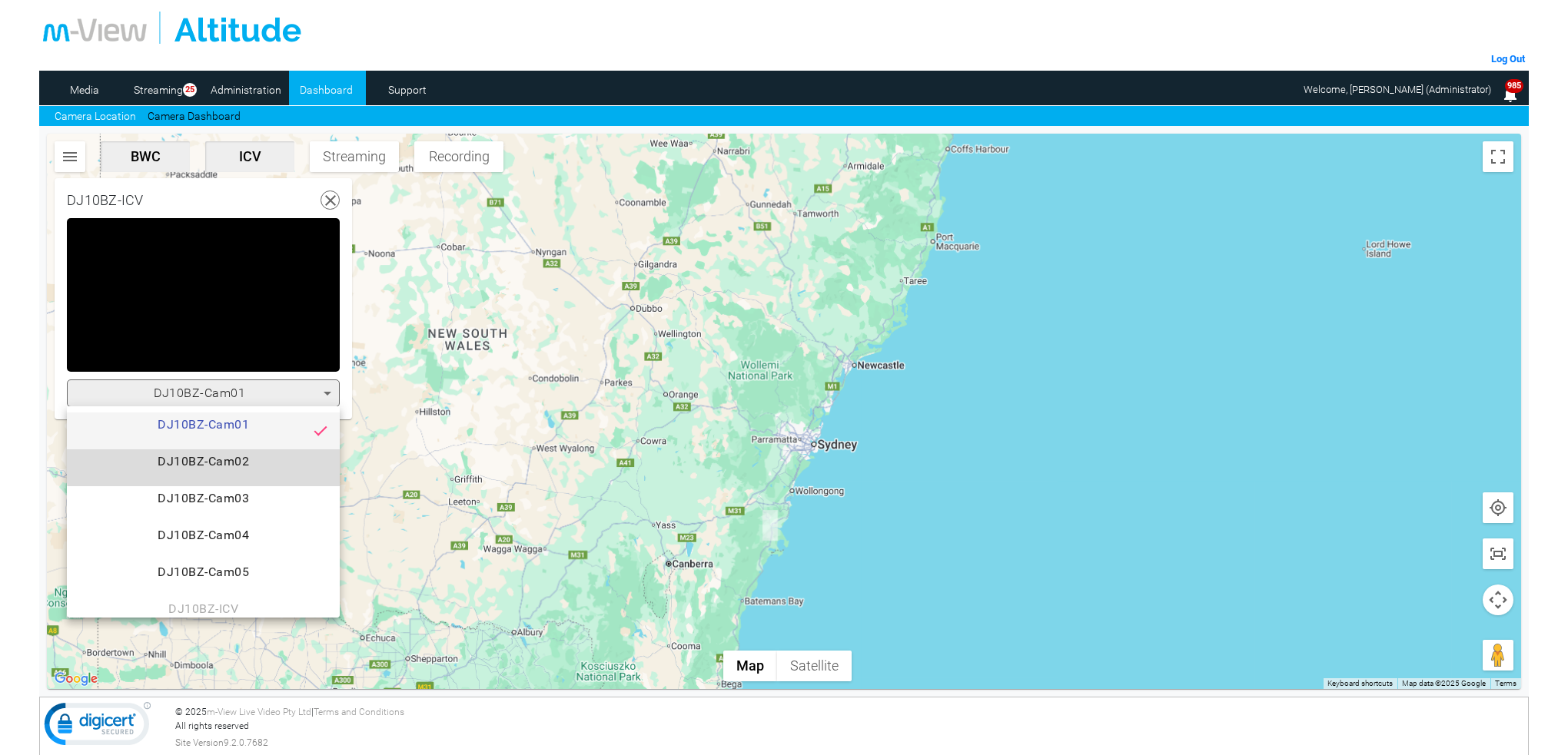
click at [247, 459] on span "DJ10BZ-Cam02" at bounding box center [203, 468] width 249 height 31
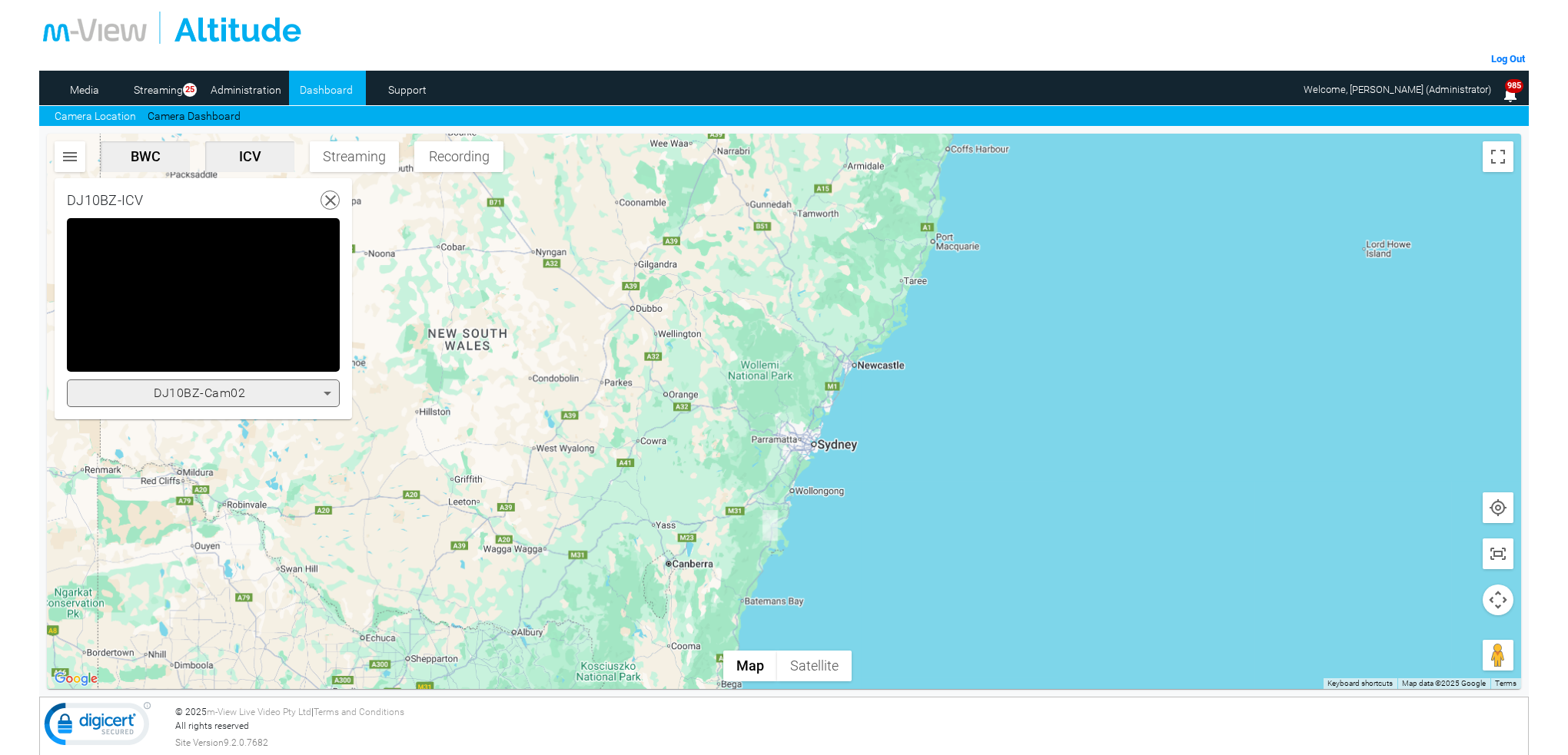
click at [327, 392] on icon at bounding box center [327, 394] width 8 height 4
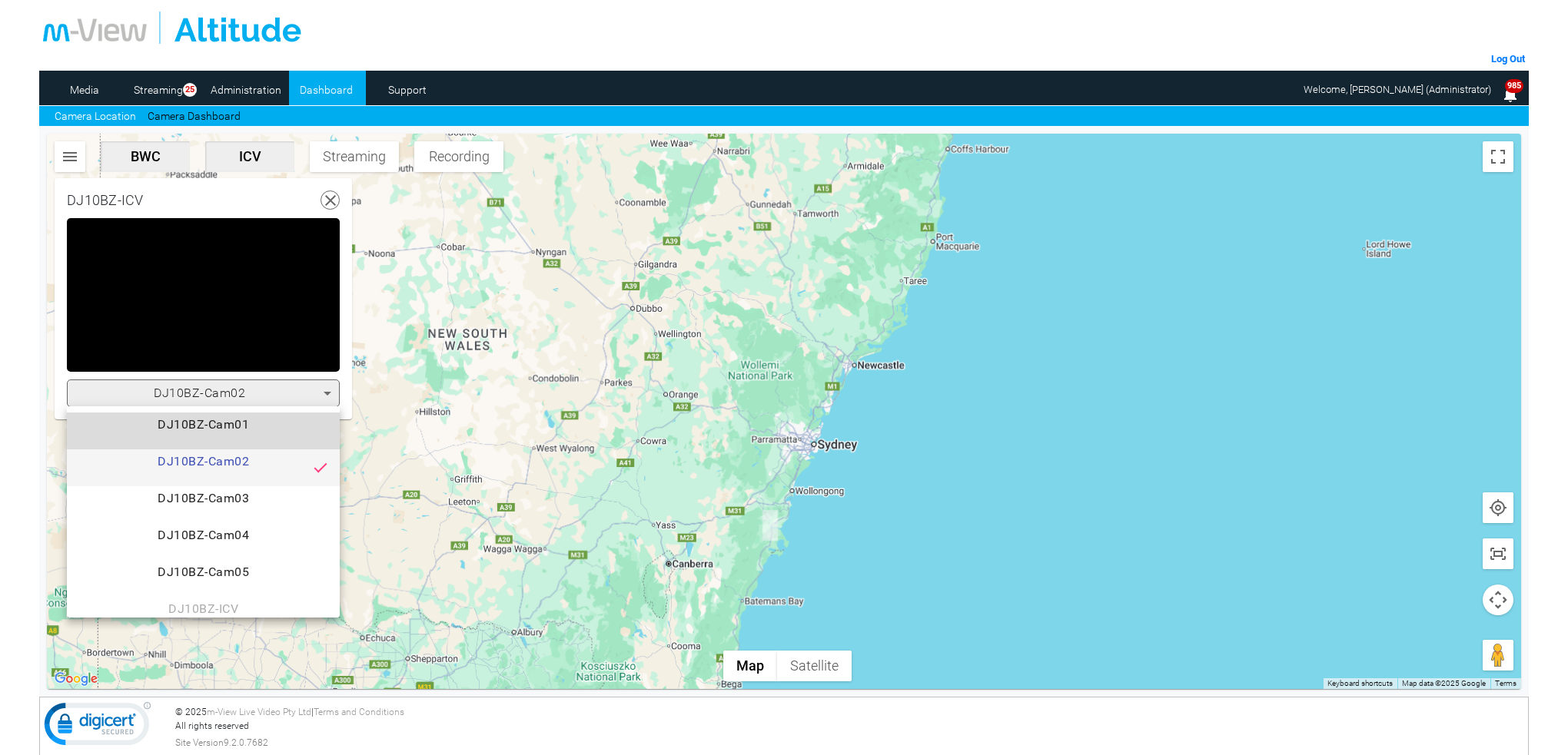
click at [246, 422] on span "DJ10BZ-Cam01" at bounding box center [203, 431] width 249 height 31
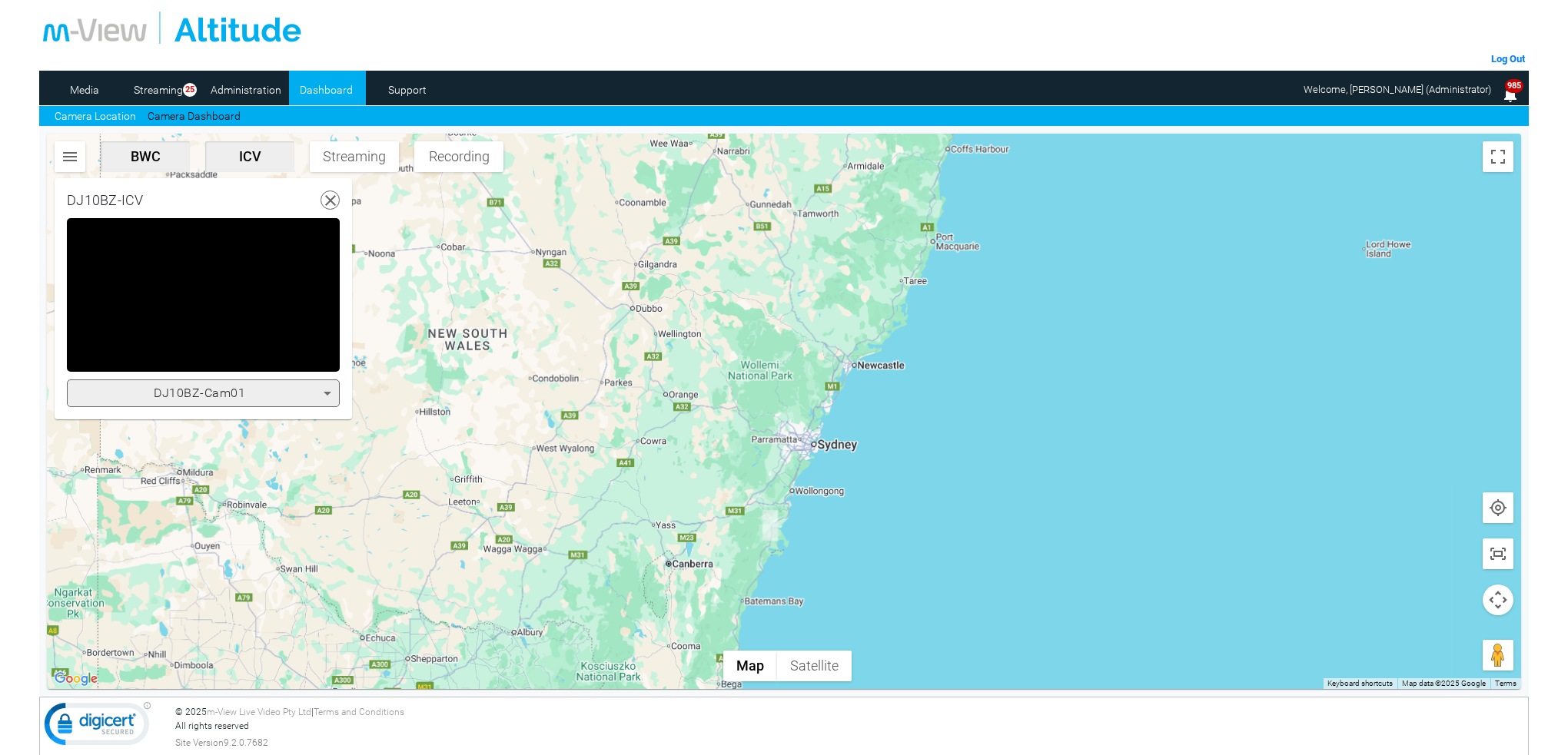
click at [325, 392] on icon at bounding box center [327, 393] width 18 height 18
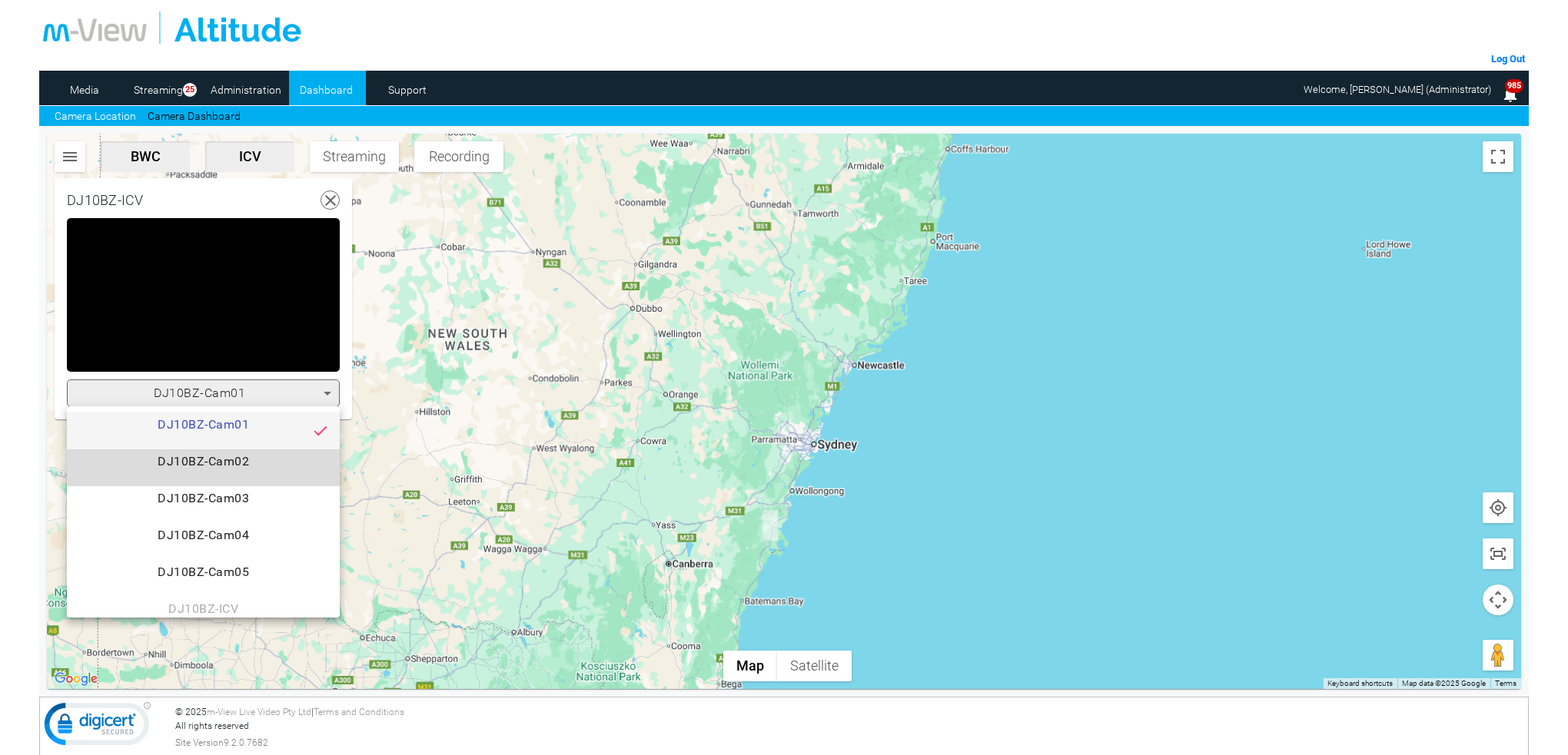
click at [240, 460] on span "DJ10BZ-Cam02" at bounding box center [203, 468] width 249 height 31
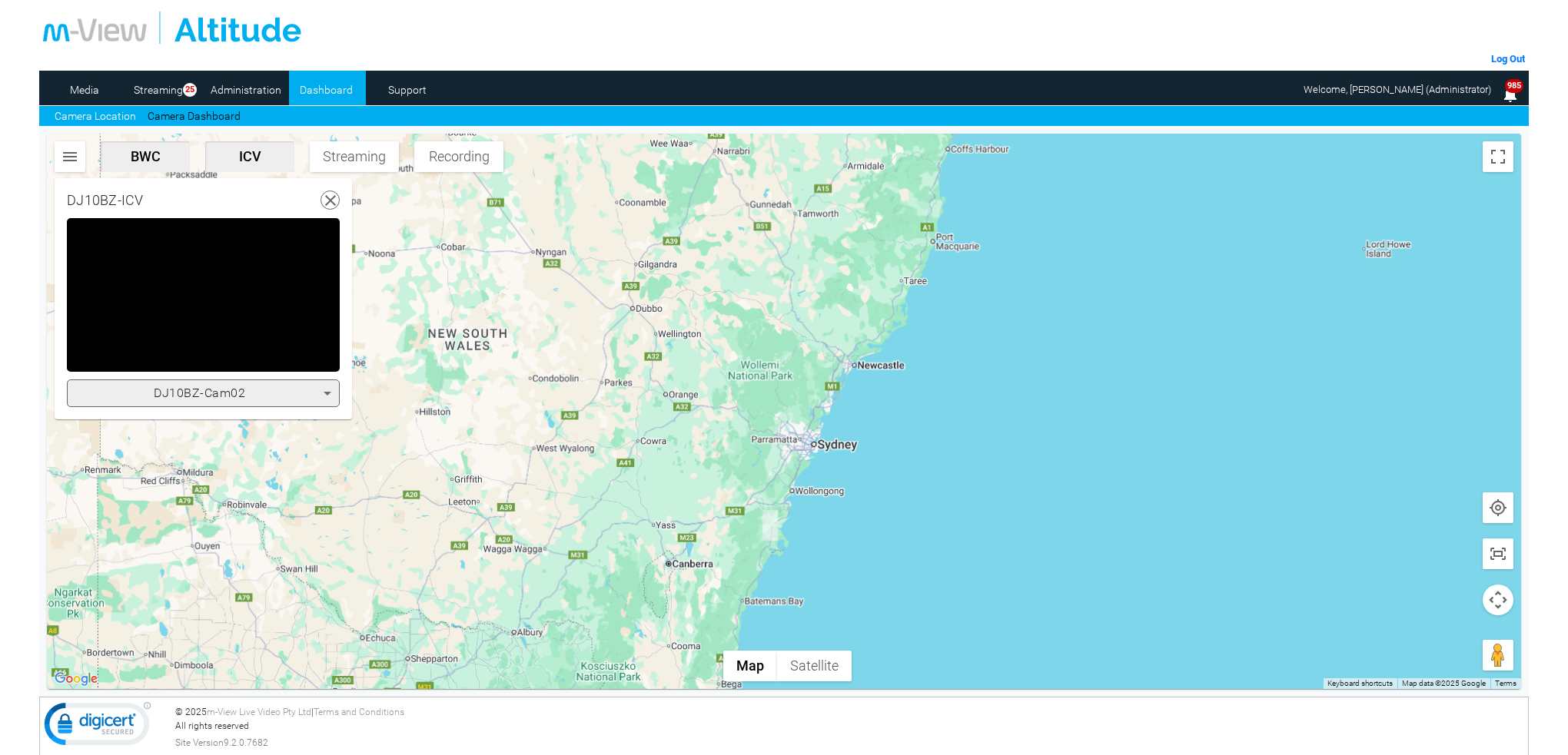
click at [326, 392] on icon at bounding box center [327, 394] width 8 height 4
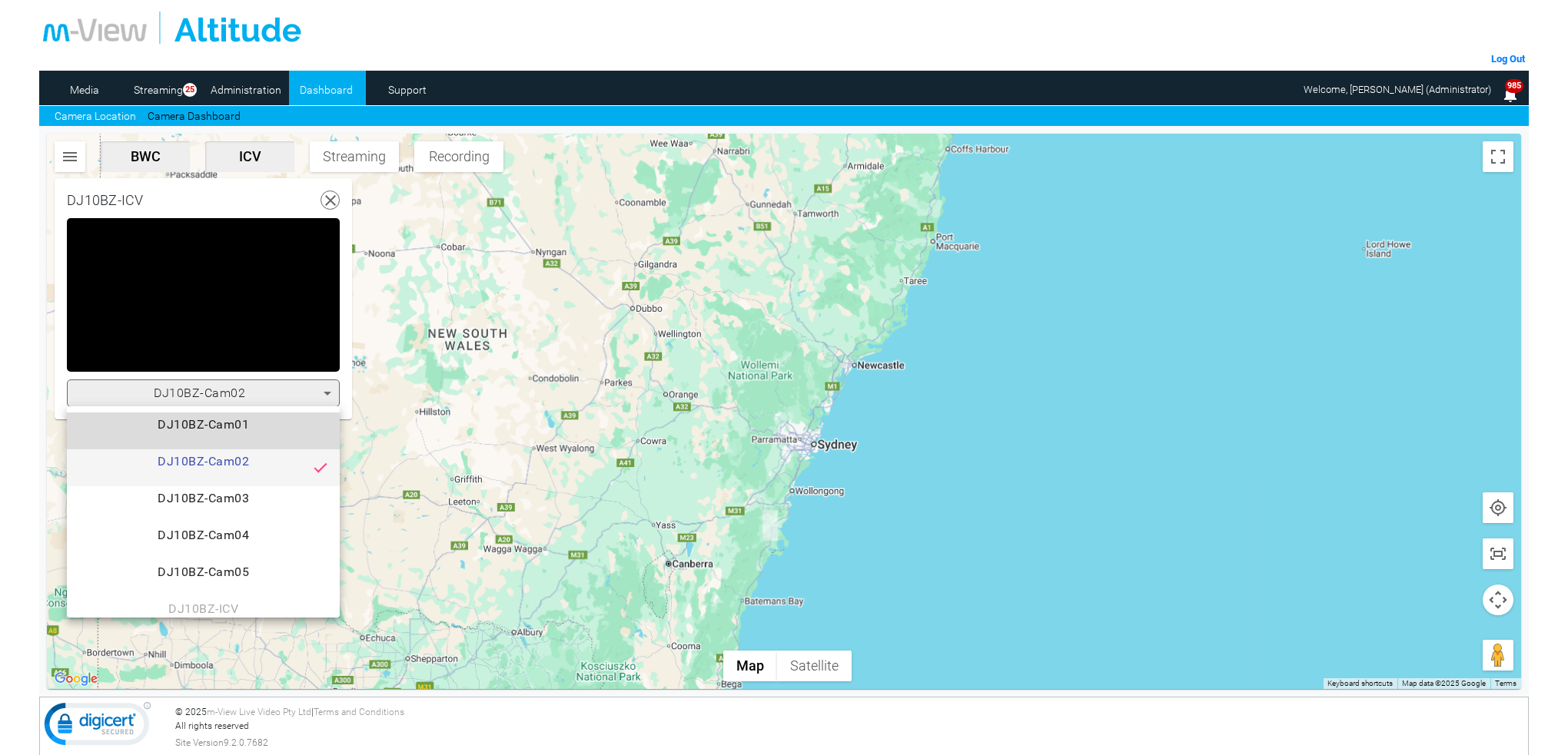
click at [245, 422] on span "DJ10BZ-Cam01" at bounding box center [203, 431] width 249 height 31
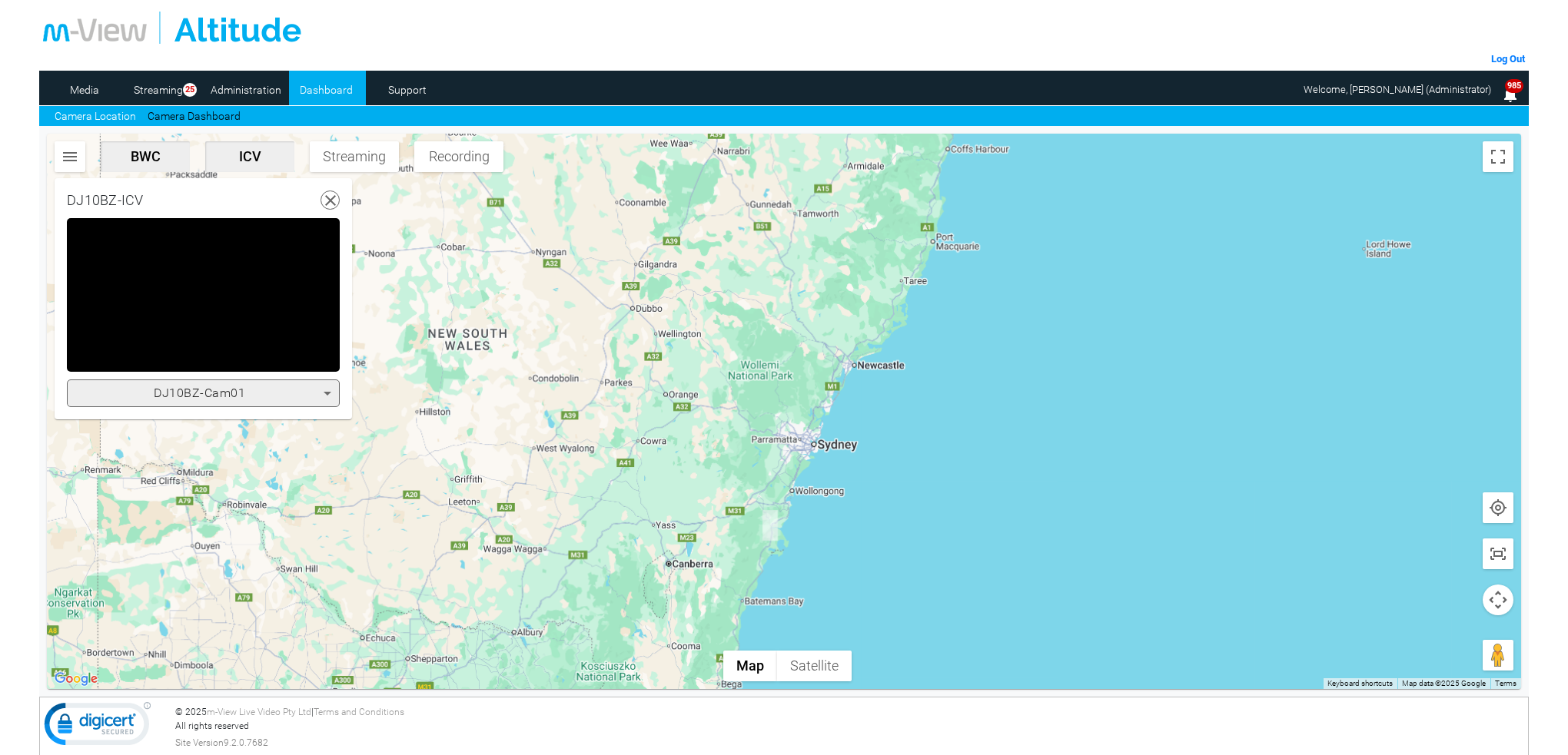
click at [328, 392] on icon at bounding box center [327, 394] width 8 height 4
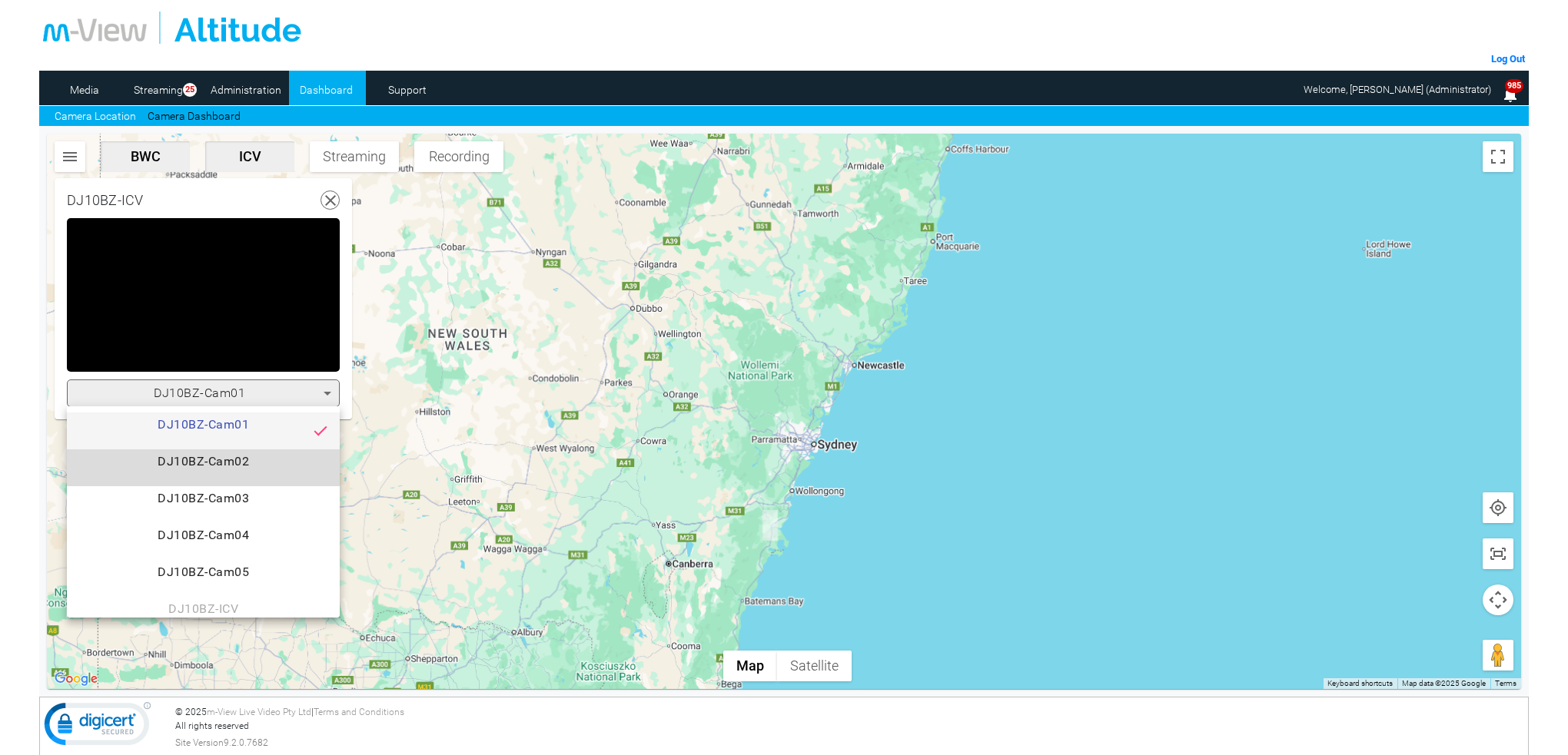
click at [241, 458] on span "DJ10BZ-Cam02" at bounding box center [203, 468] width 249 height 31
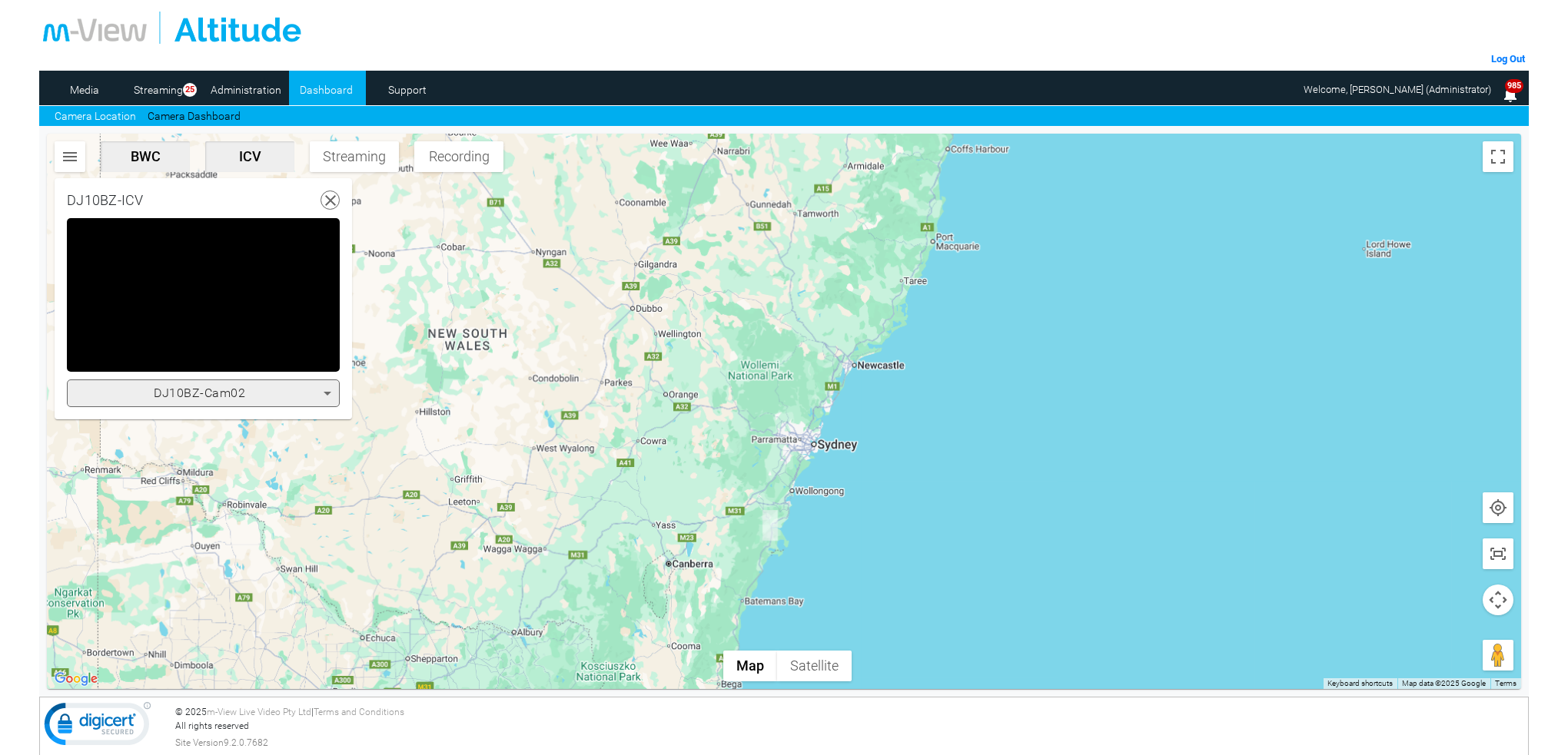
click at [326, 393] on icon at bounding box center [327, 394] width 8 height 4
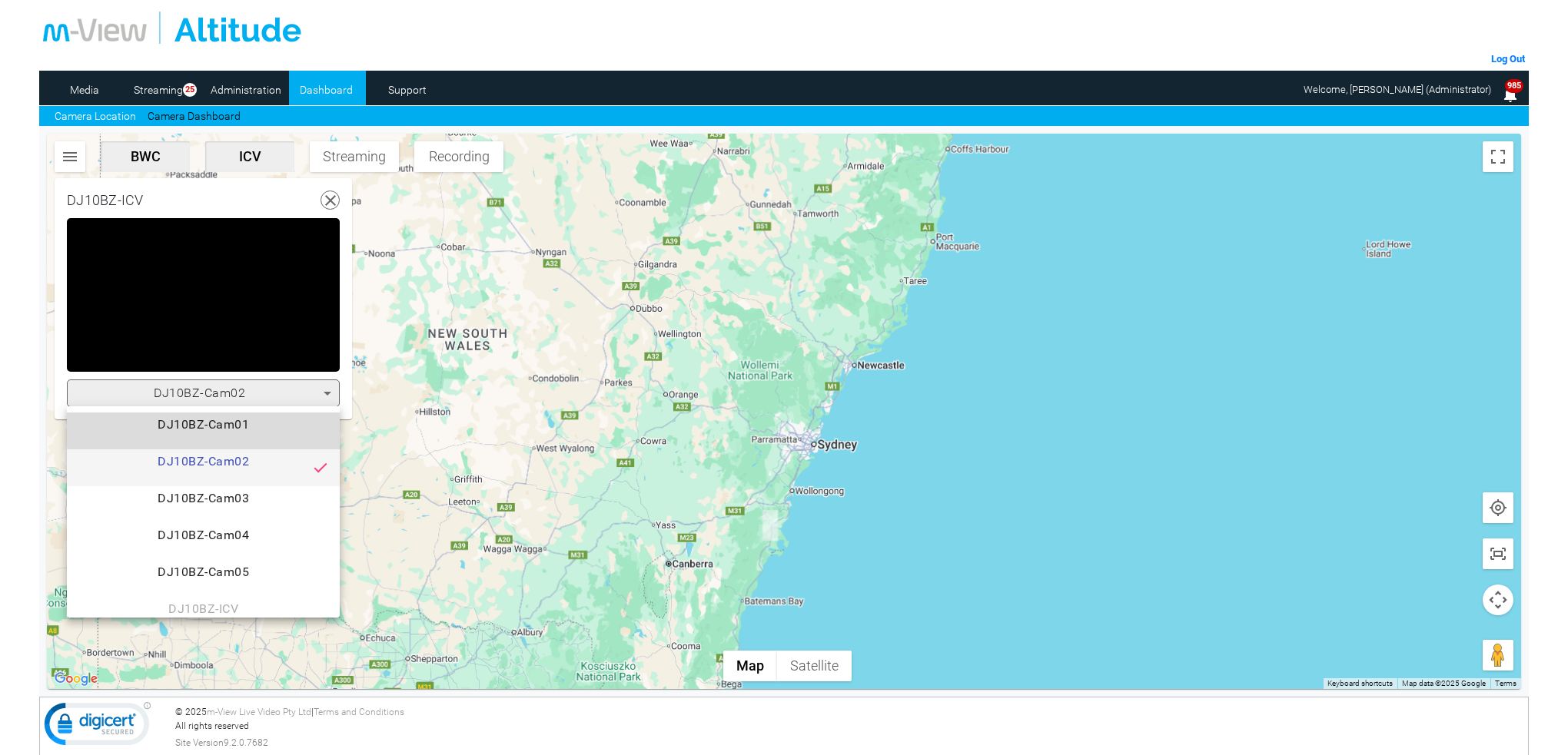
click at [229, 425] on span "DJ10BZ-Cam01" at bounding box center [203, 431] width 249 height 31
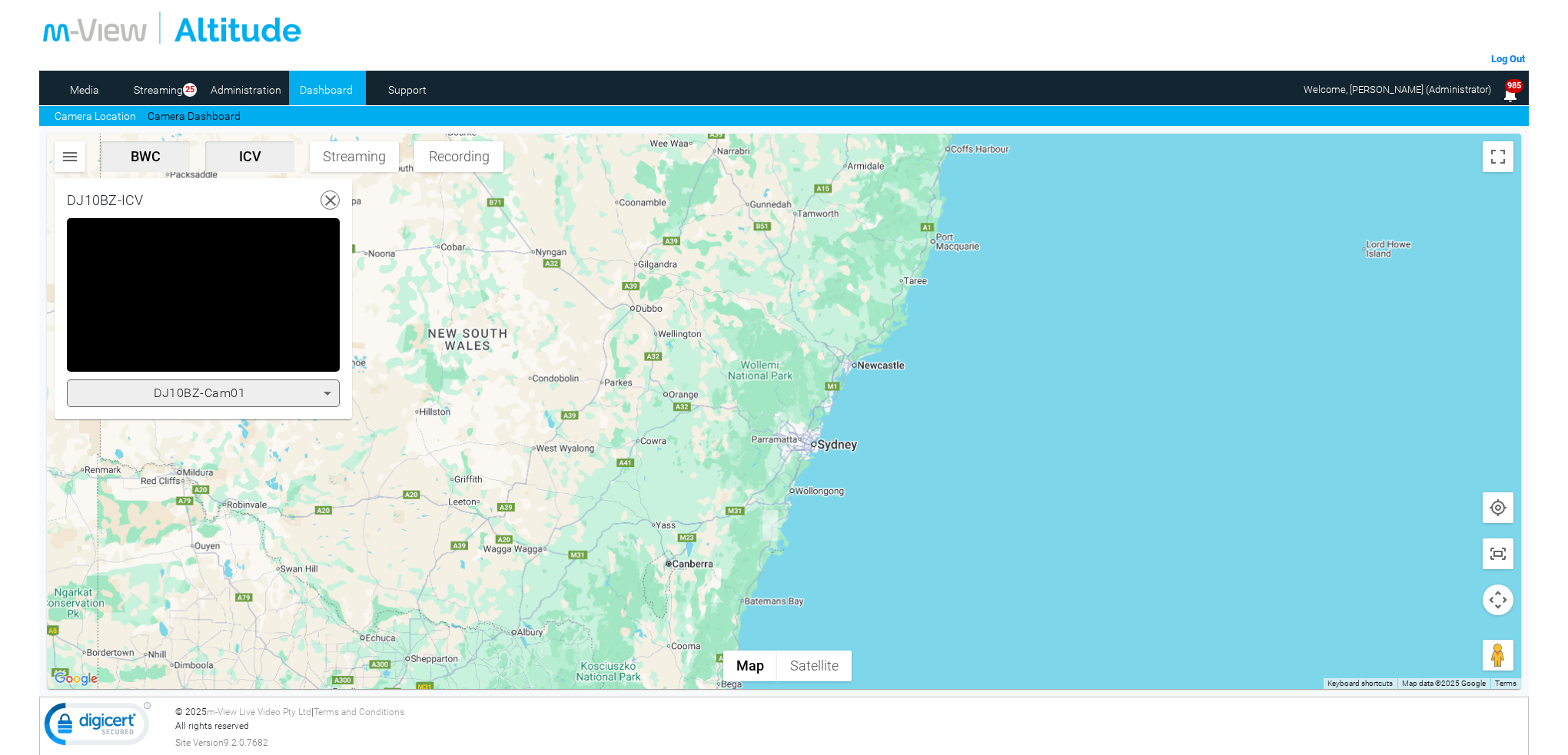
click at [326, 391] on icon at bounding box center [327, 393] width 18 height 18
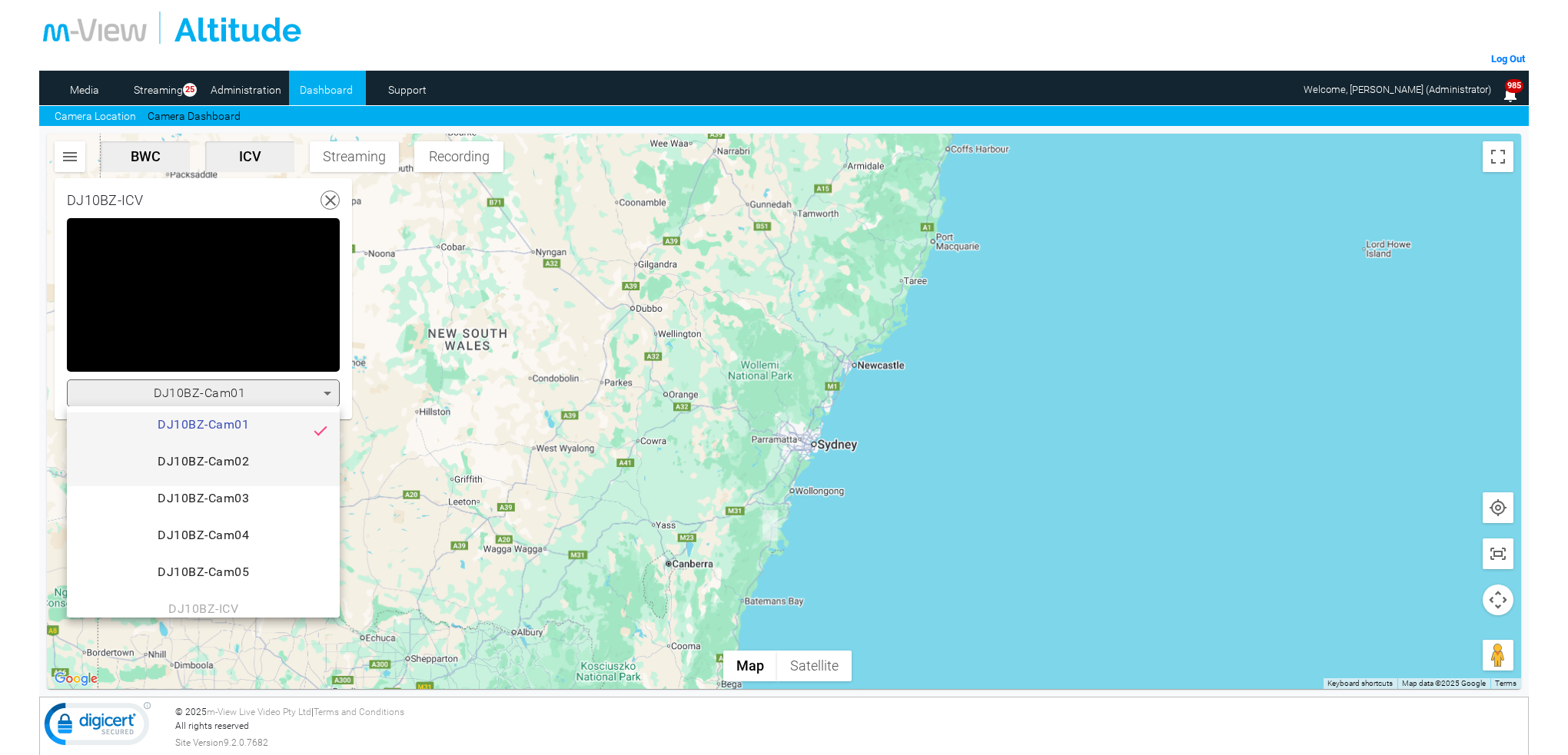
click at [252, 455] on span "DJ10BZ-Cam02" at bounding box center [203, 468] width 249 height 31
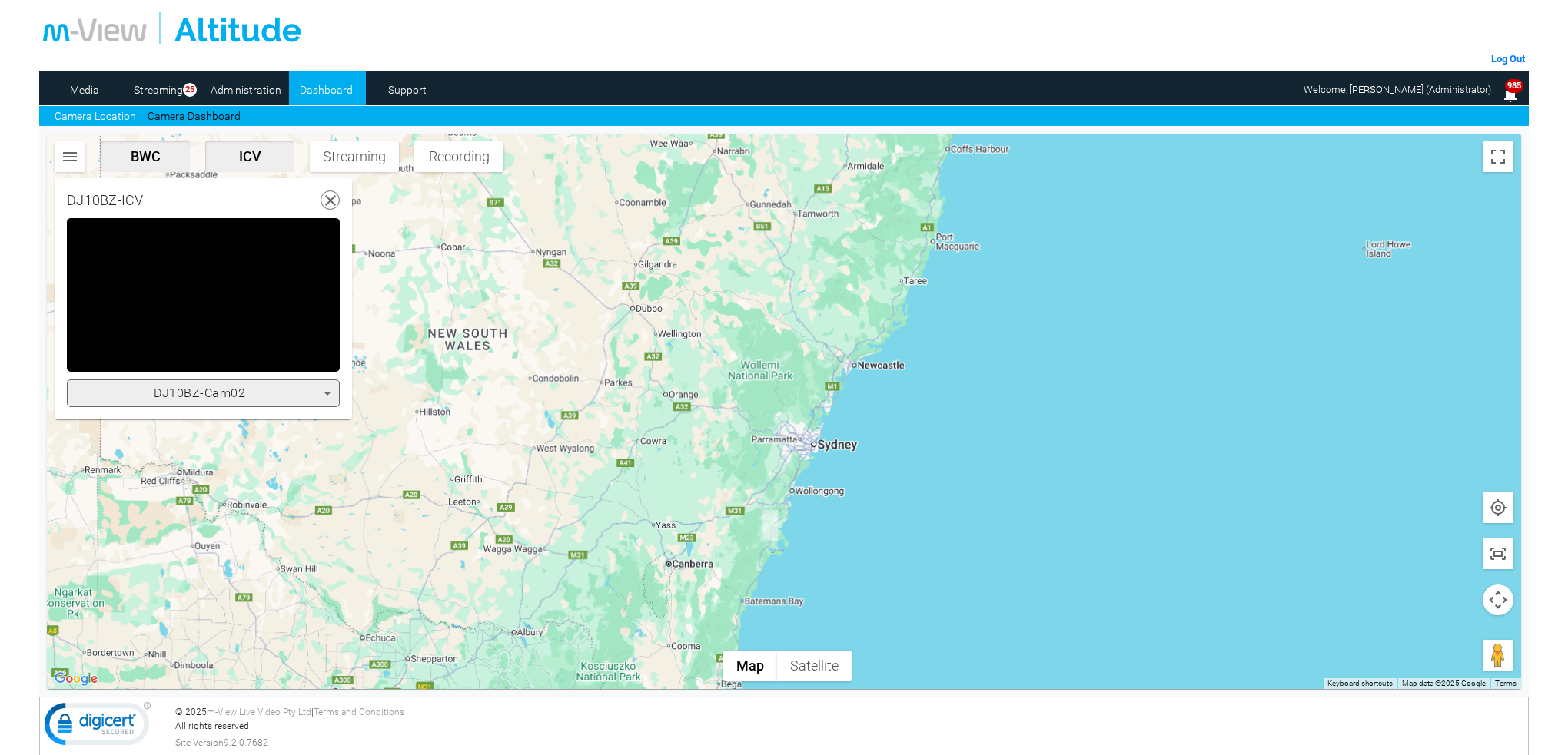
click at [329, 390] on icon at bounding box center [327, 393] width 18 height 18
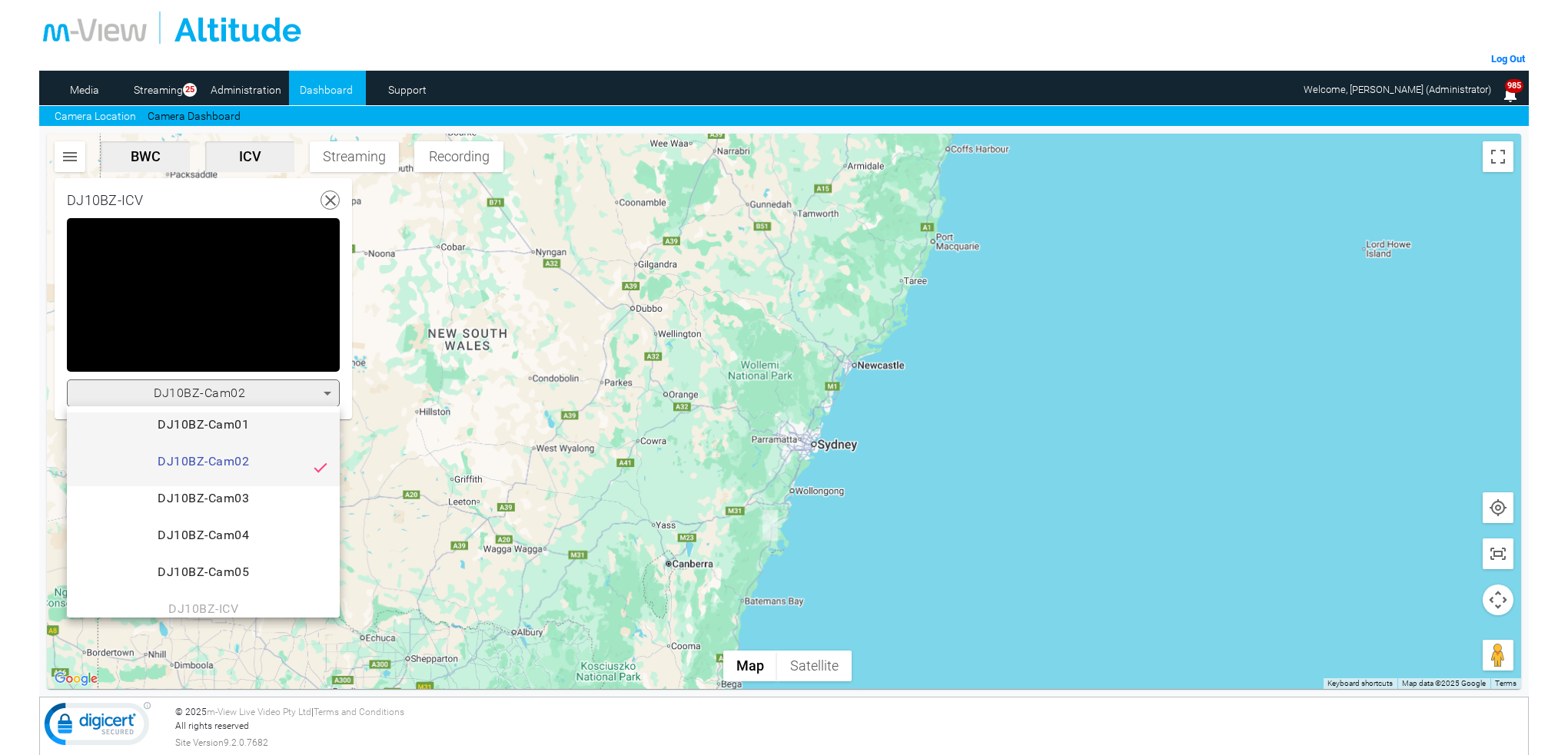
click at [252, 425] on span "DJ10BZ-Cam01" at bounding box center [203, 431] width 249 height 31
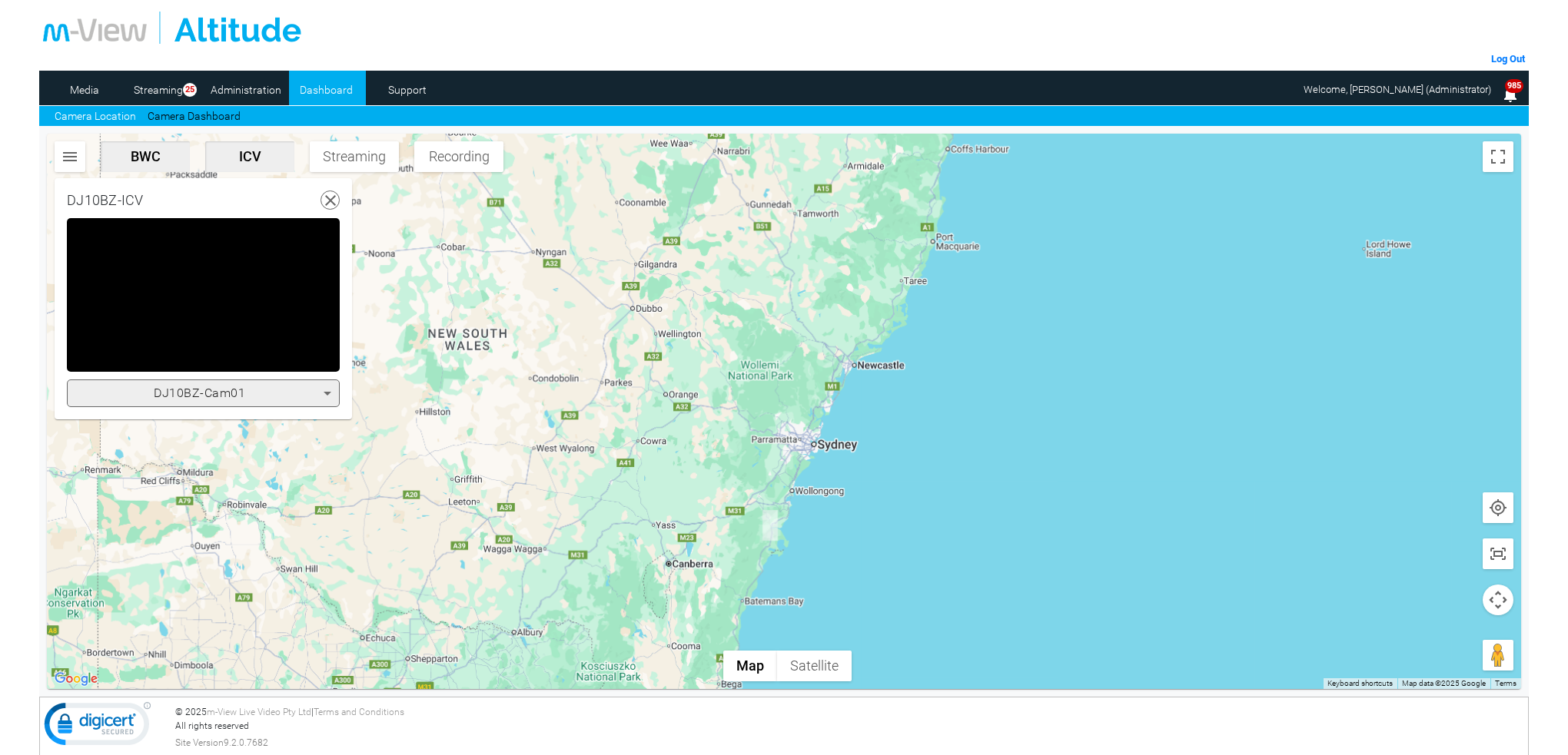
click at [324, 394] on icon at bounding box center [327, 393] width 18 height 18
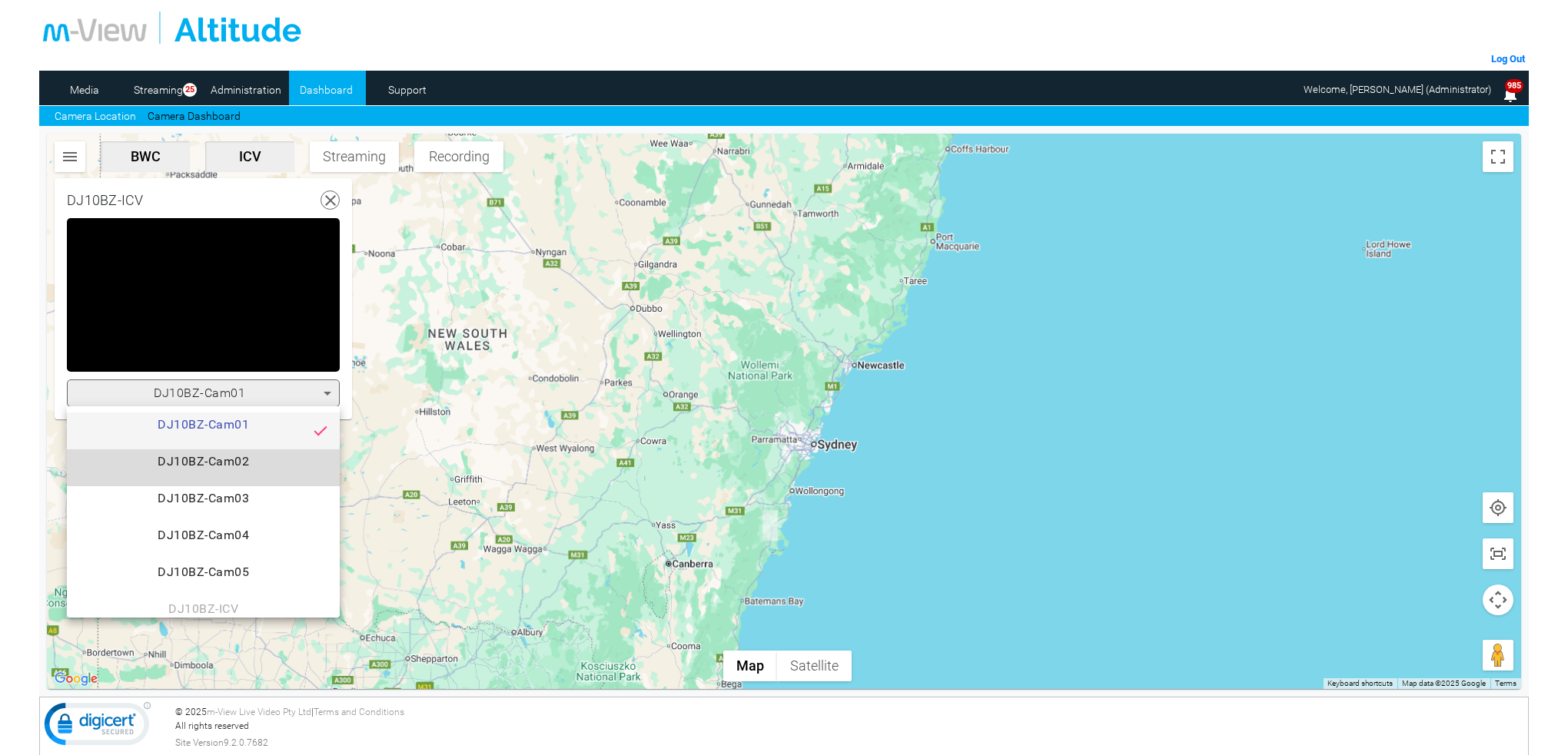
click at [228, 463] on span "DJ10BZ-Cam02" at bounding box center [203, 468] width 249 height 31
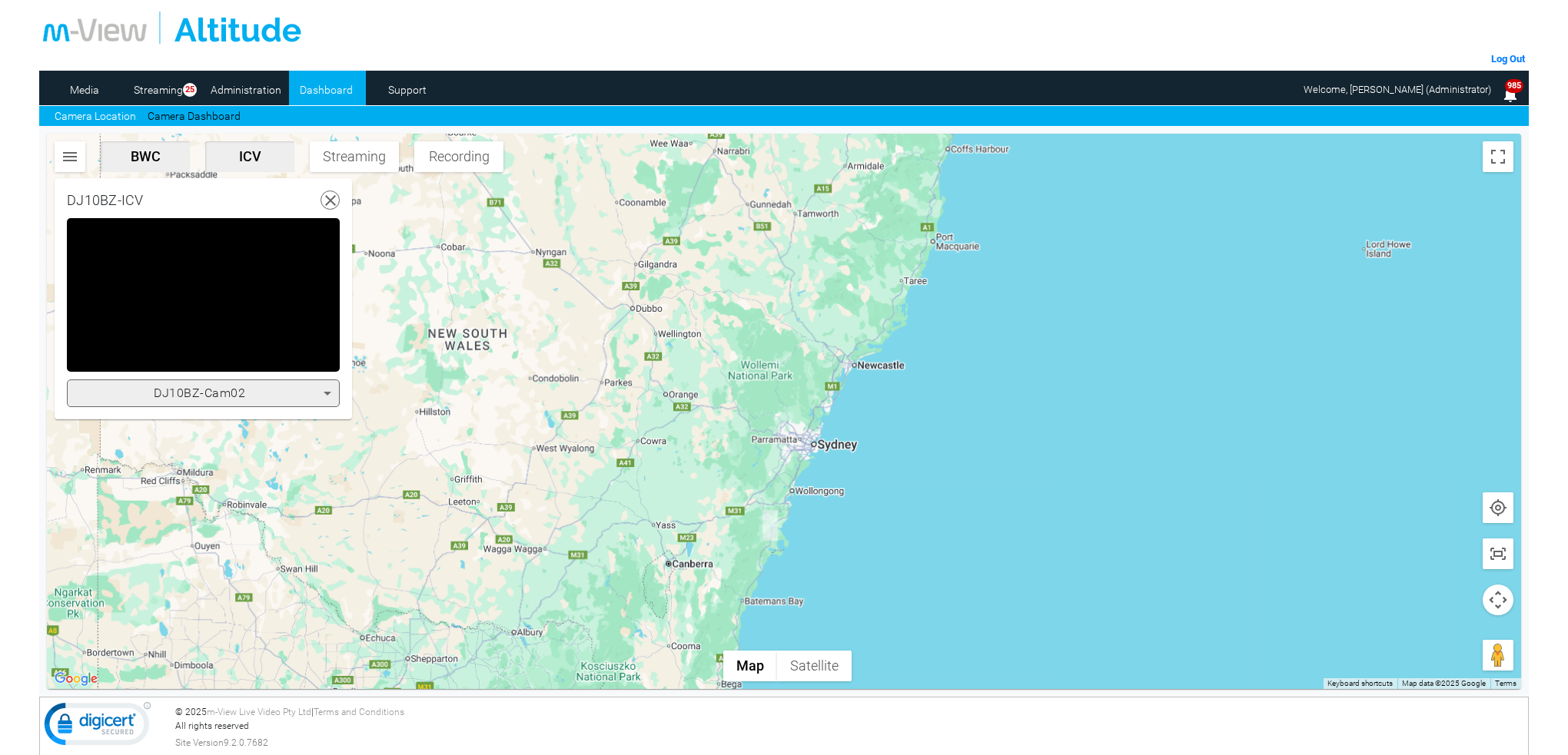
click at [325, 393] on icon at bounding box center [327, 393] width 18 height 18
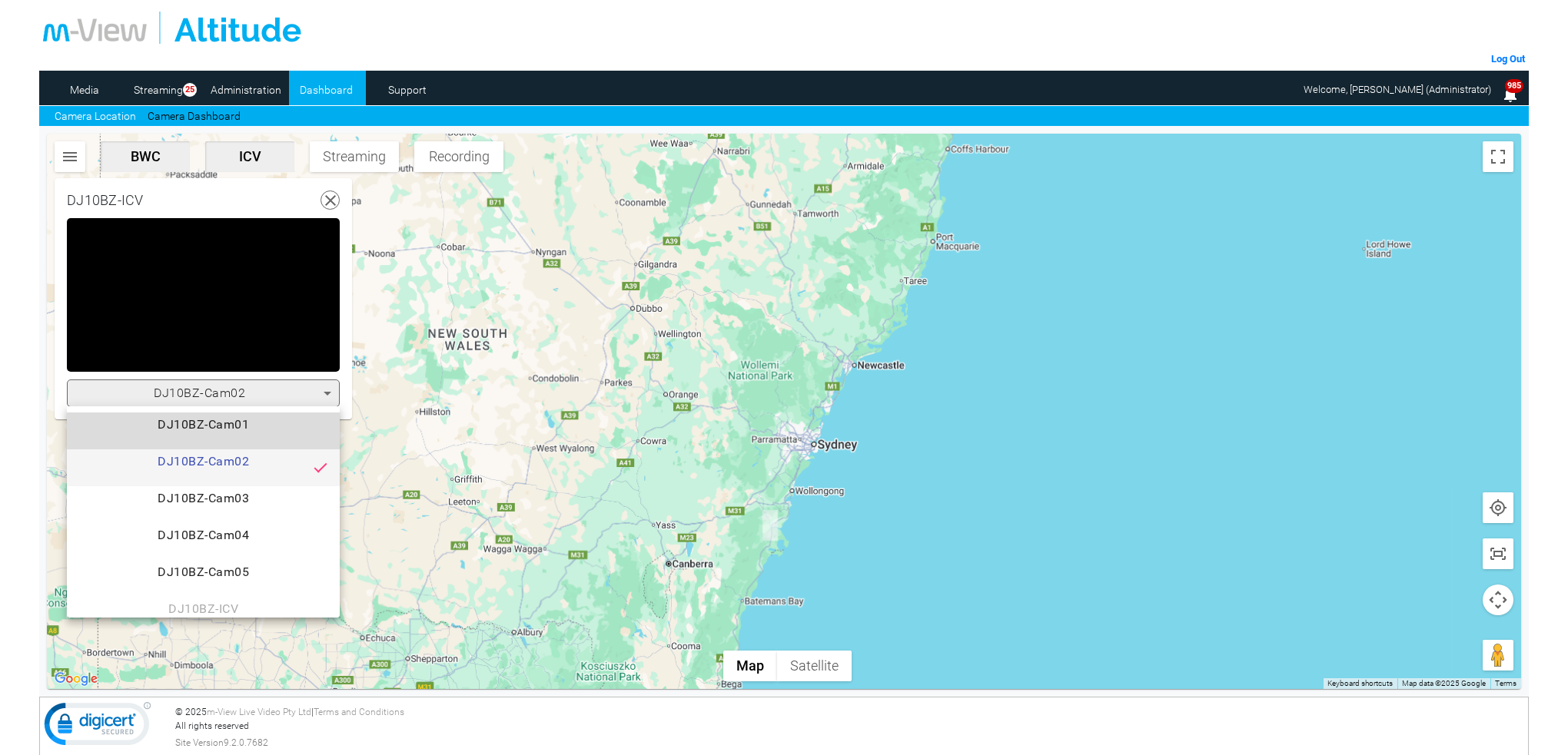
click at [244, 422] on span "DJ10BZ-Cam01" at bounding box center [203, 431] width 249 height 31
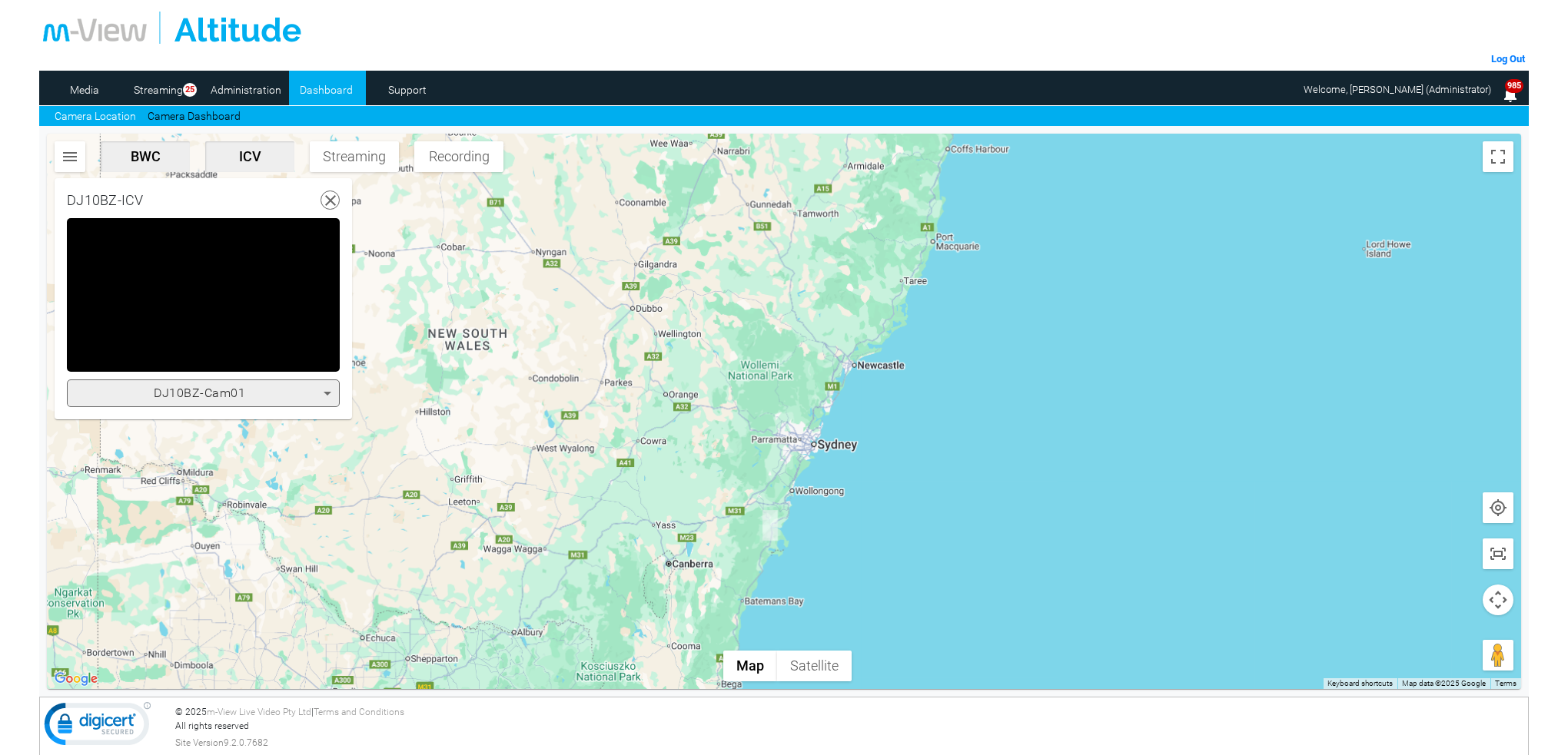
click at [326, 393] on icon at bounding box center [327, 394] width 8 height 4
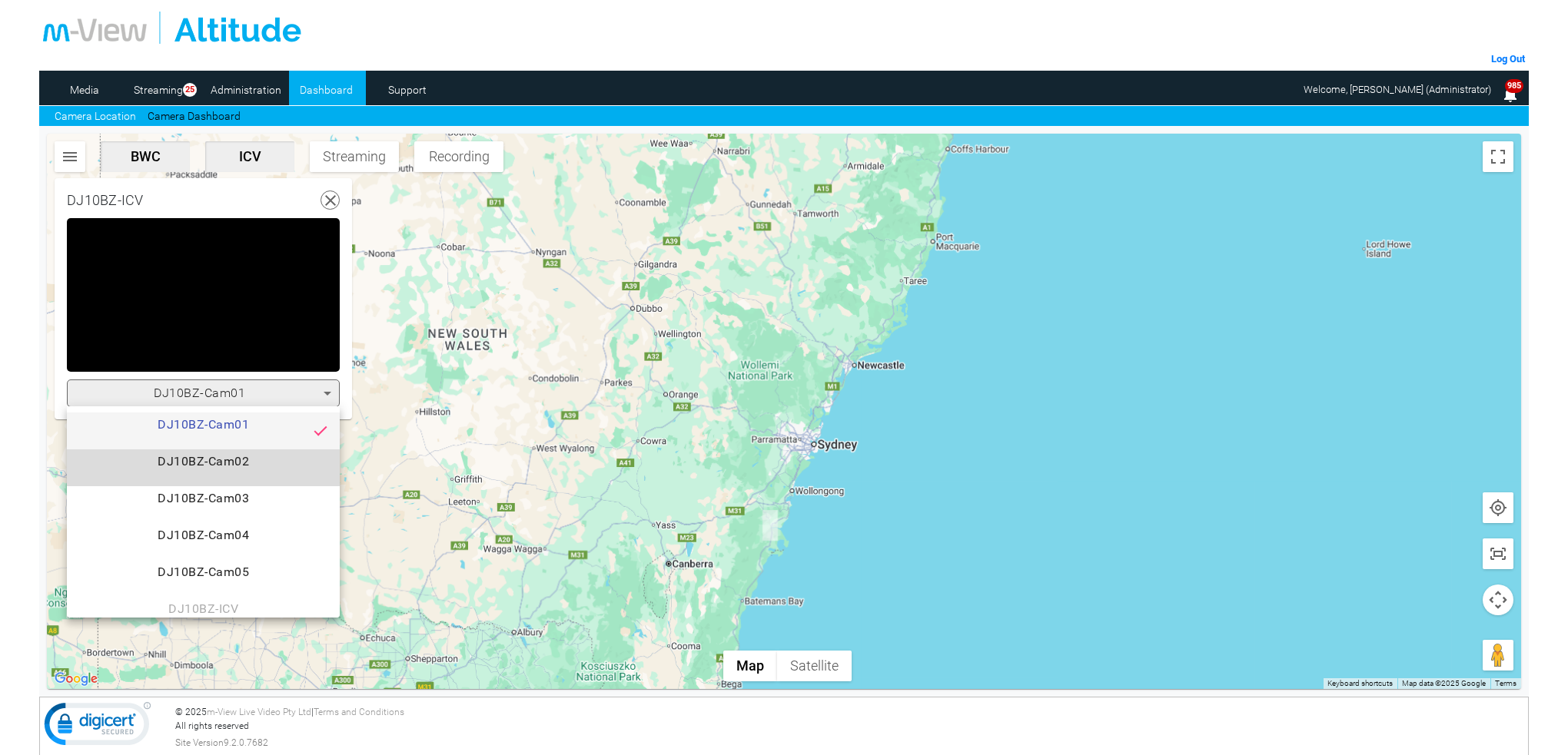
click at [246, 464] on span "DJ10BZ-Cam02" at bounding box center [203, 468] width 249 height 31
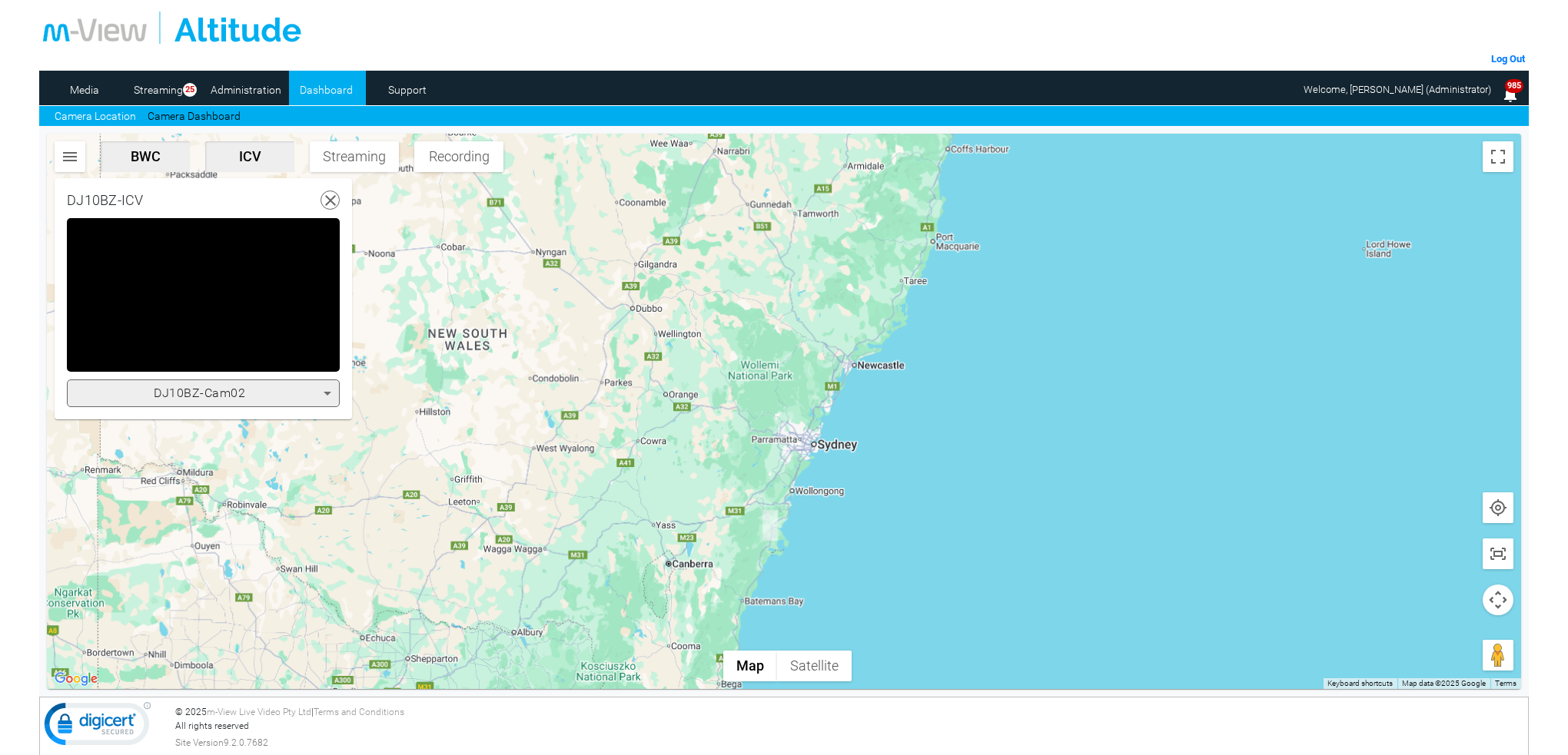
click at [327, 390] on icon at bounding box center [327, 393] width 18 height 18
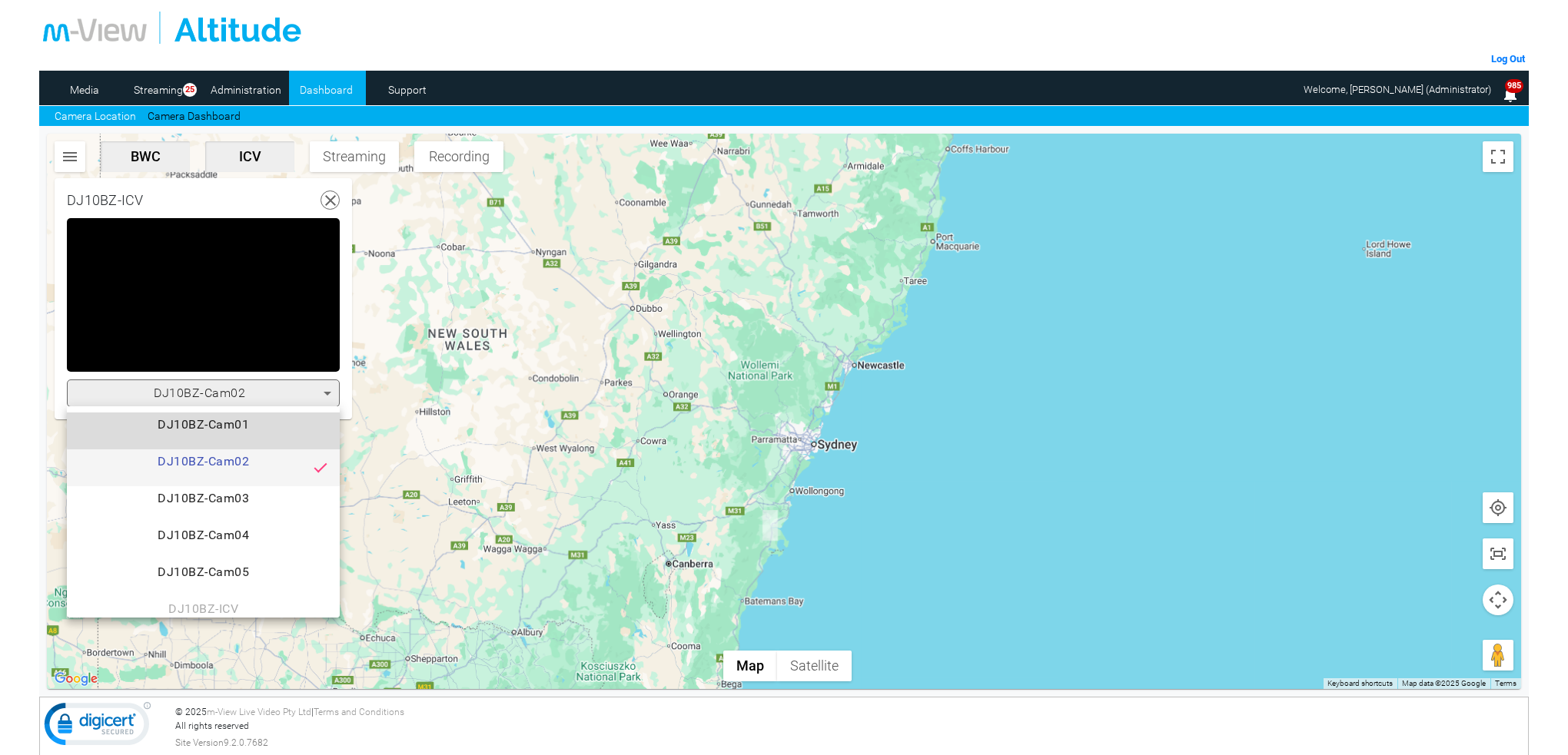
click at [222, 425] on span "DJ10BZ-Cam01" at bounding box center [203, 431] width 249 height 31
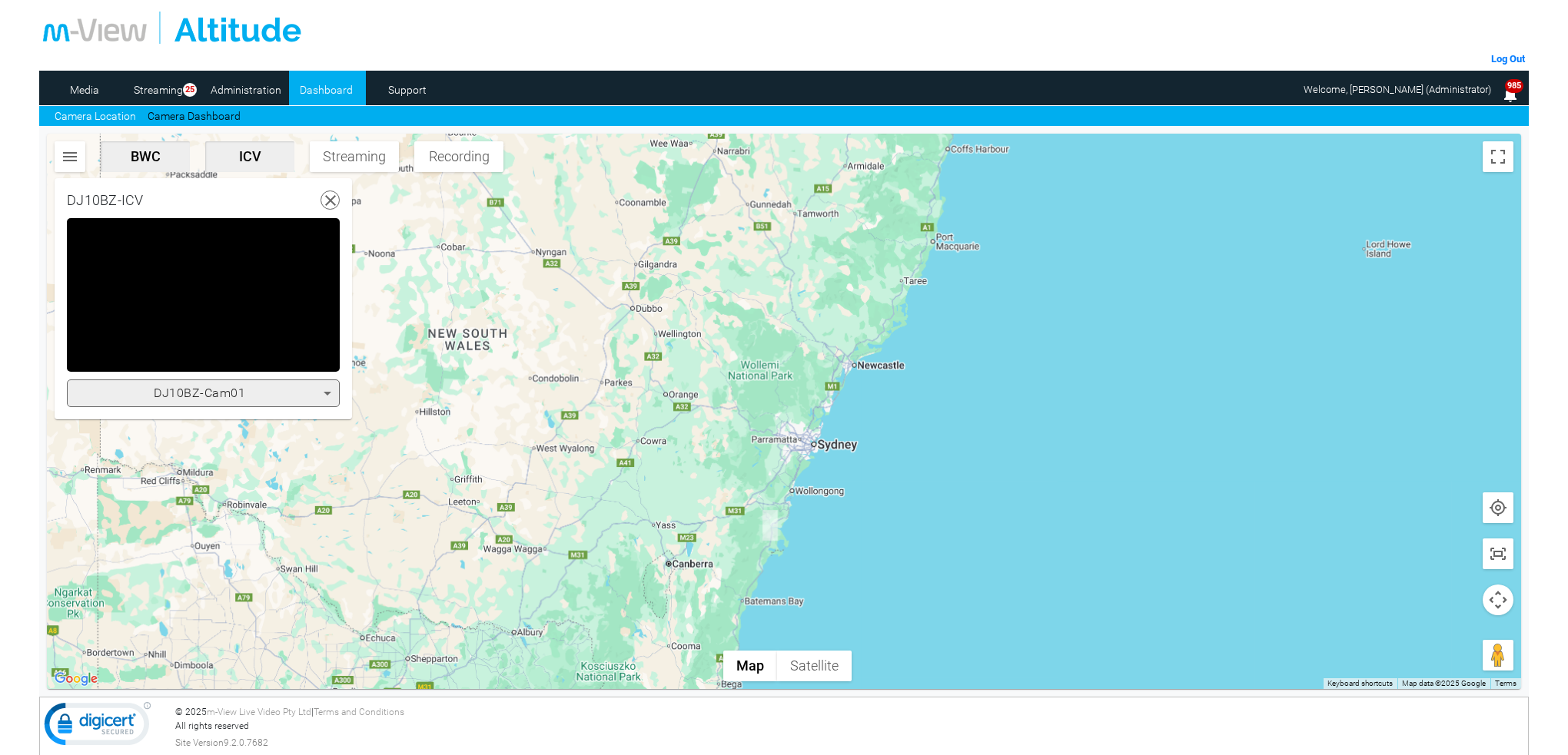
click at [324, 391] on icon at bounding box center [327, 393] width 18 height 18
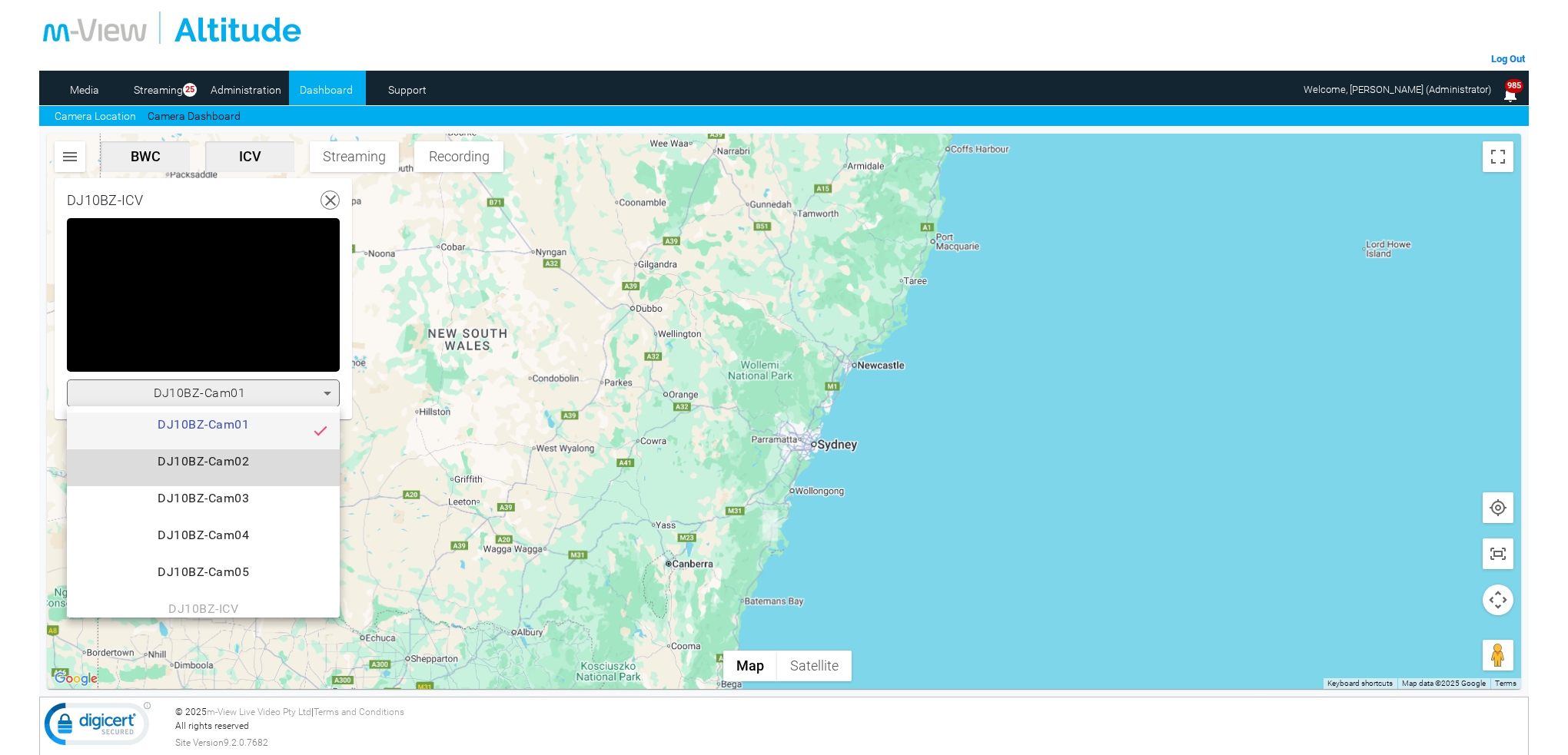
click at [264, 456] on span "DJ10BZ-Cam02" at bounding box center [203, 468] width 249 height 31
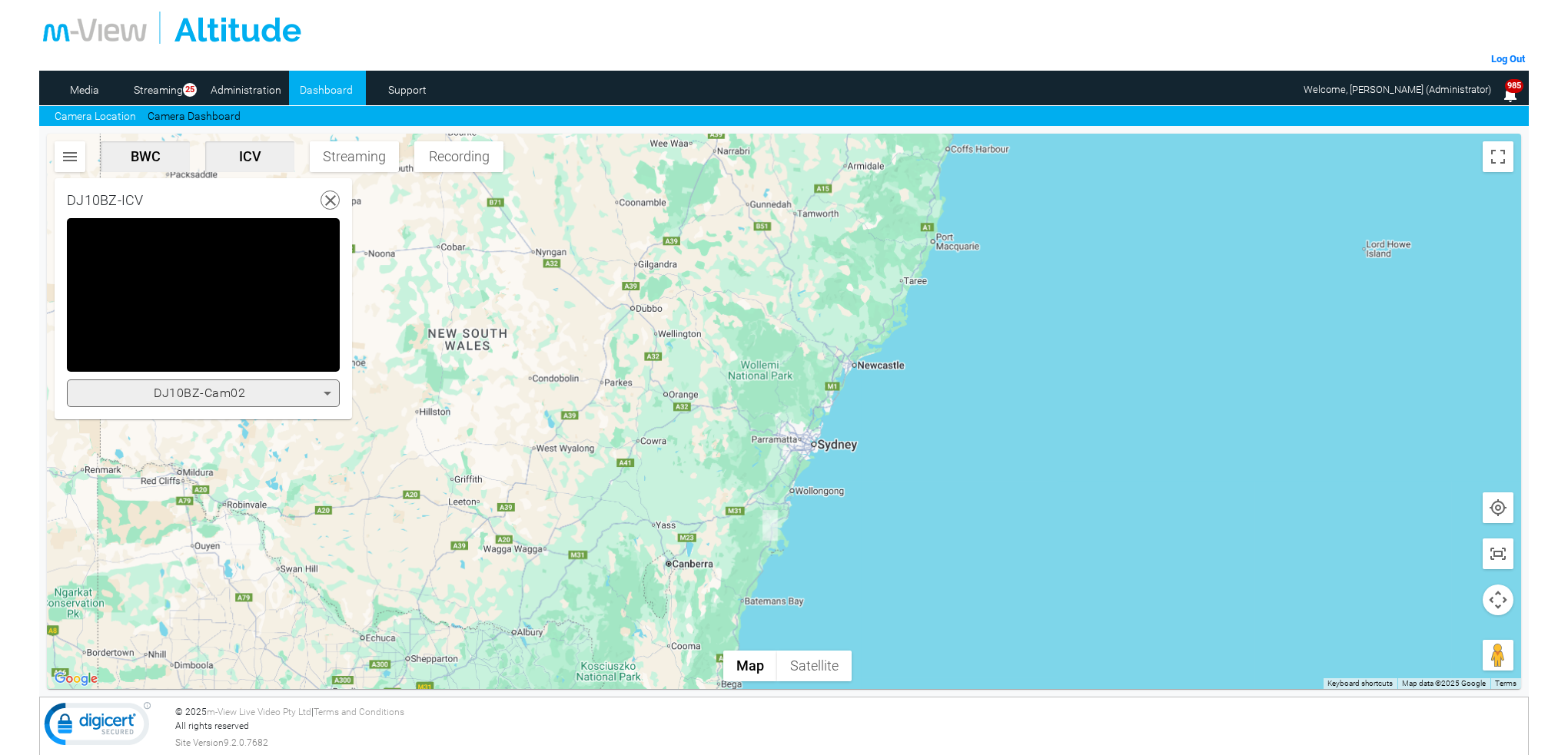
click at [327, 393] on icon at bounding box center [327, 394] width 8 height 4
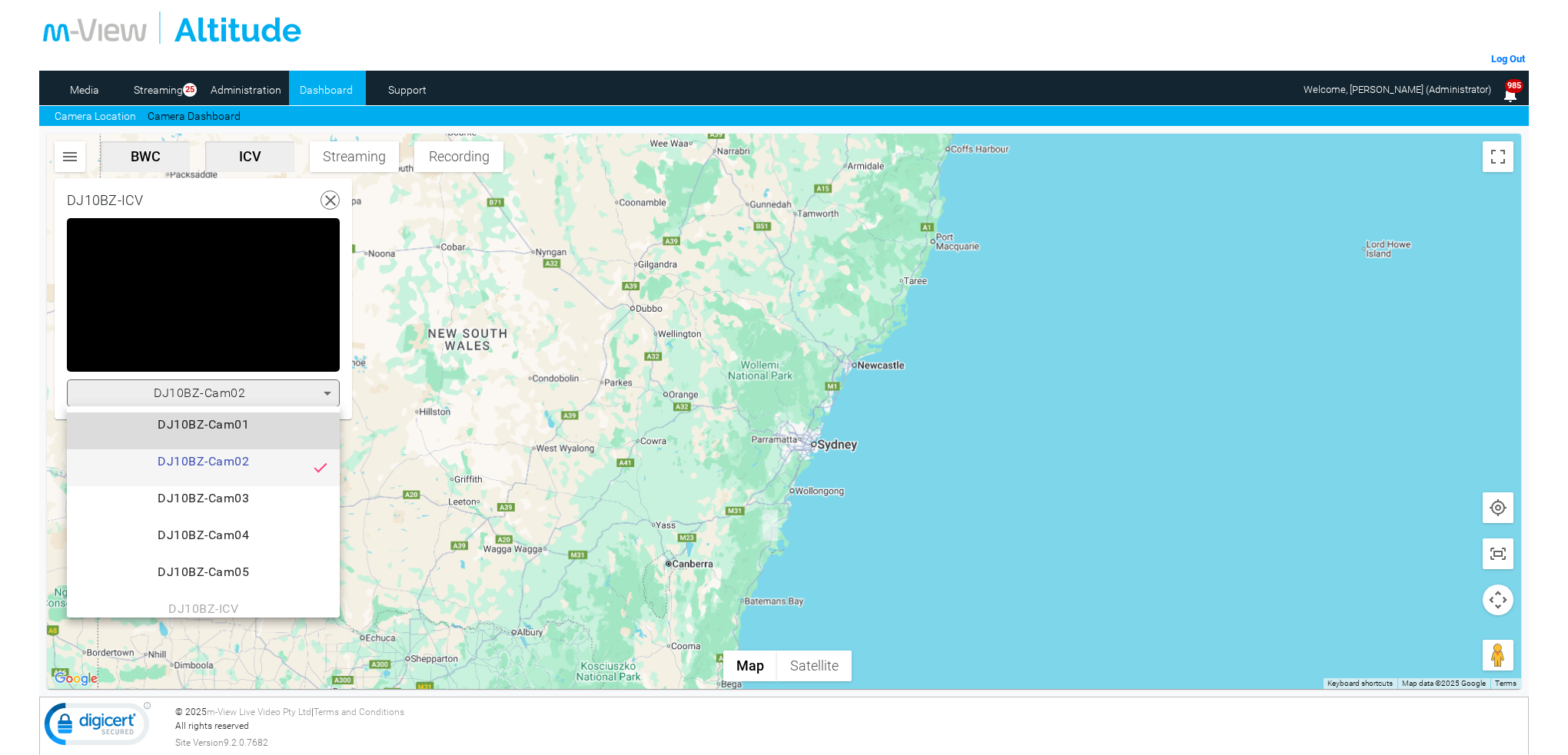
click at [232, 425] on span "DJ10BZ-Cam01" at bounding box center [203, 431] width 249 height 31
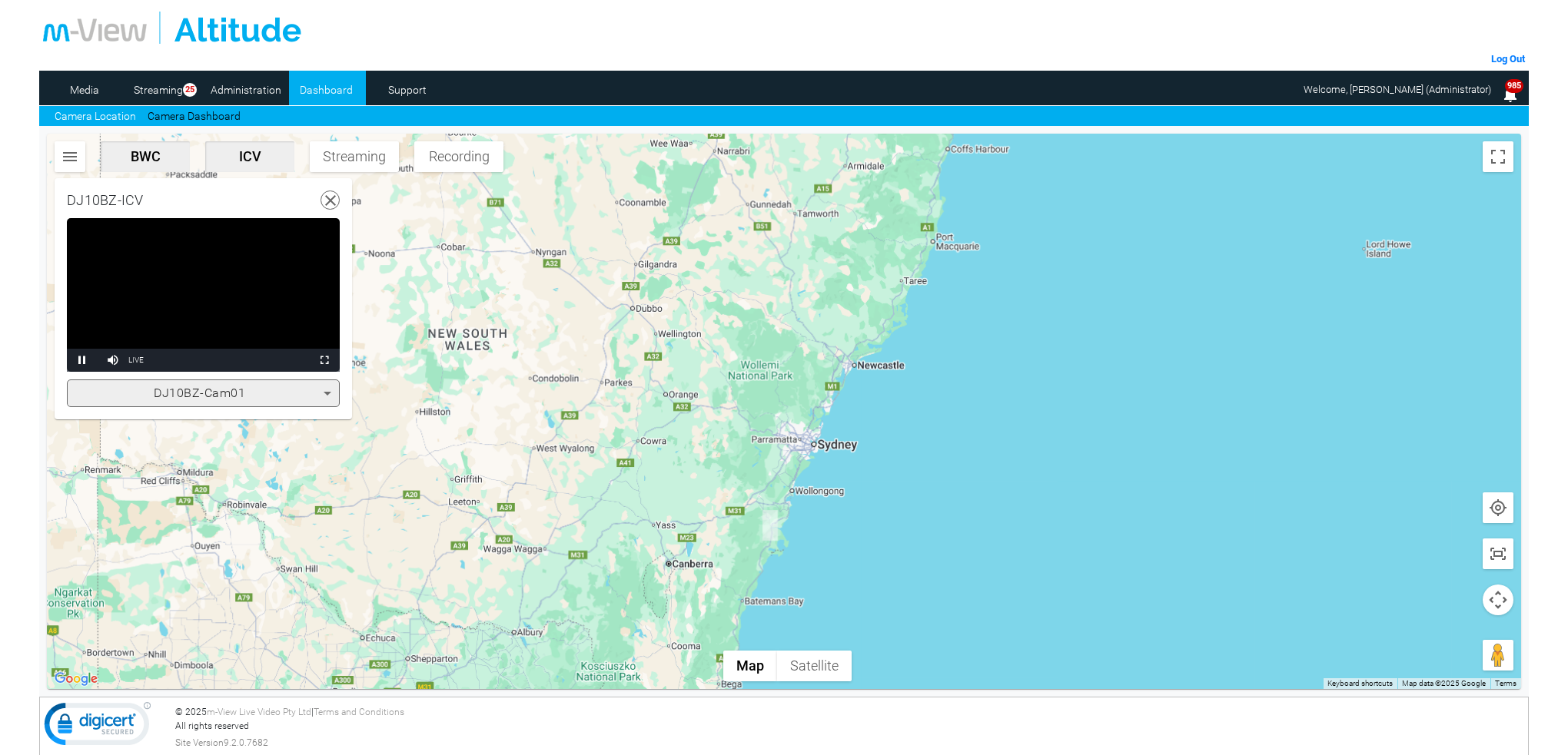
click at [268, 294] on video "Video Player" at bounding box center [204, 295] width 273 height 154
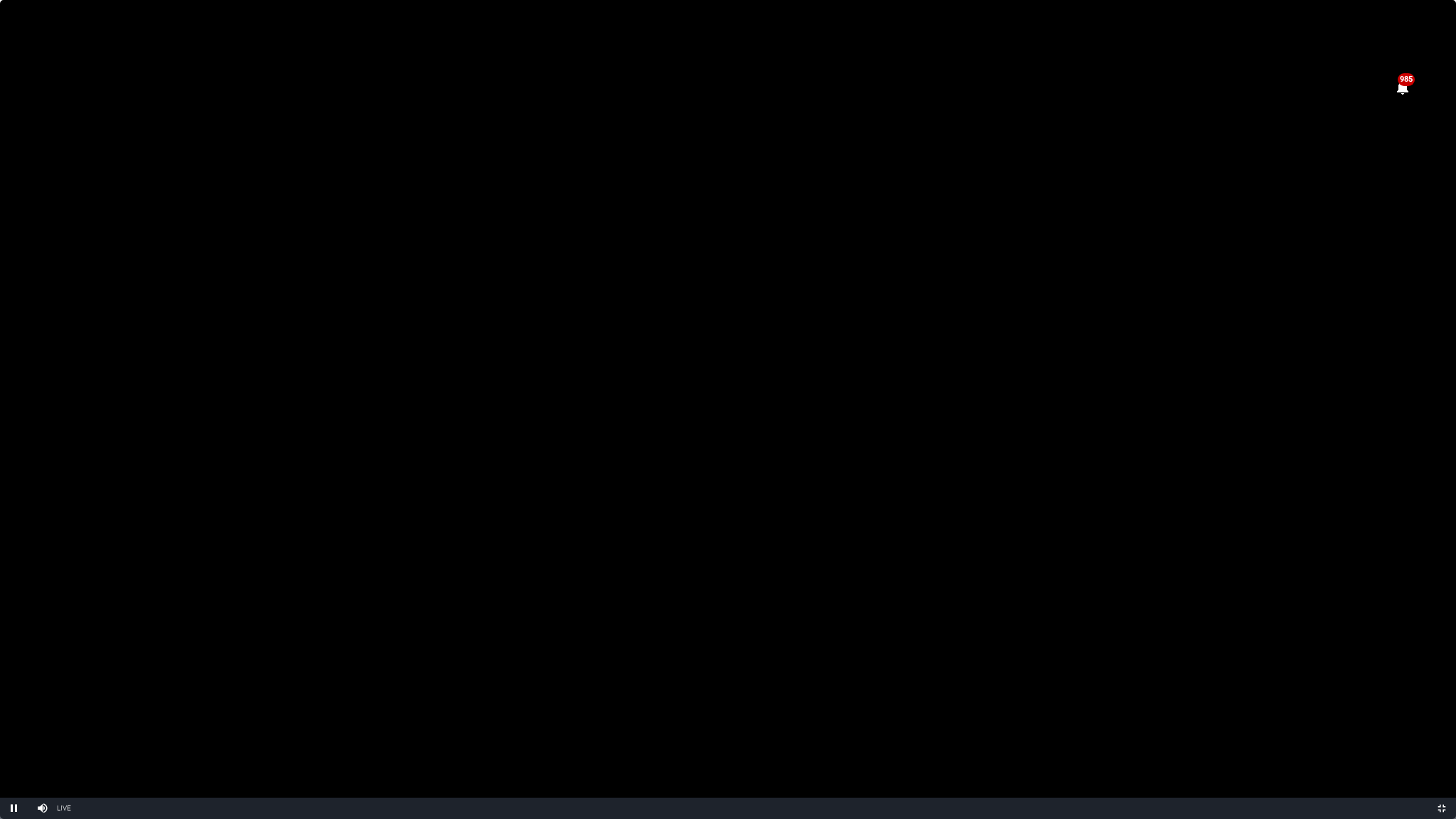
click at [833, 393] on video "Video Player" at bounding box center [728, 410] width 1456 height 819
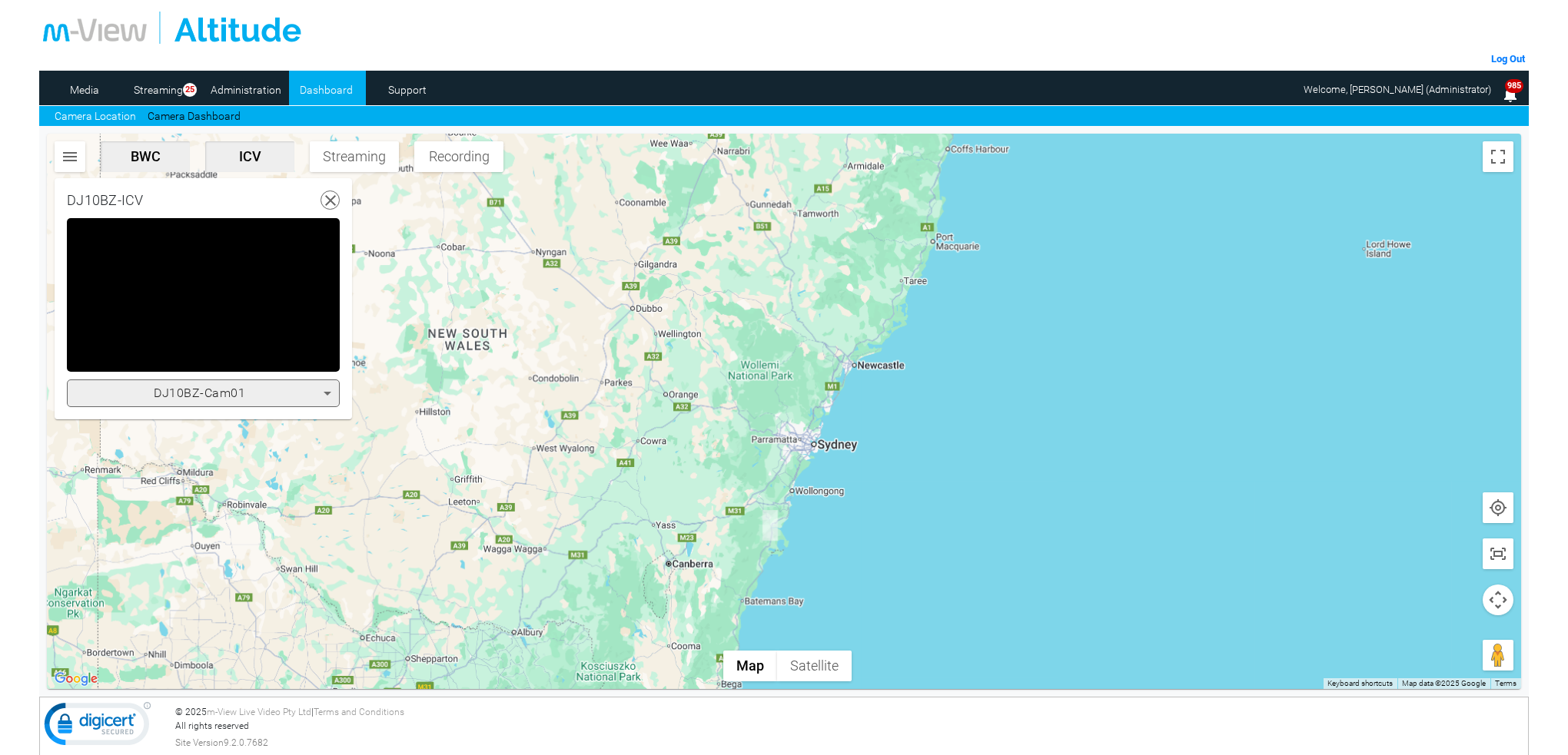
click at [331, 388] on icon at bounding box center [327, 393] width 18 height 18
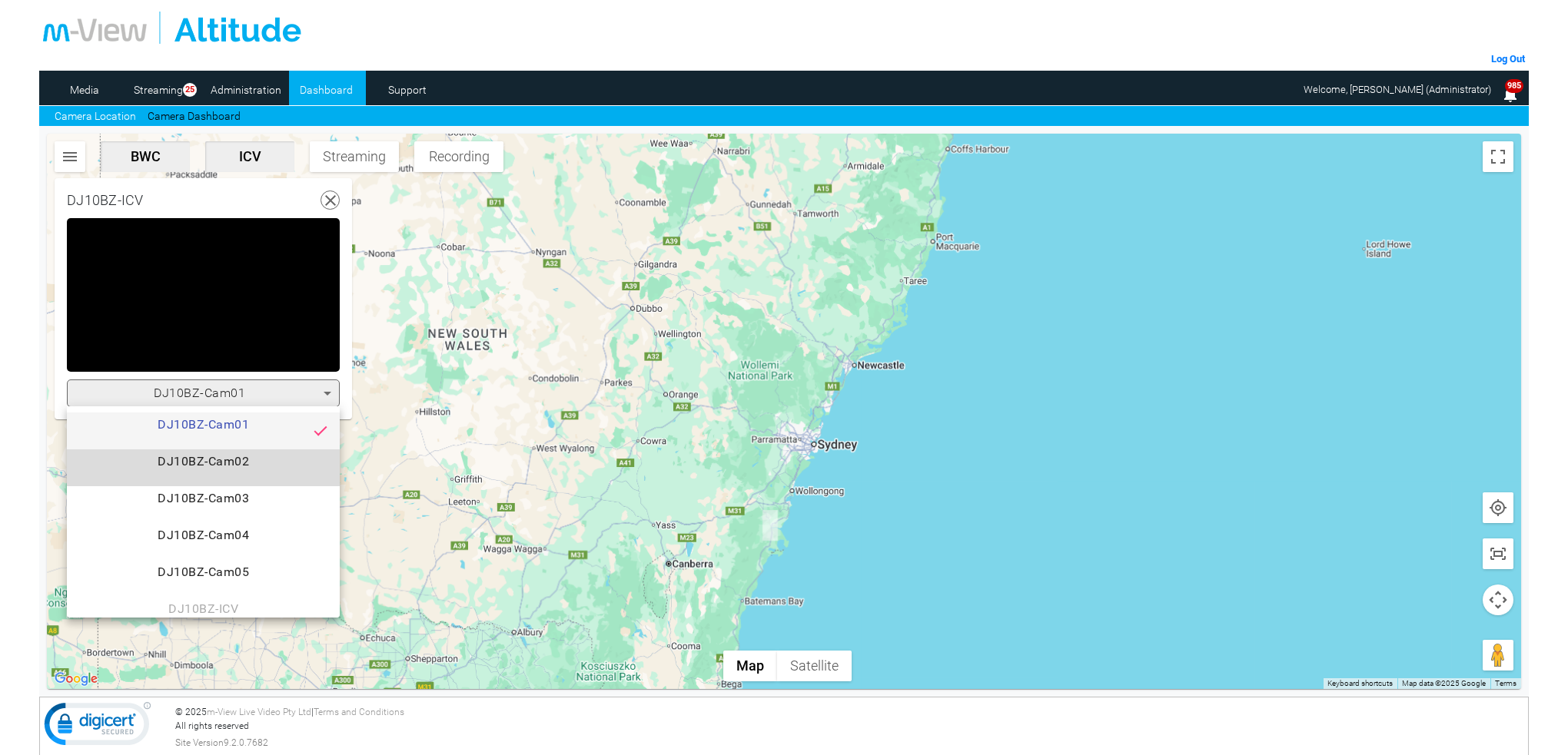
click at [230, 464] on span "DJ10BZ-Cam02" at bounding box center [203, 468] width 249 height 31
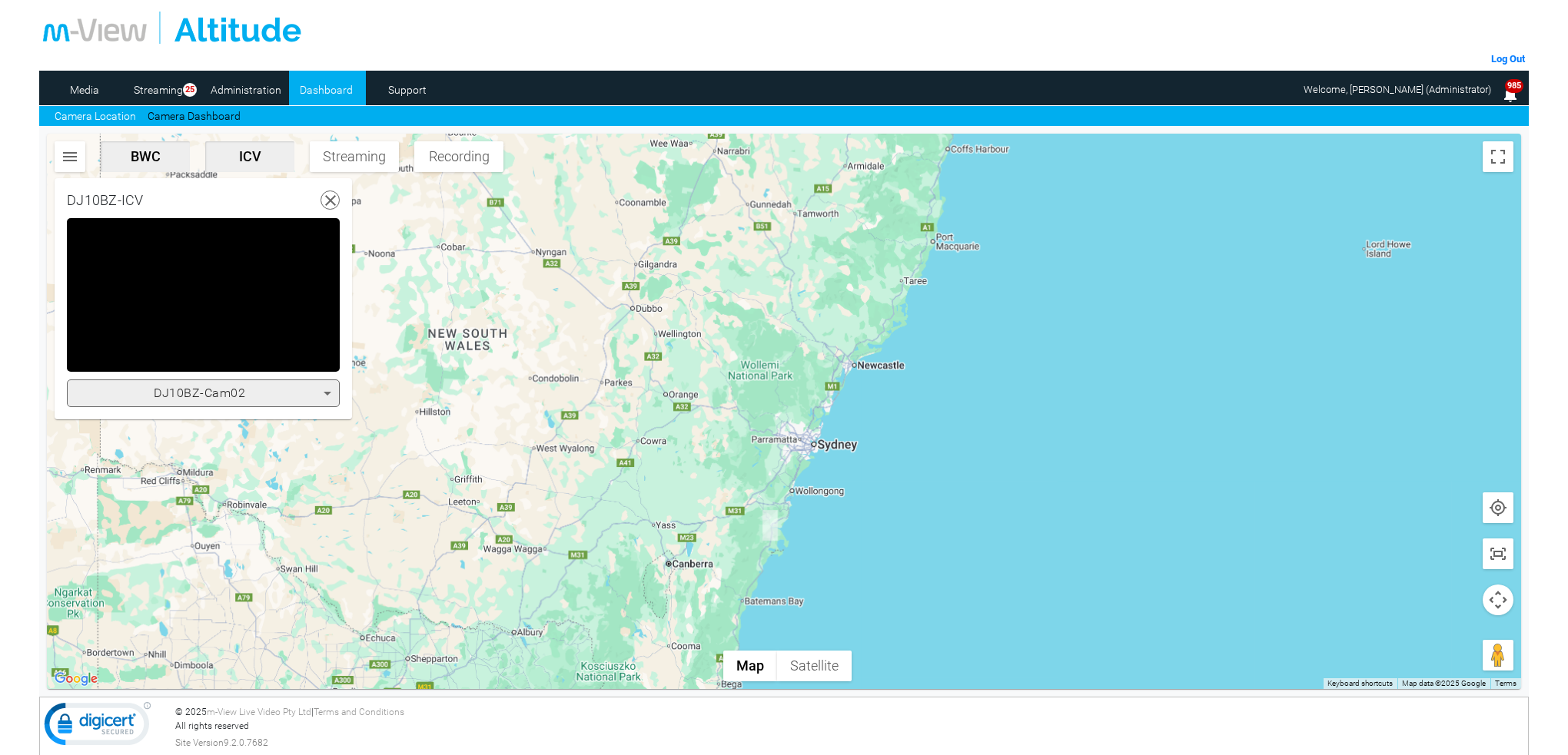
click at [327, 395] on icon at bounding box center [327, 393] width 18 height 18
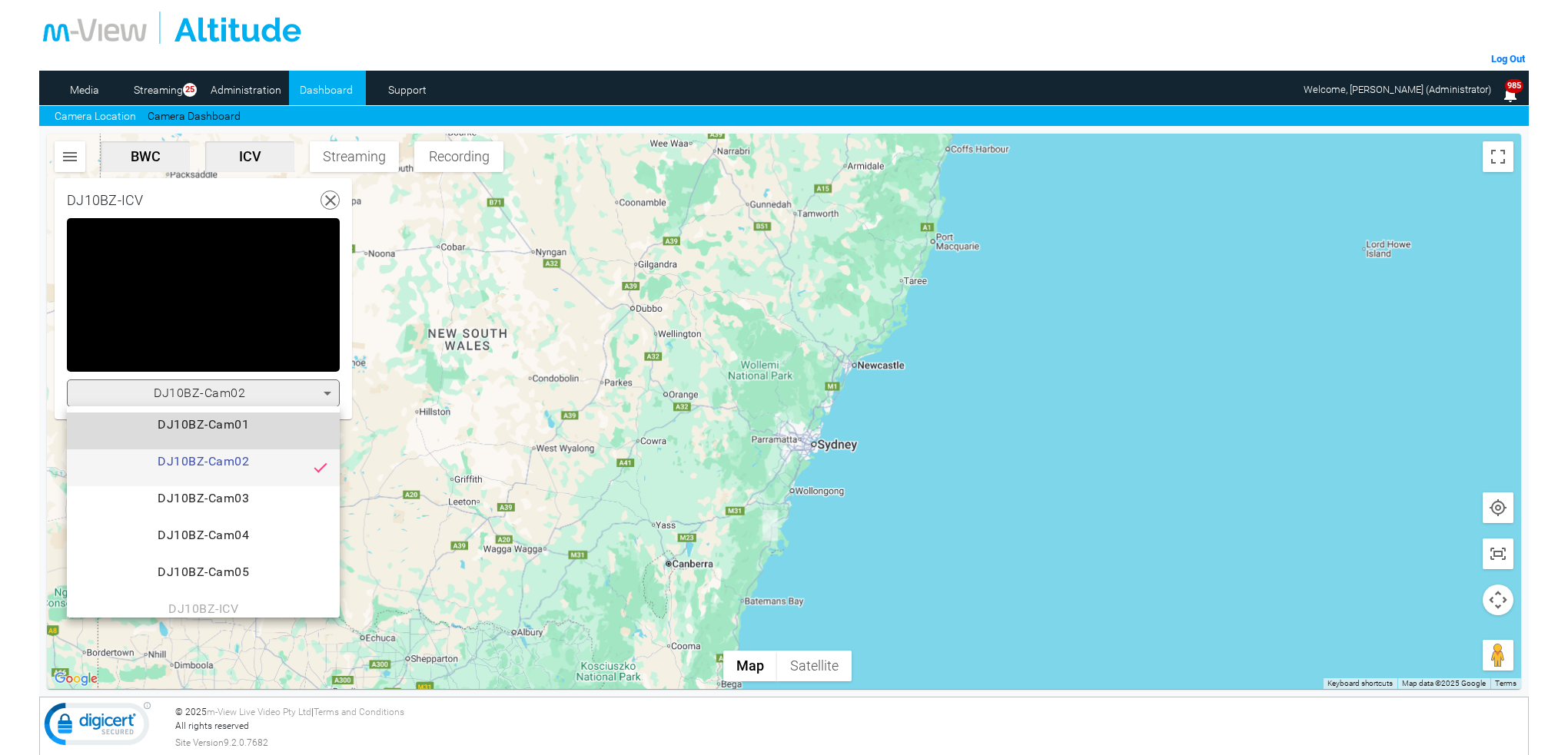
click at [237, 422] on span "DJ10BZ-Cam01" at bounding box center [203, 431] width 249 height 31
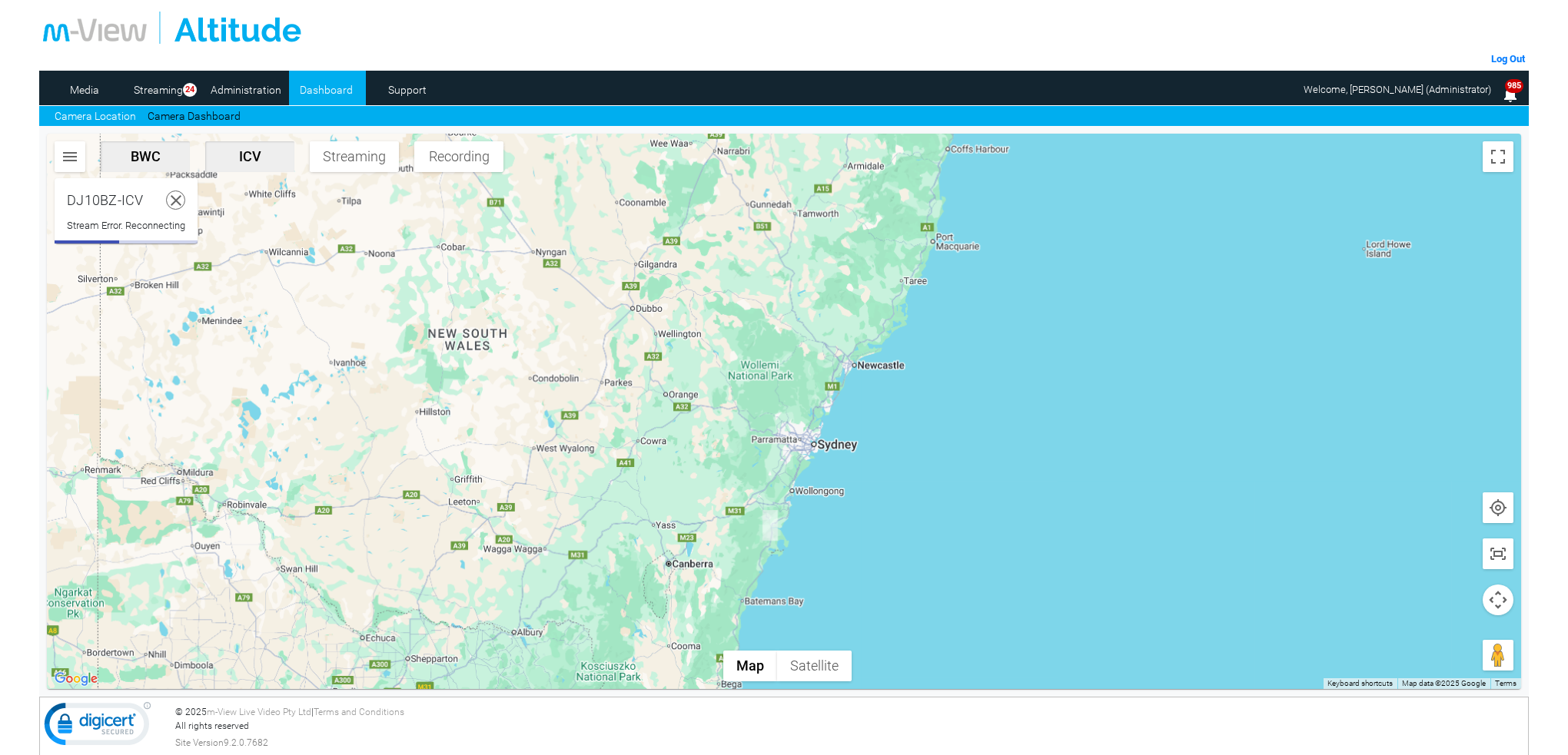
click at [175, 202] on use at bounding box center [176, 200] width 11 height 11
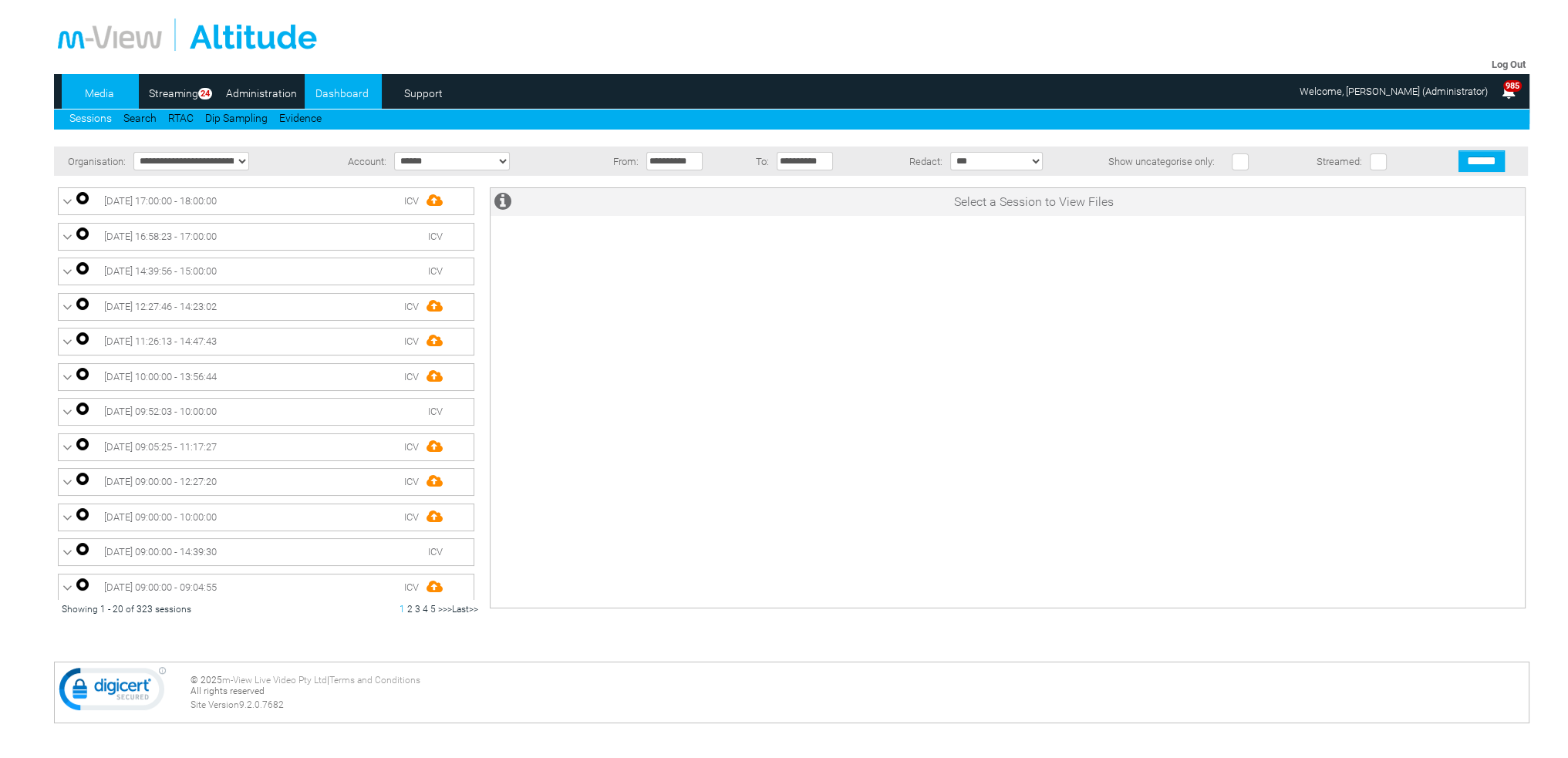
drag, startPoint x: 0, startPoint y: 0, endPoint x: 341, endPoint y: 92, distance: 353.2
click at [341, 92] on link "Dashboard" at bounding box center [342, 93] width 74 height 23
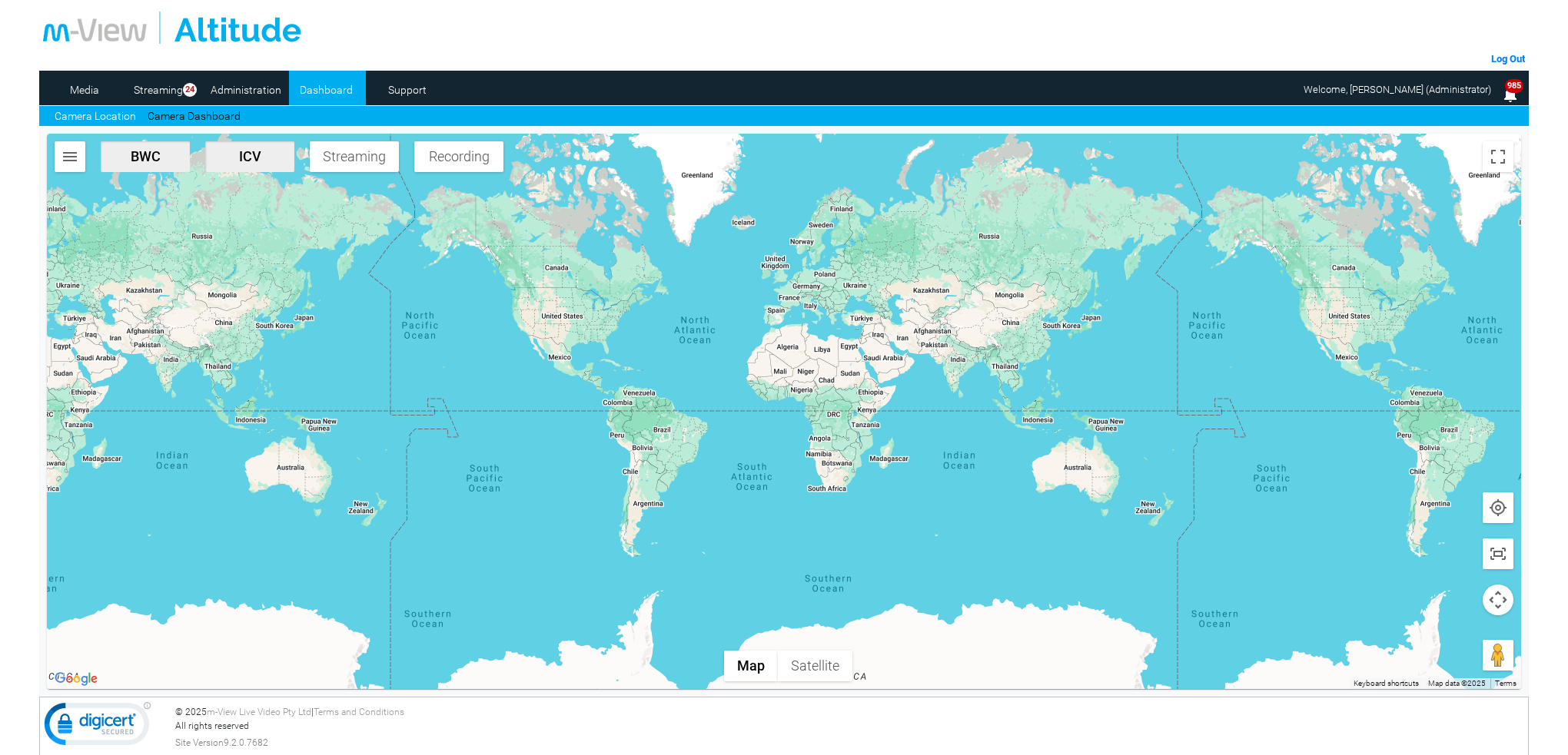
click at [198, 116] on link "Camera Dashboard" at bounding box center [194, 116] width 93 height 16
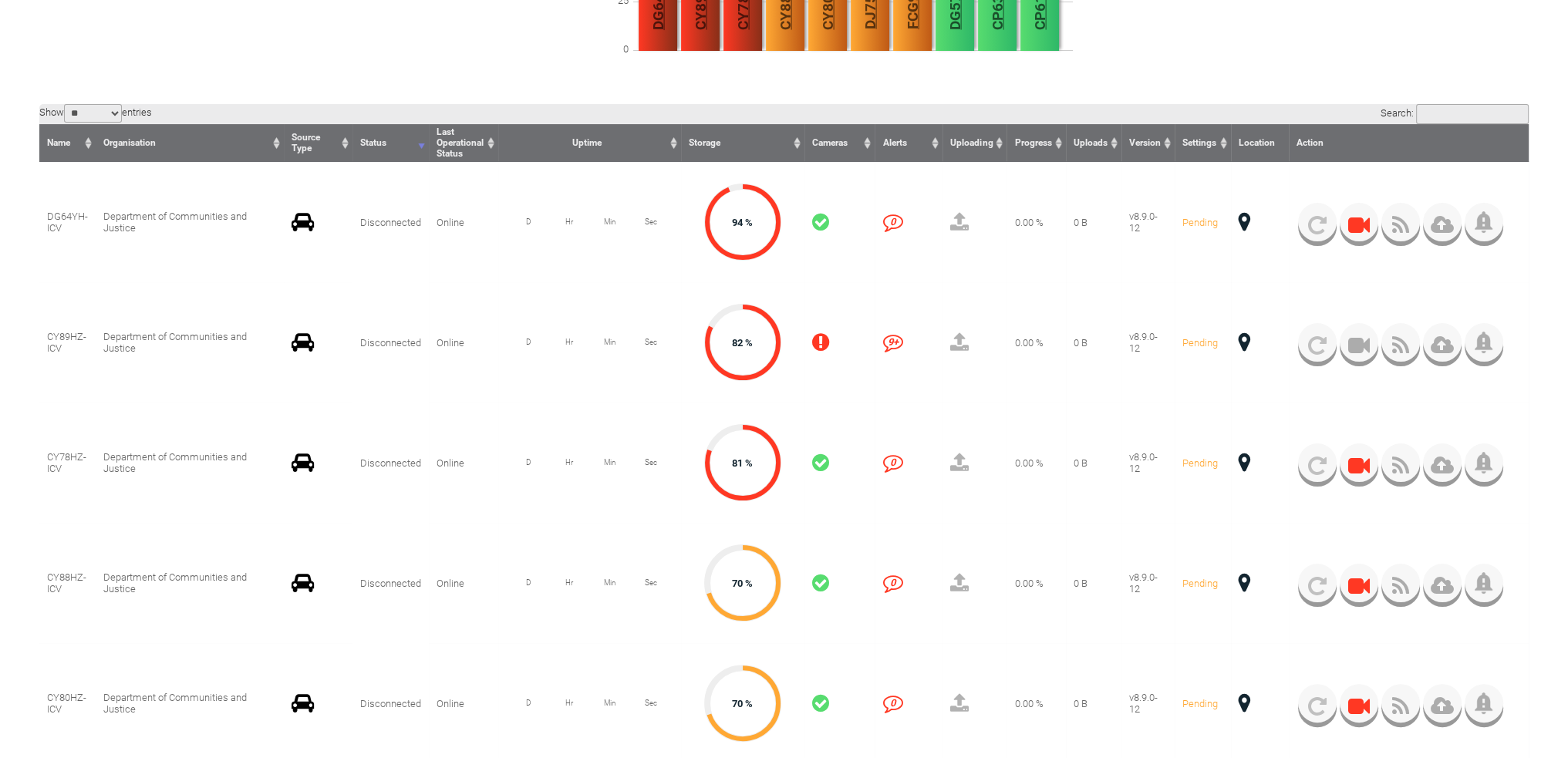
scroll to position [309, 0]
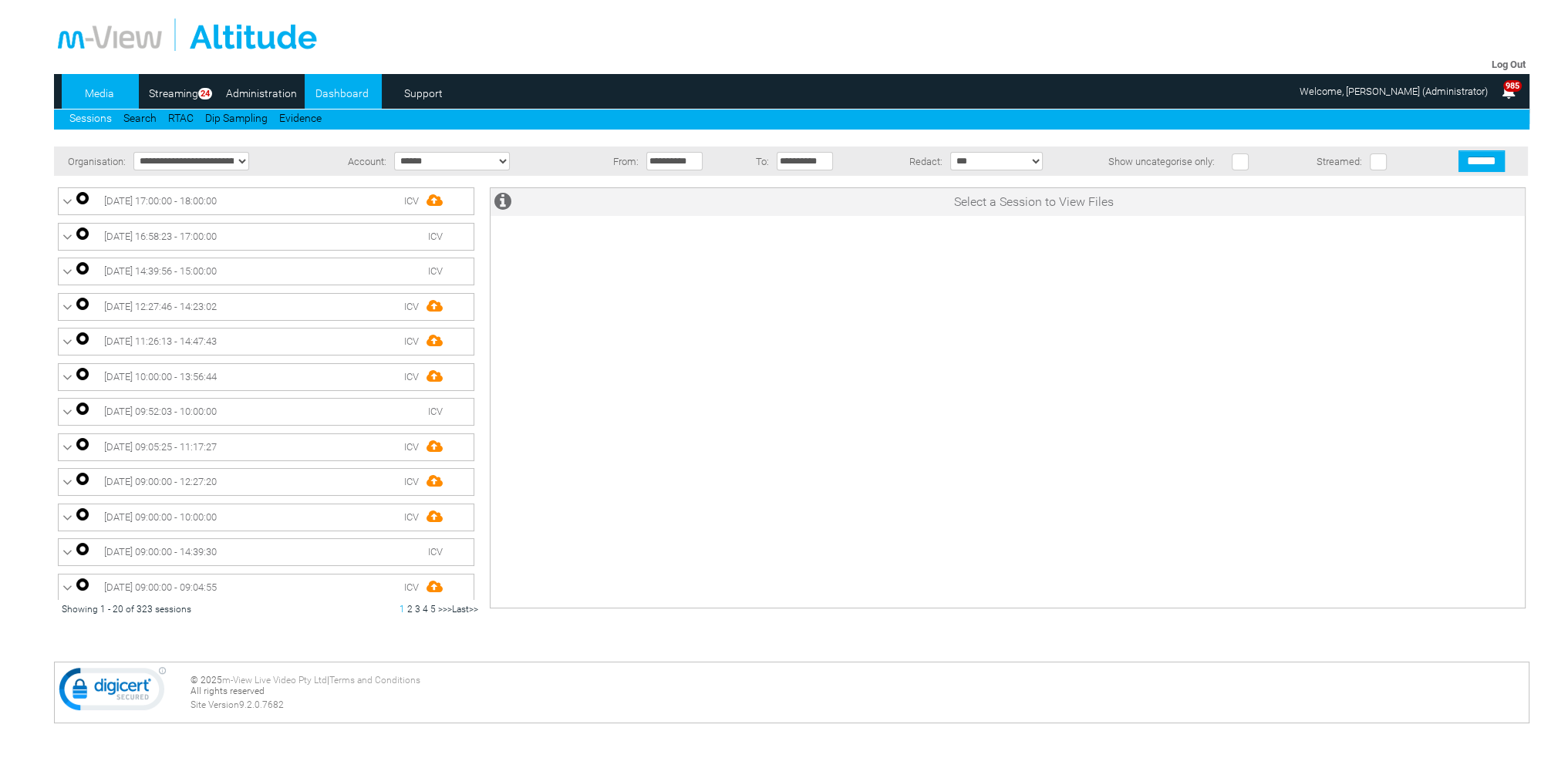
click at [325, 93] on link "Dashboard" at bounding box center [342, 93] width 74 height 23
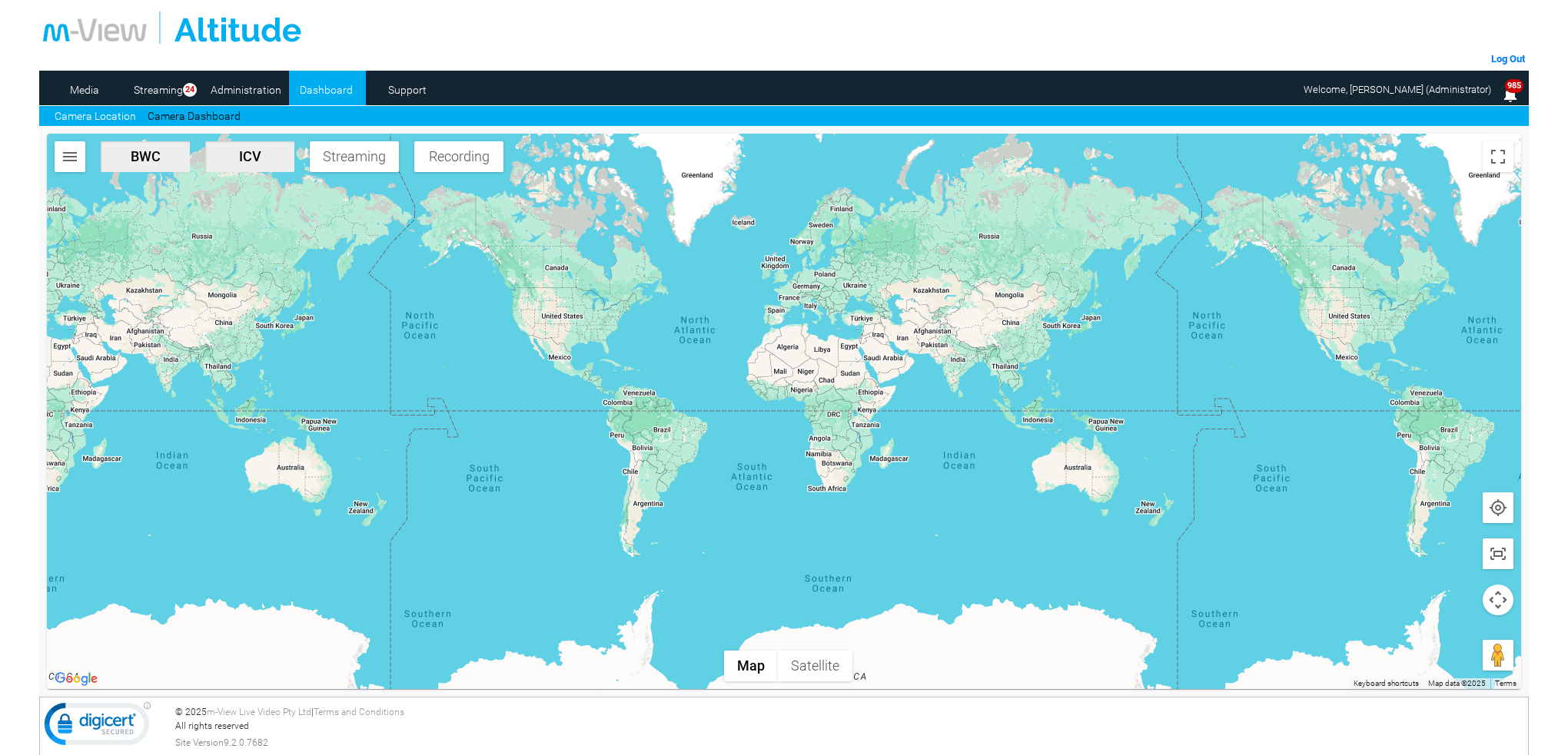
click at [208, 116] on link "Camera Dashboard" at bounding box center [194, 116] width 93 height 16
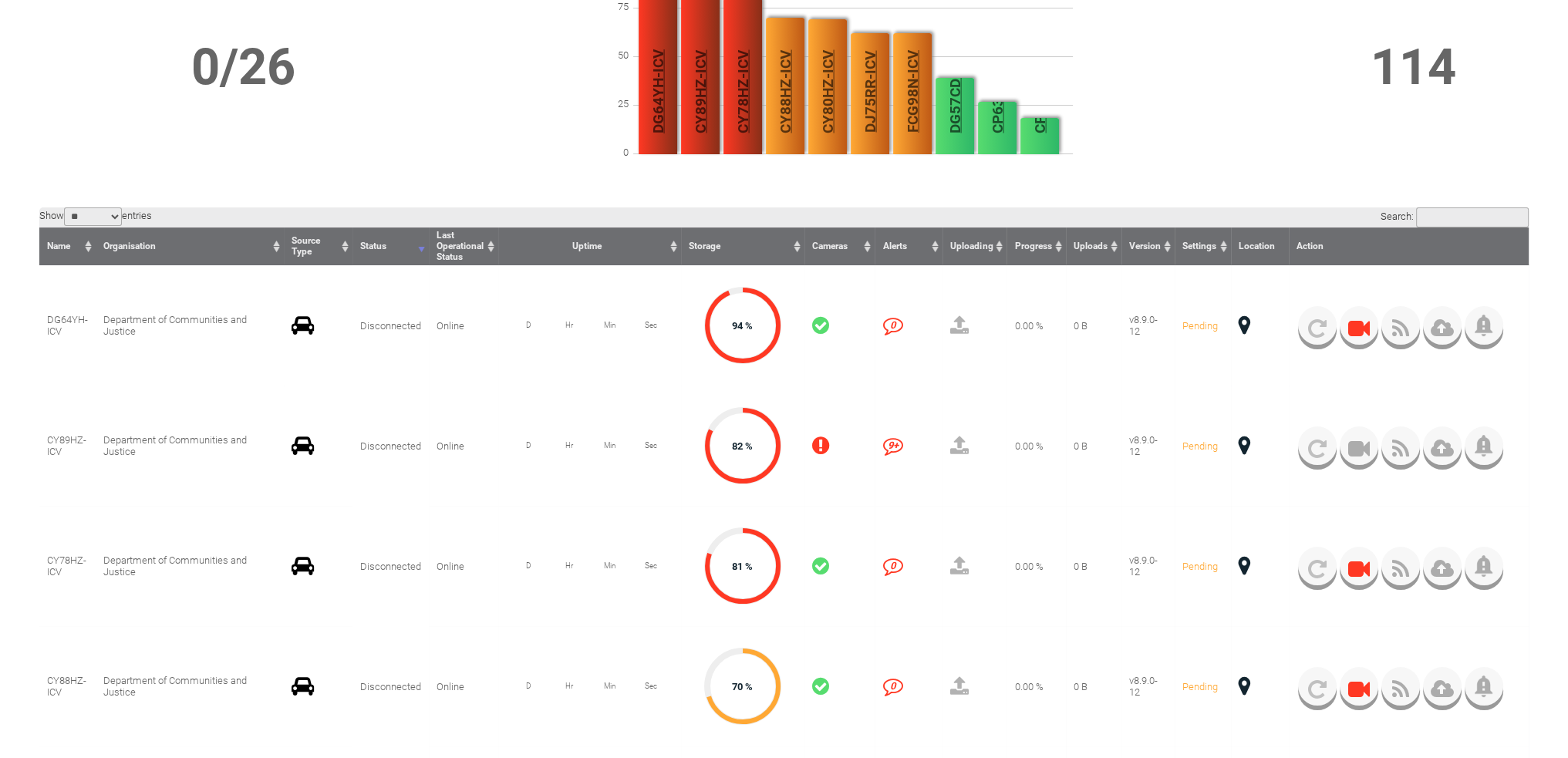
scroll to position [154, 0]
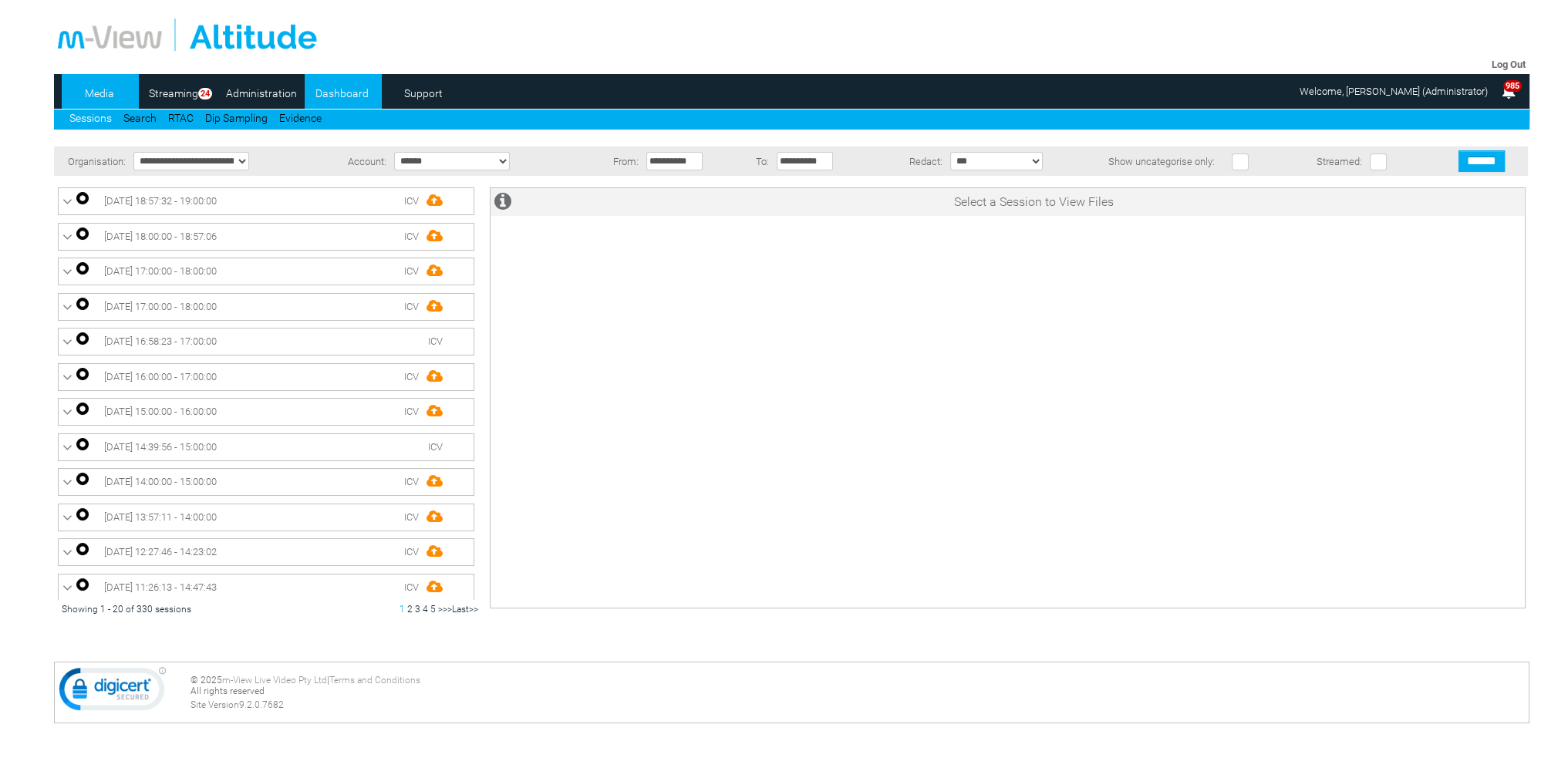
drag, startPoint x: 0, startPoint y: 0, endPoint x: 327, endPoint y: 97, distance: 341.1
click at [327, 97] on link "Dashboard" at bounding box center [342, 93] width 74 height 23
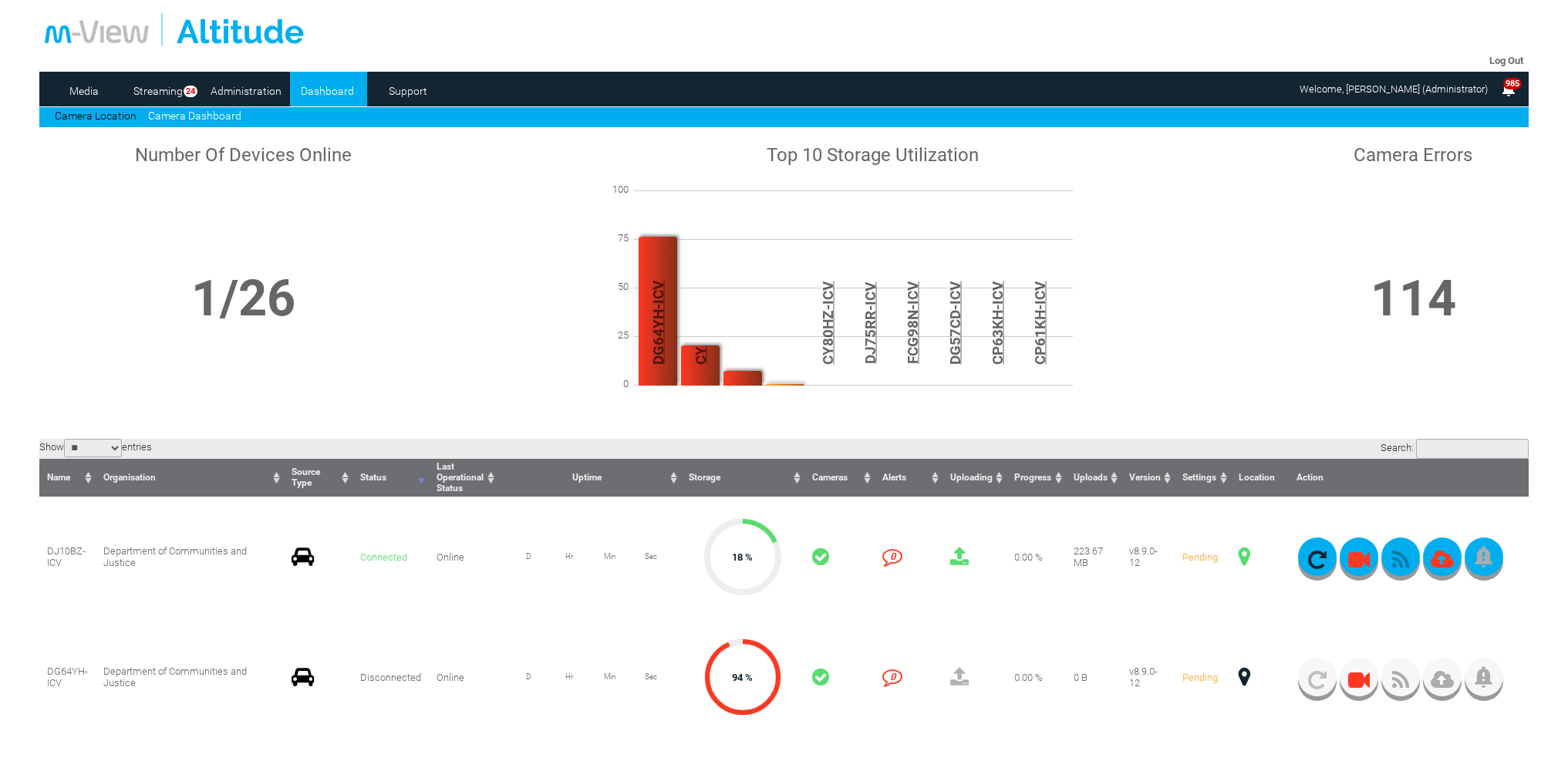
scroll to position [154, 0]
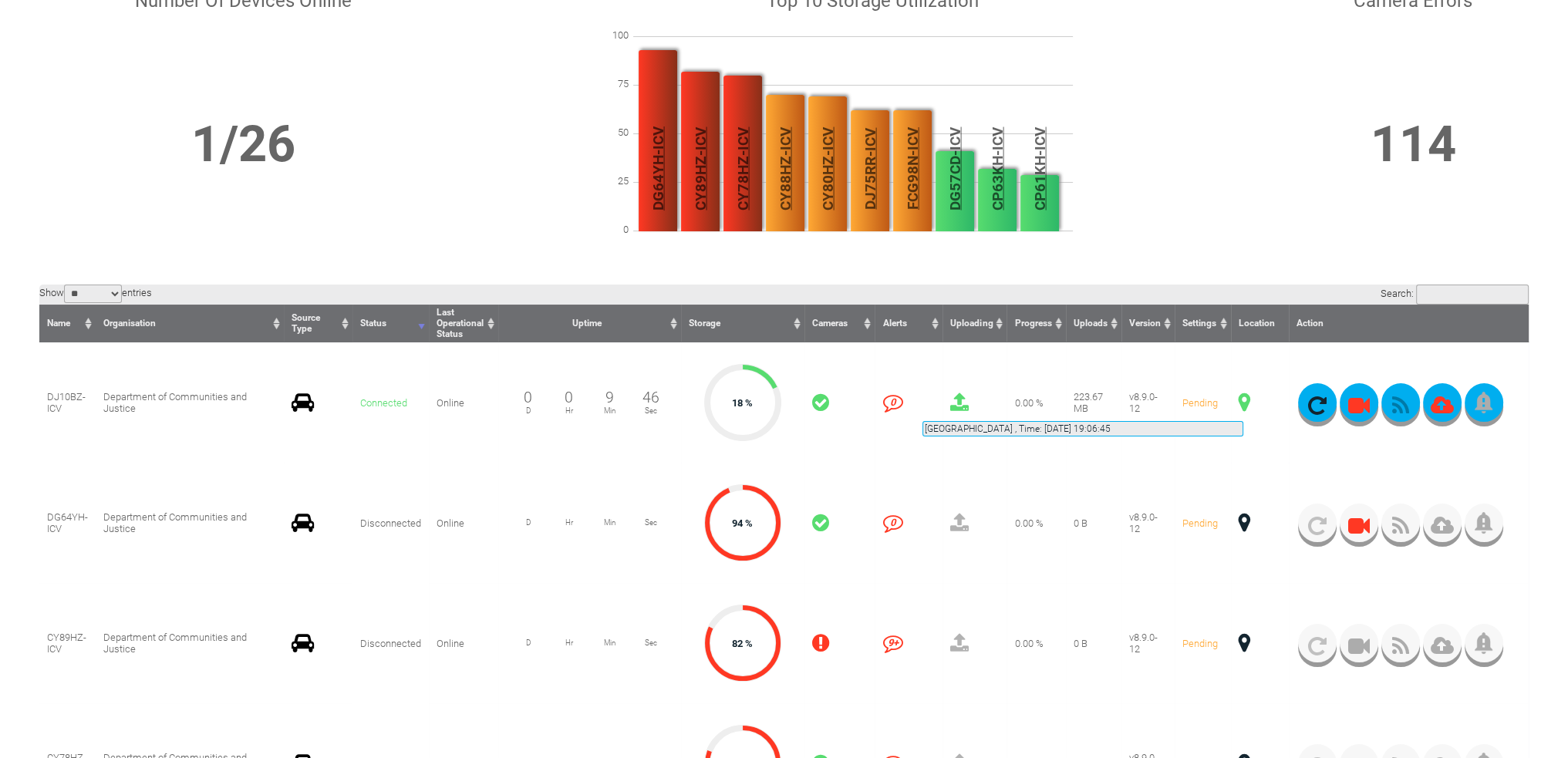
click at [1243, 402] on span at bounding box center [1244, 402] width 12 height 20
click at [1242, 404] on span at bounding box center [1244, 402] width 12 height 20
